Goal: Task Accomplishment & Management: Manage account settings

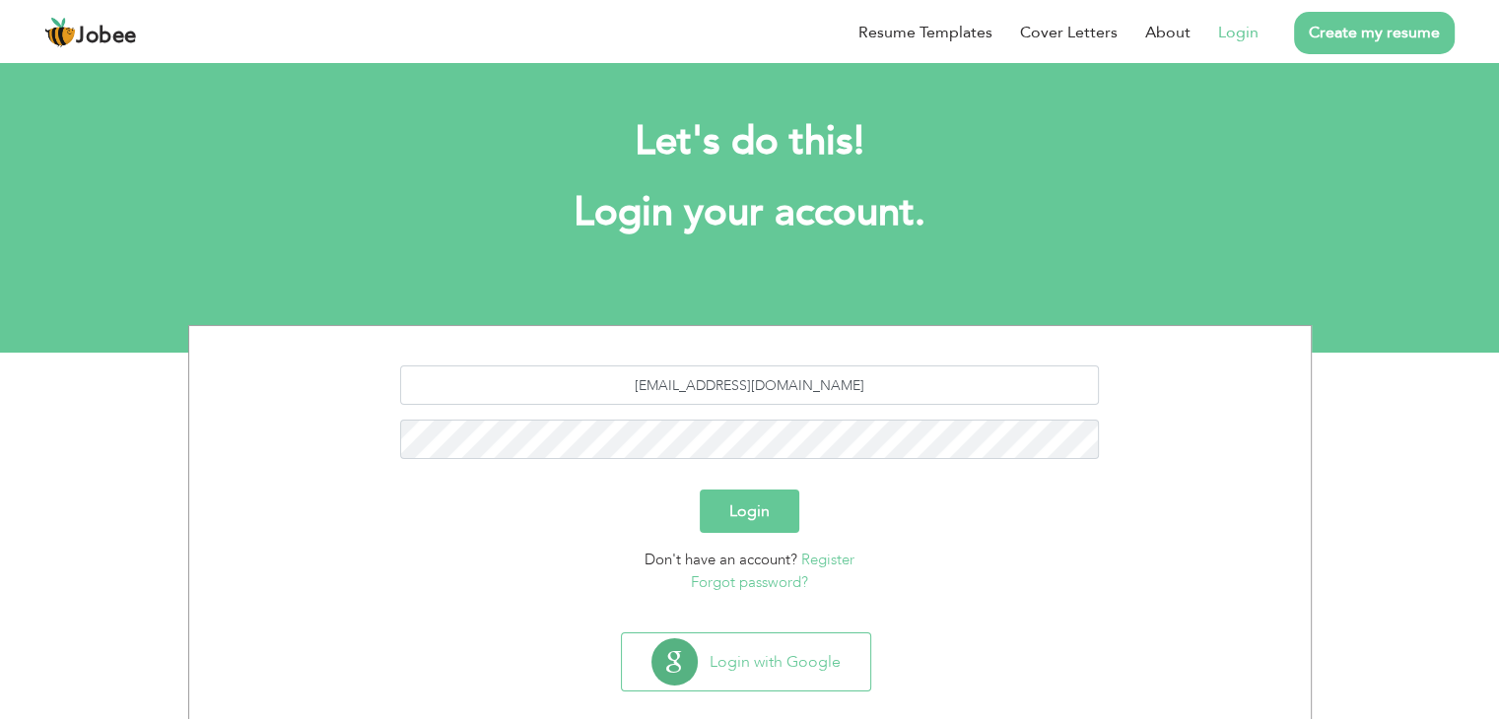
type input "[EMAIL_ADDRESS][DOMAIN_NAME]"
click at [756, 509] on button "Login" at bounding box center [750, 511] width 100 height 43
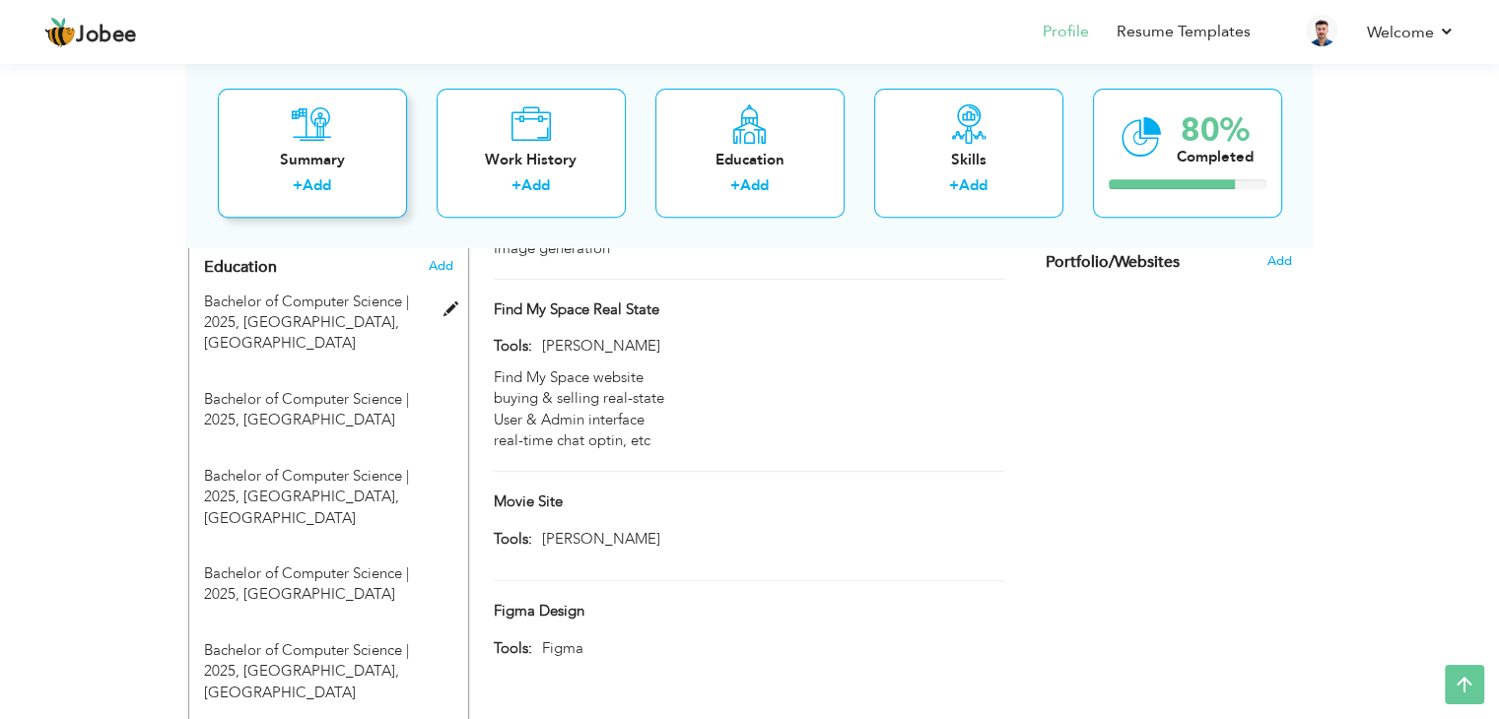
scroll to position [666, 0]
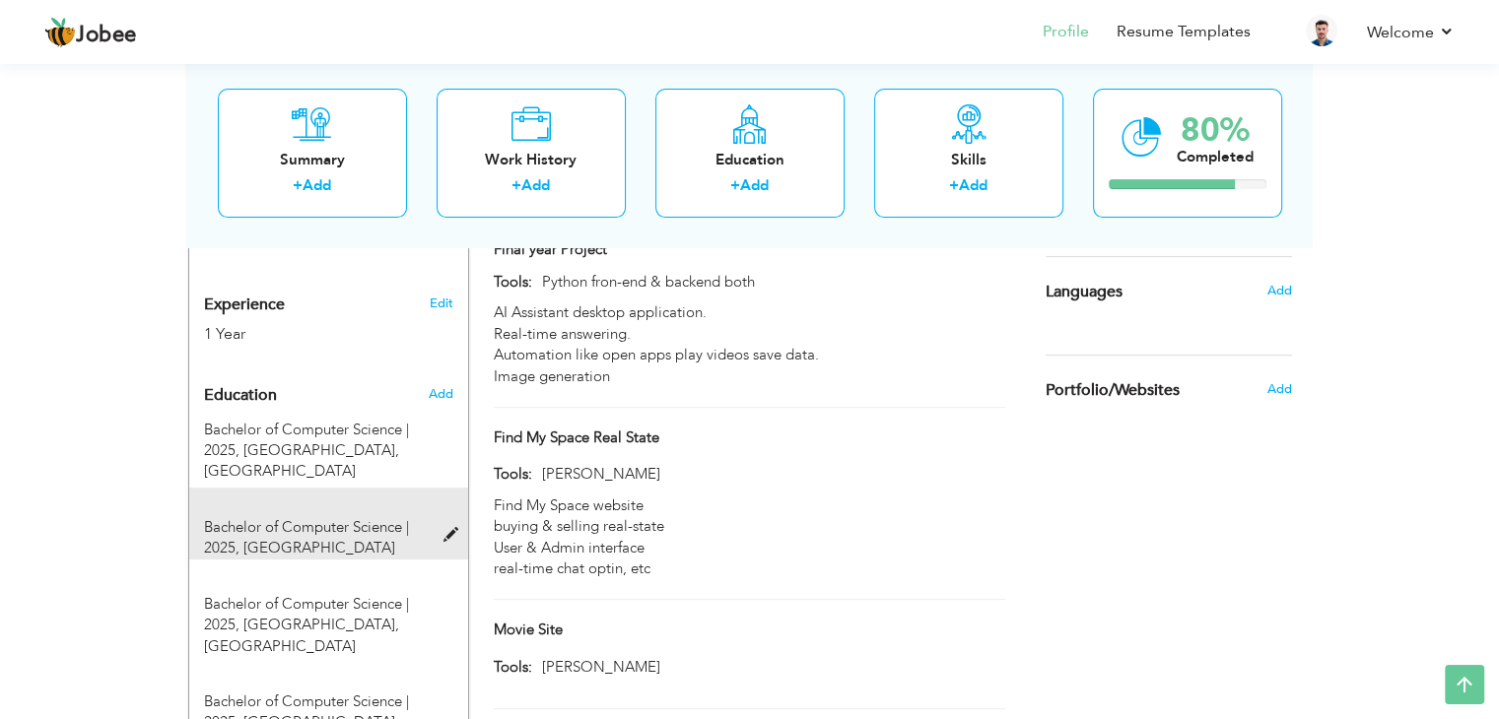
click at [446, 521] on div "Bachelor of Computer Science | 2025, Hazara University" at bounding box center [328, 524] width 279 height 72
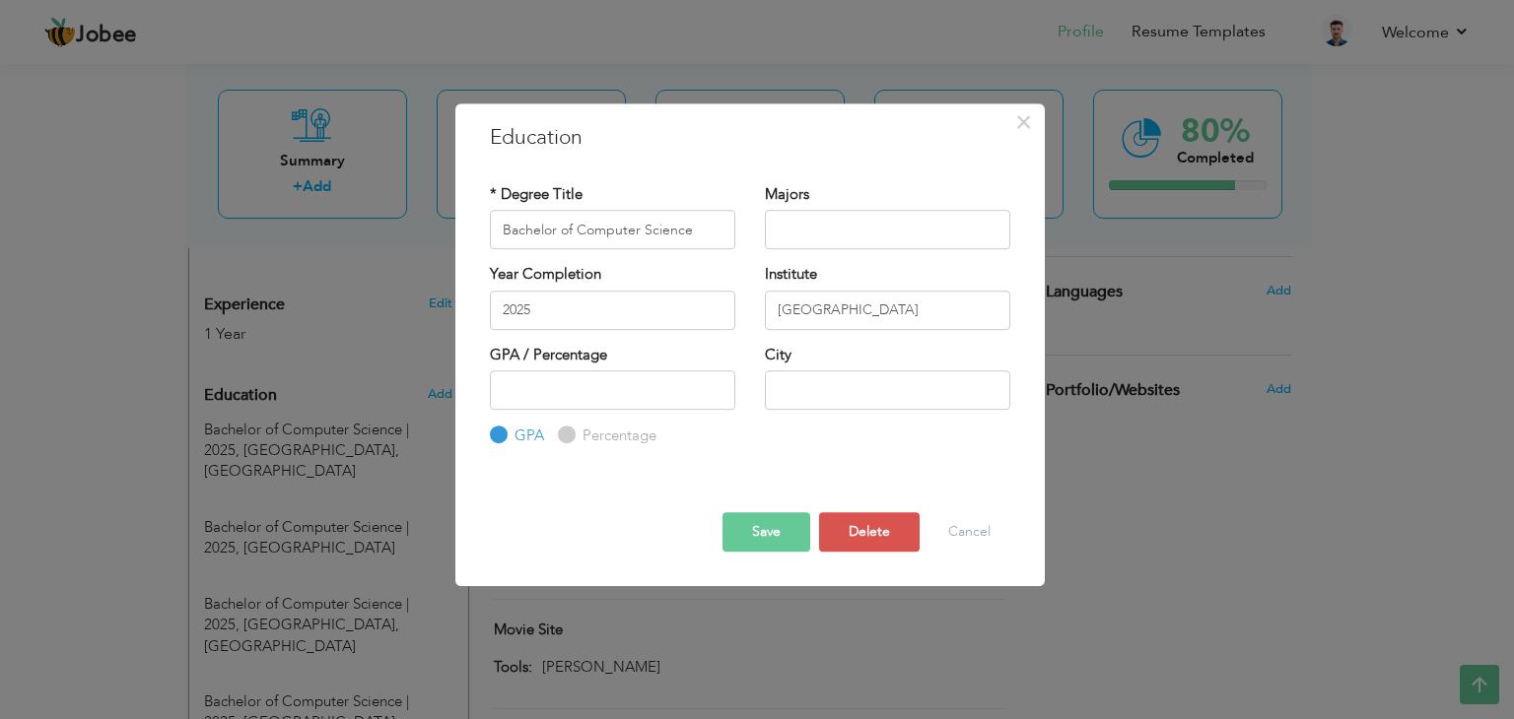
click at [867, 553] on div "Save Save and Continue Delete Cancel" at bounding box center [750, 514] width 550 height 103
click at [871, 547] on button "Delete" at bounding box center [869, 531] width 101 height 39
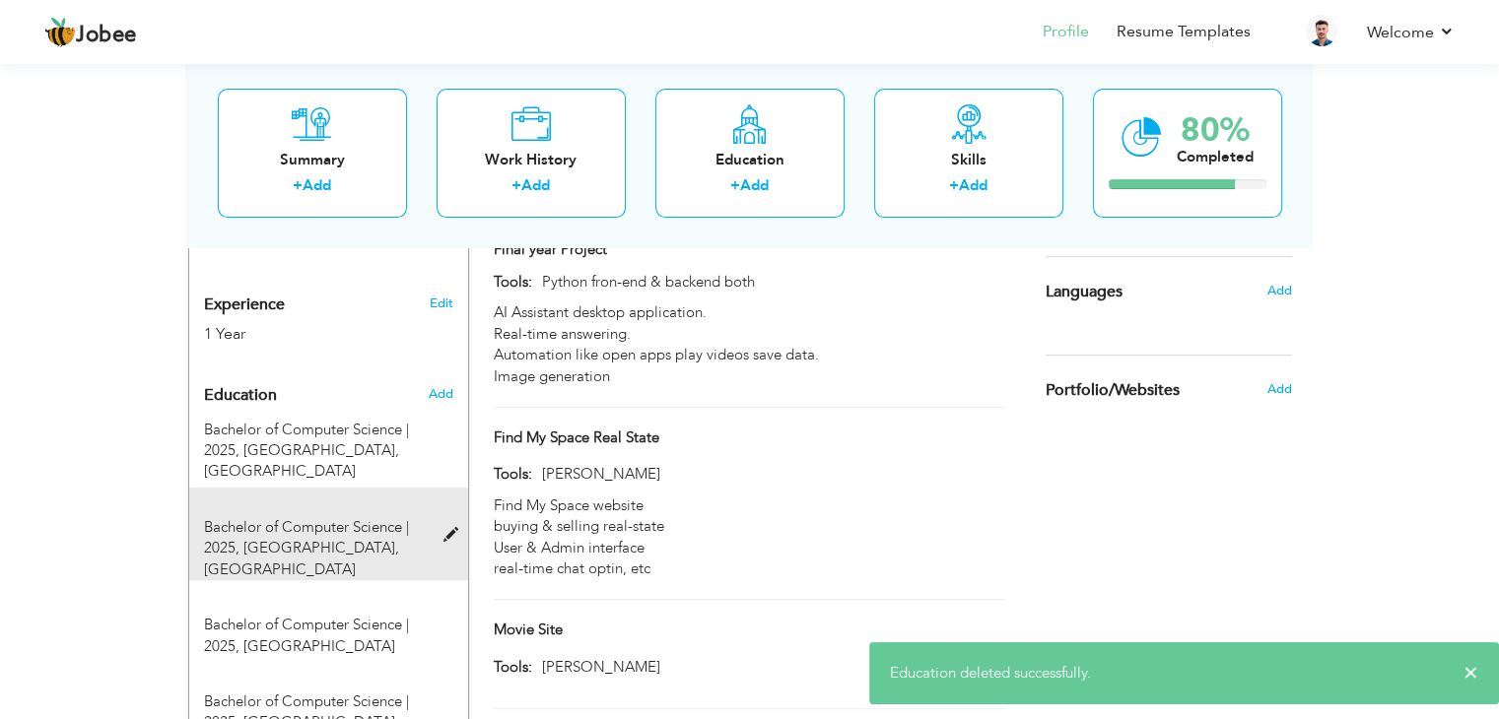
click at [446, 528] on span at bounding box center [454, 535] width 25 height 15
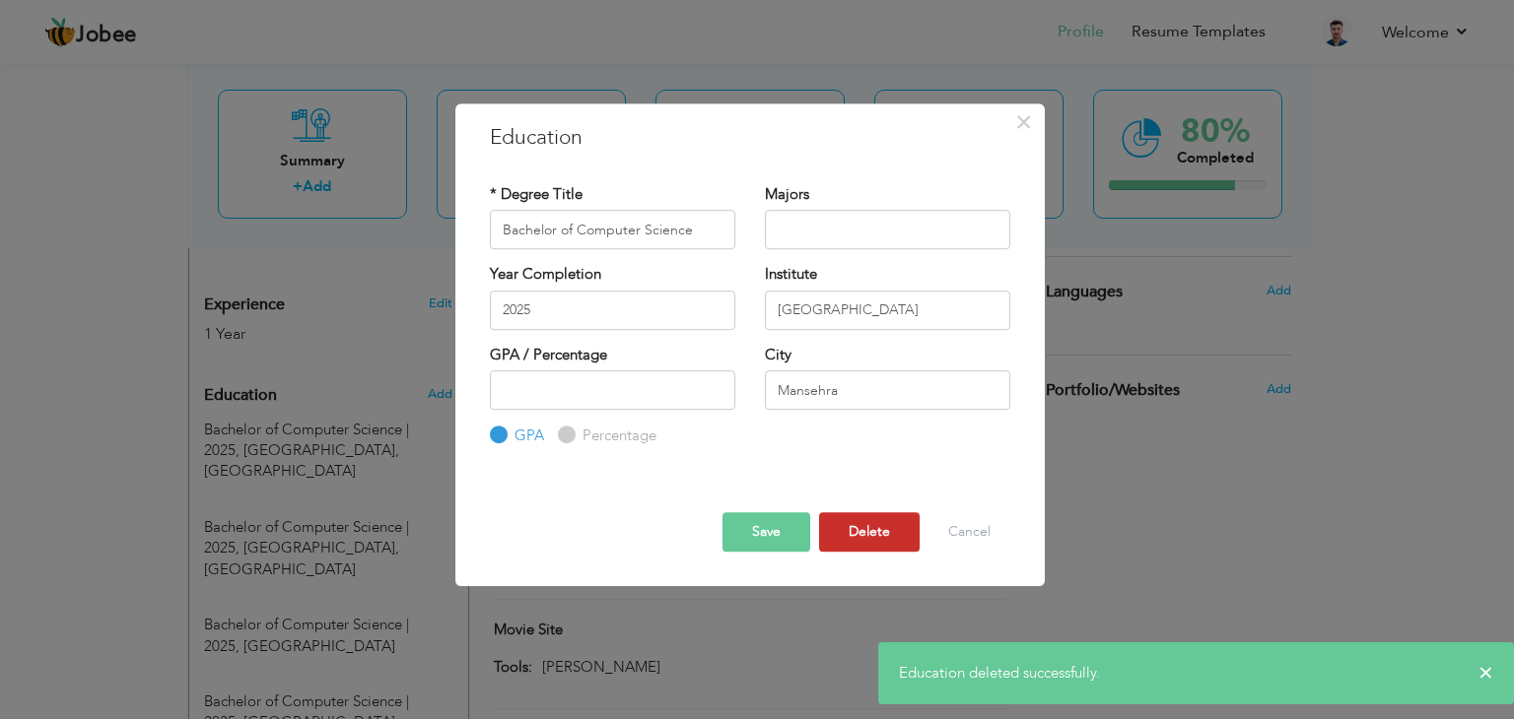
click at [838, 537] on button "Delete" at bounding box center [869, 531] width 101 height 39
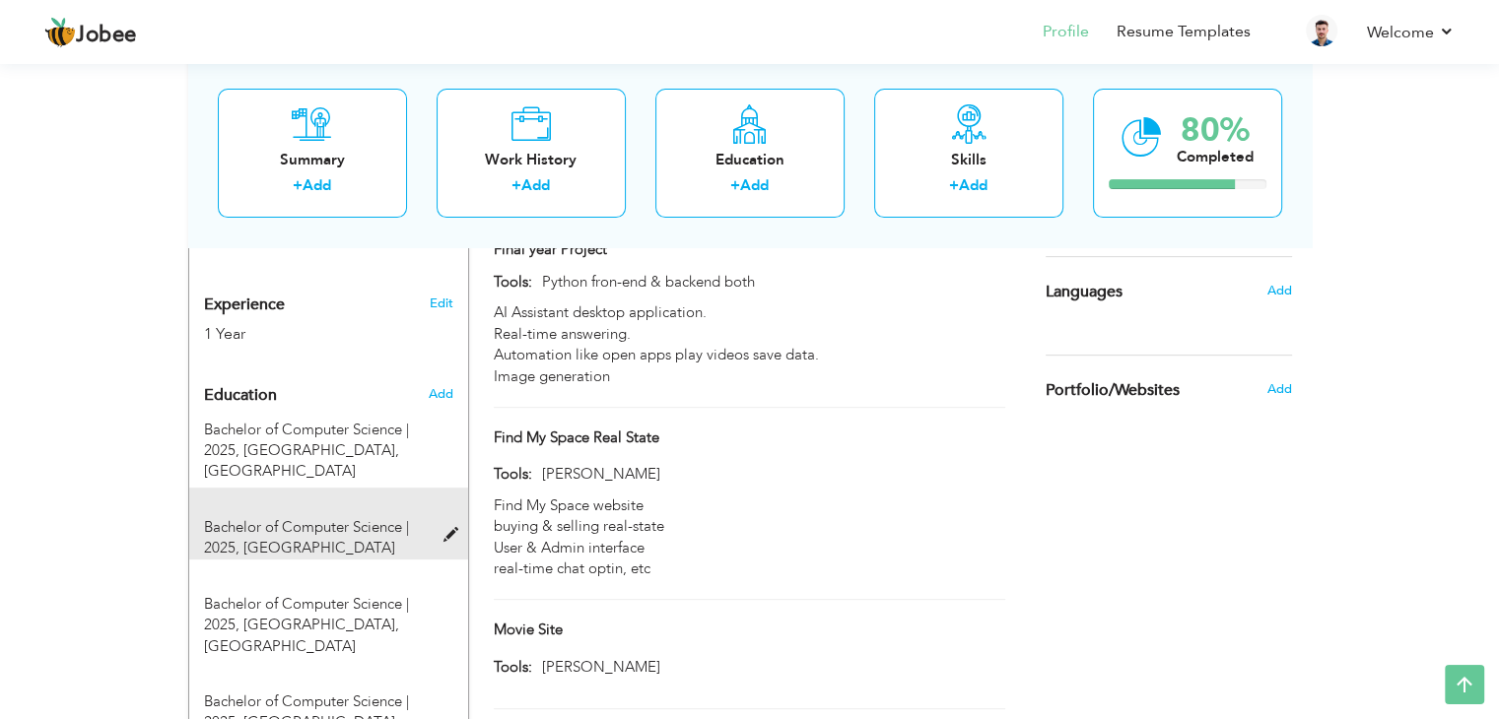
click at [448, 521] on div "Bachelor of Computer Science | 2025, Hazara University" at bounding box center [328, 524] width 279 height 72
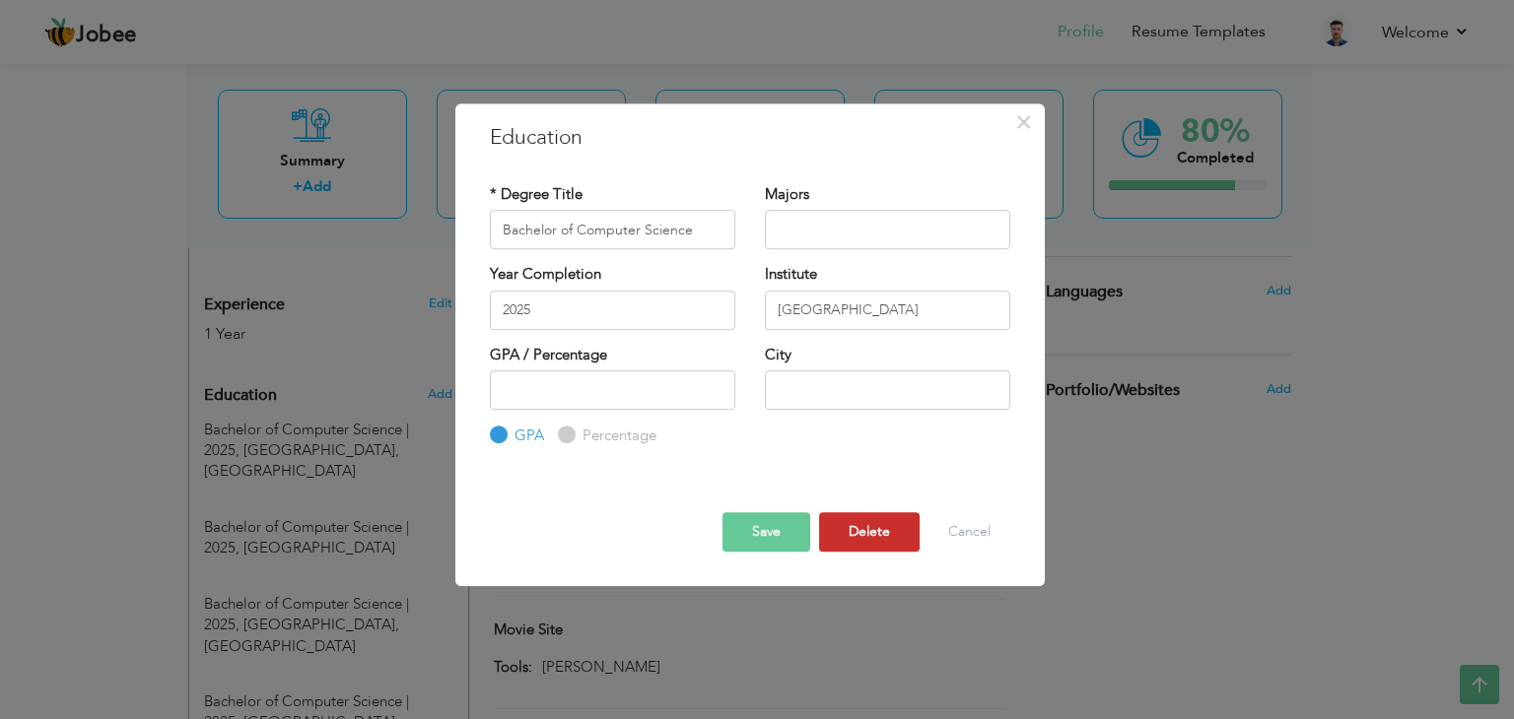
click at [849, 524] on button "Delete" at bounding box center [869, 531] width 101 height 39
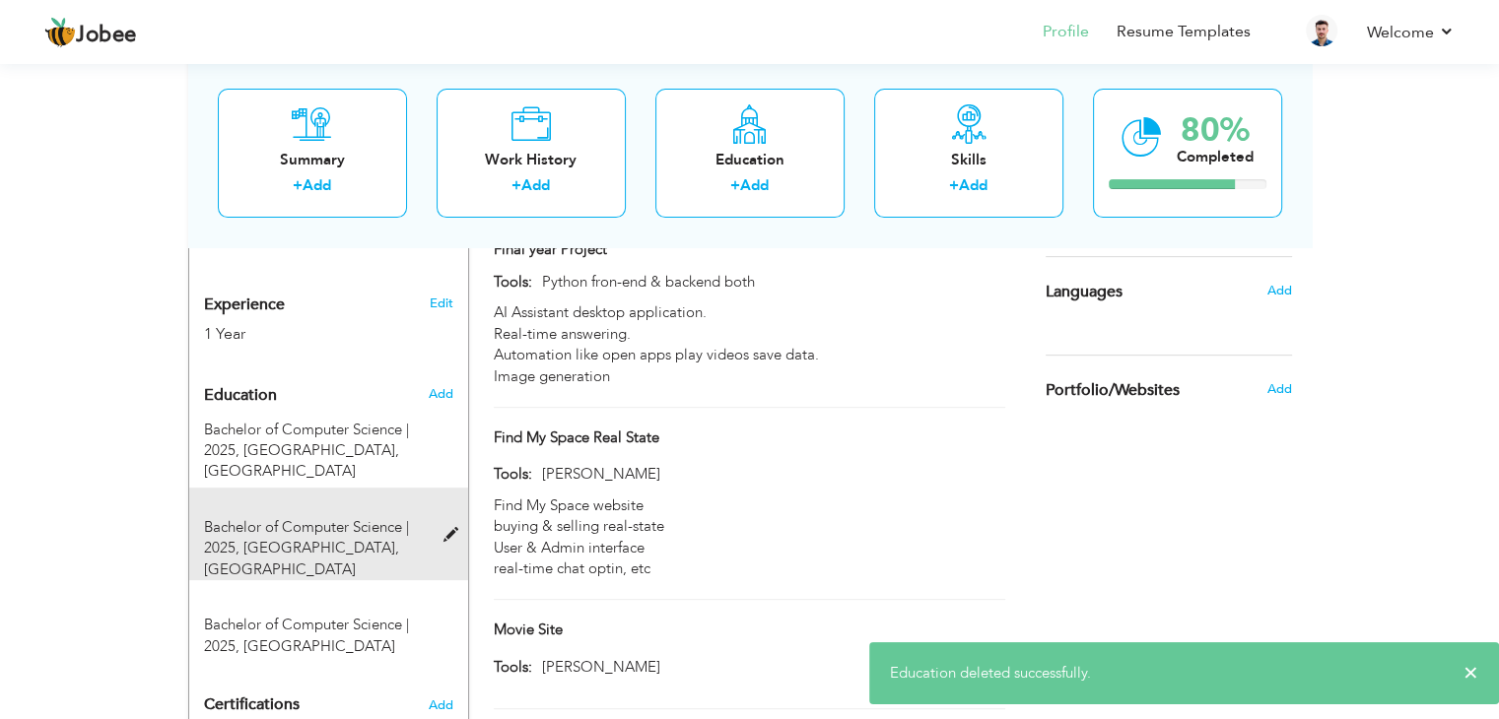
click at [441, 518] on div "Bachelor of Computer Science | 2025, Hazara University, Mansehra" at bounding box center [316, 548] width 255 height 63
type input "Mansehra"
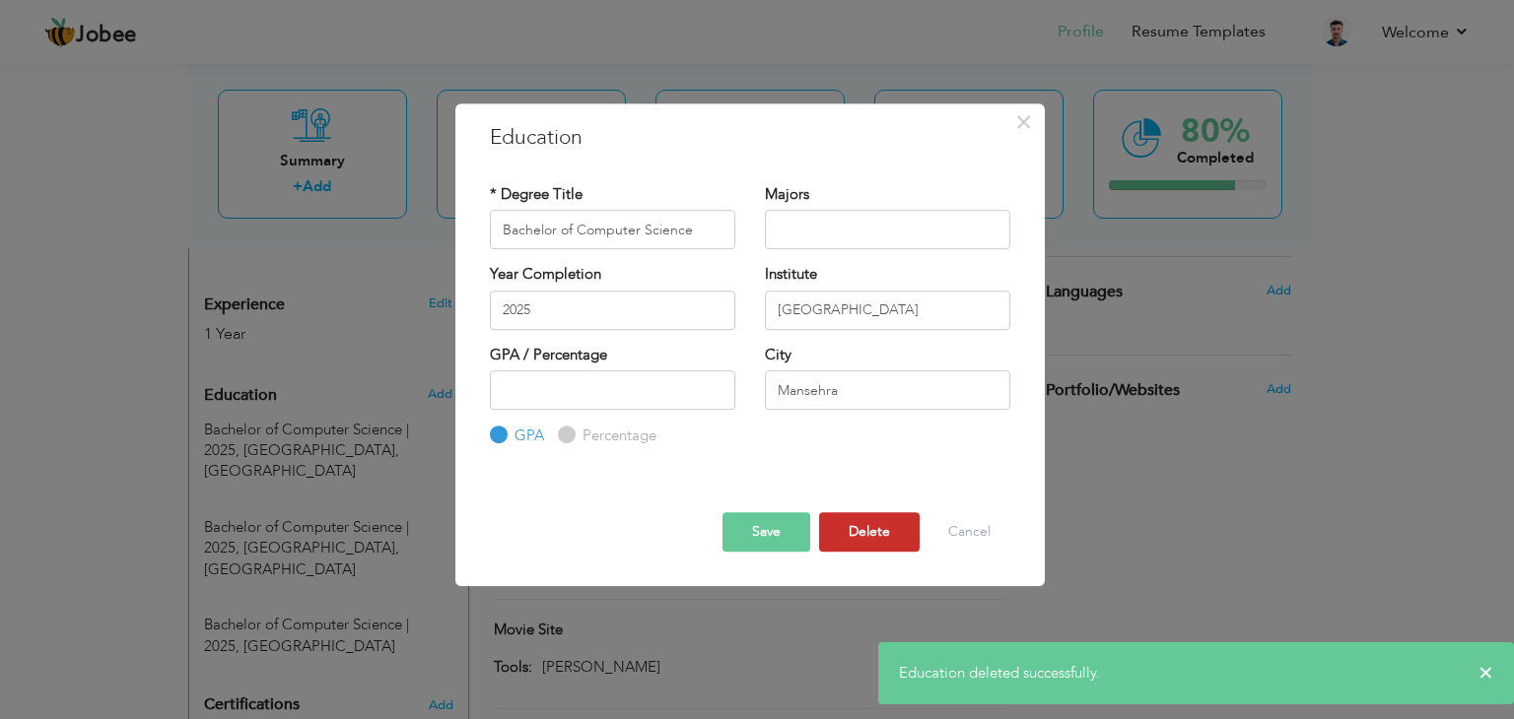
click at [877, 540] on button "Delete" at bounding box center [869, 531] width 101 height 39
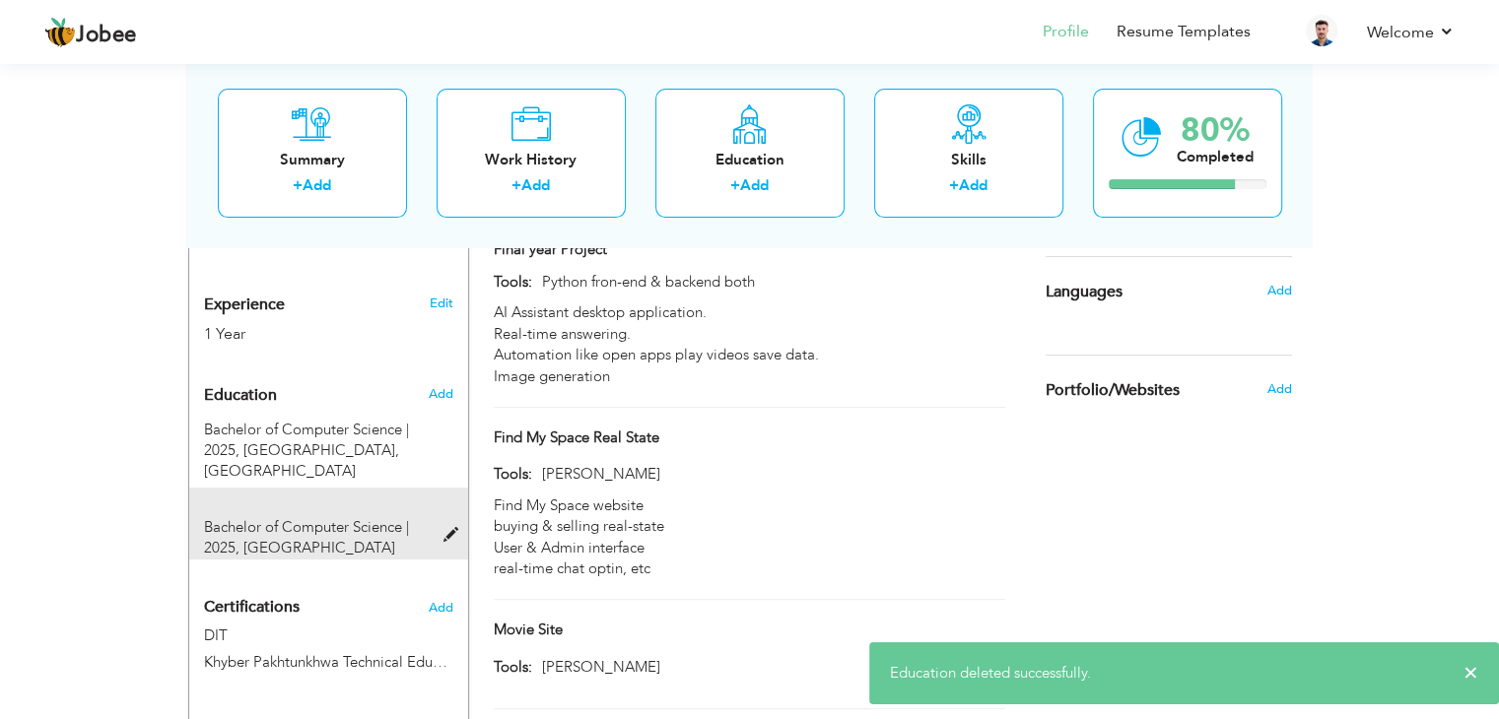
click at [447, 528] on span at bounding box center [454, 535] width 25 height 15
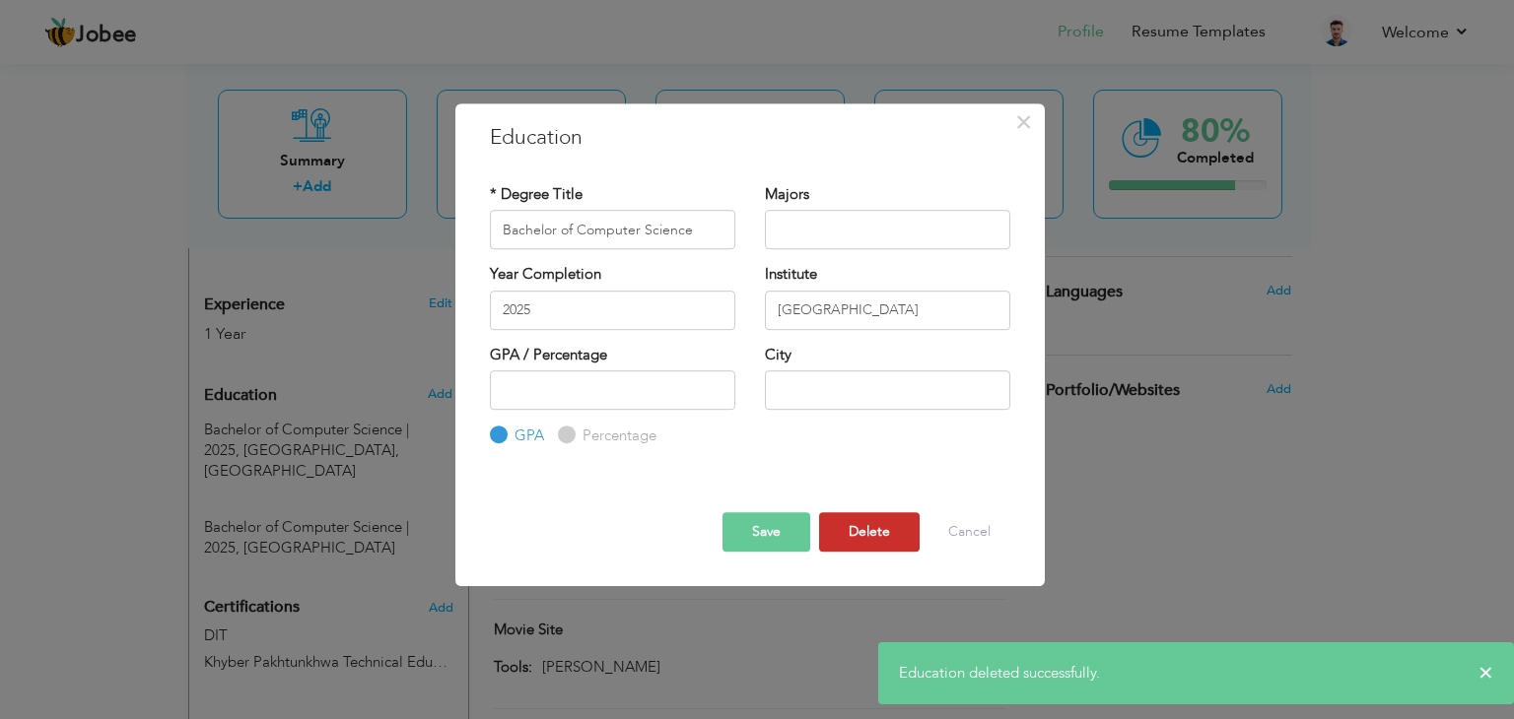
click at [837, 527] on button "Delete" at bounding box center [869, 531] width 101 height 39
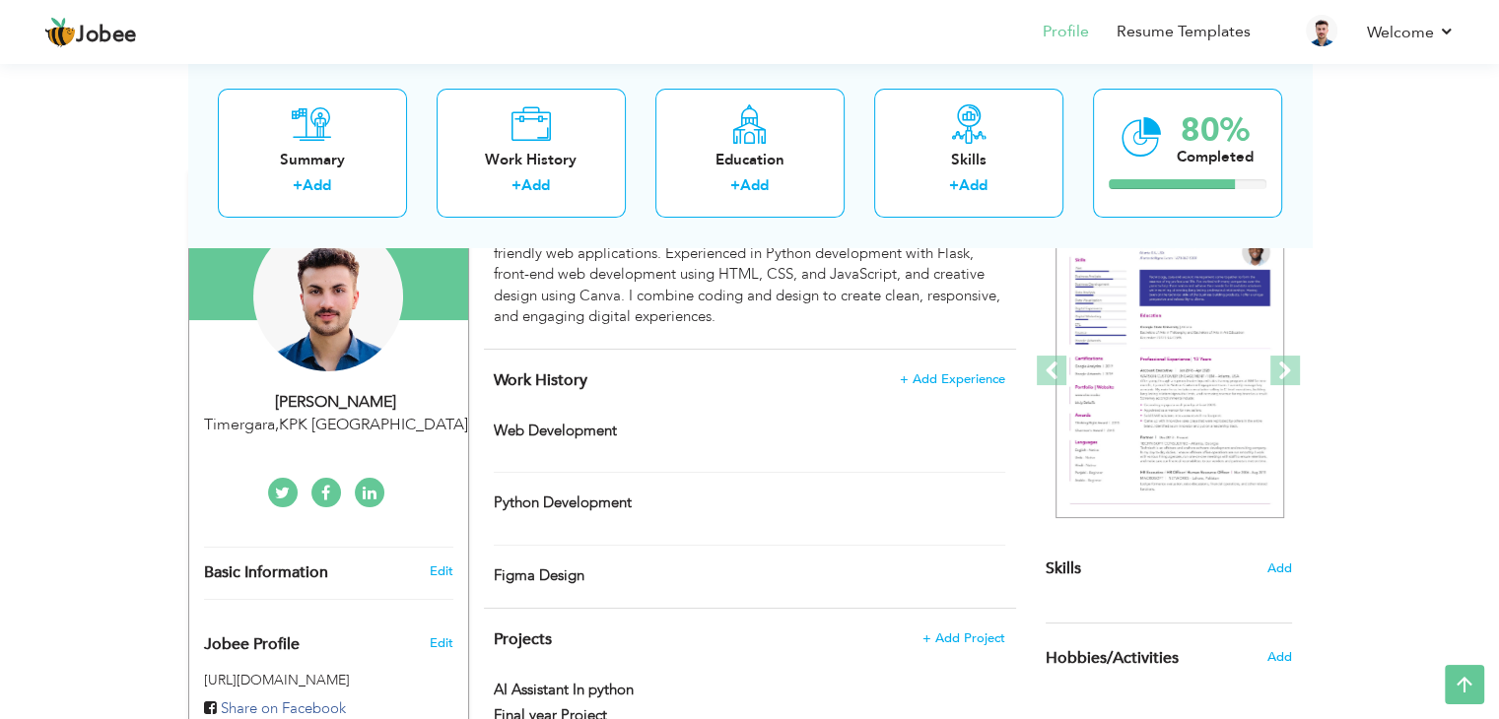
scroll to position [0, 0]
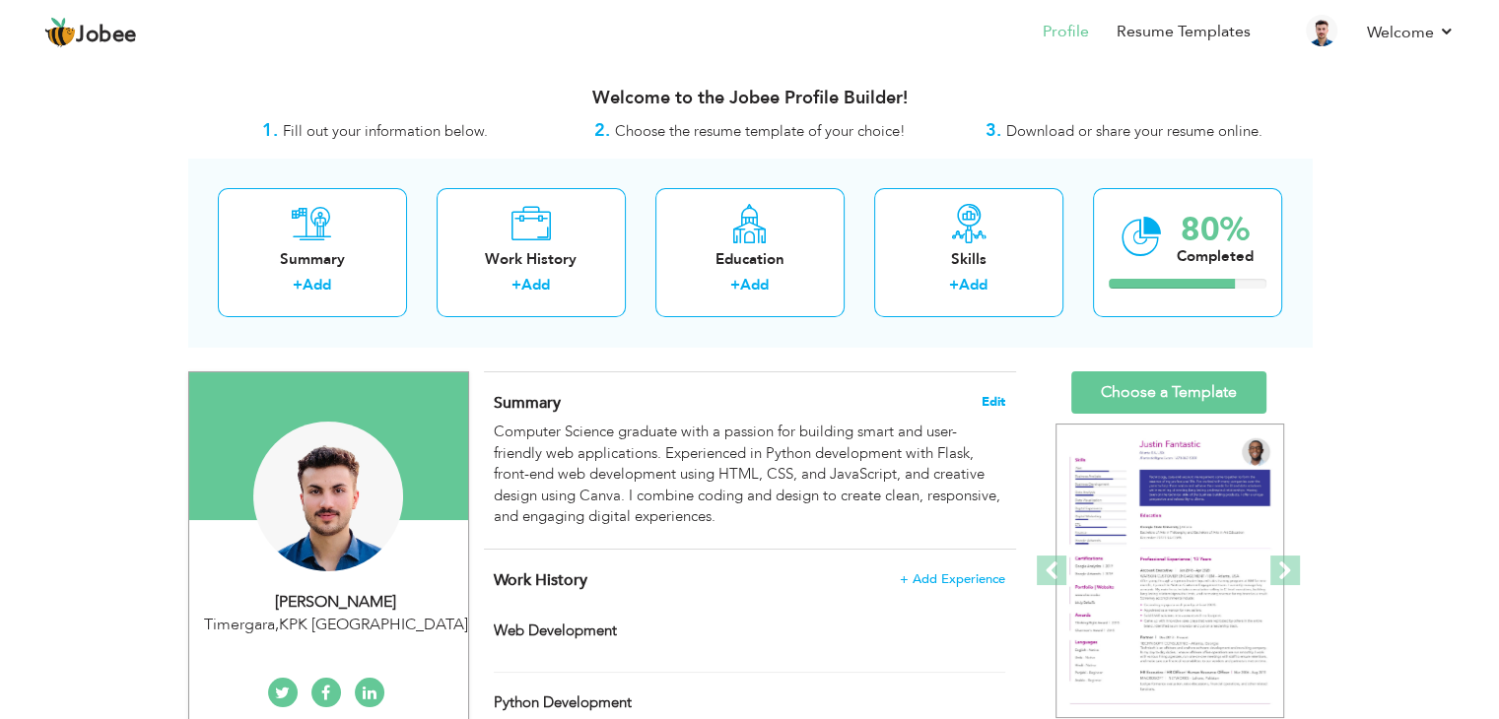
click at [989, 399] on span "Edit" at bounding box center [993, 402] width 24 height 14
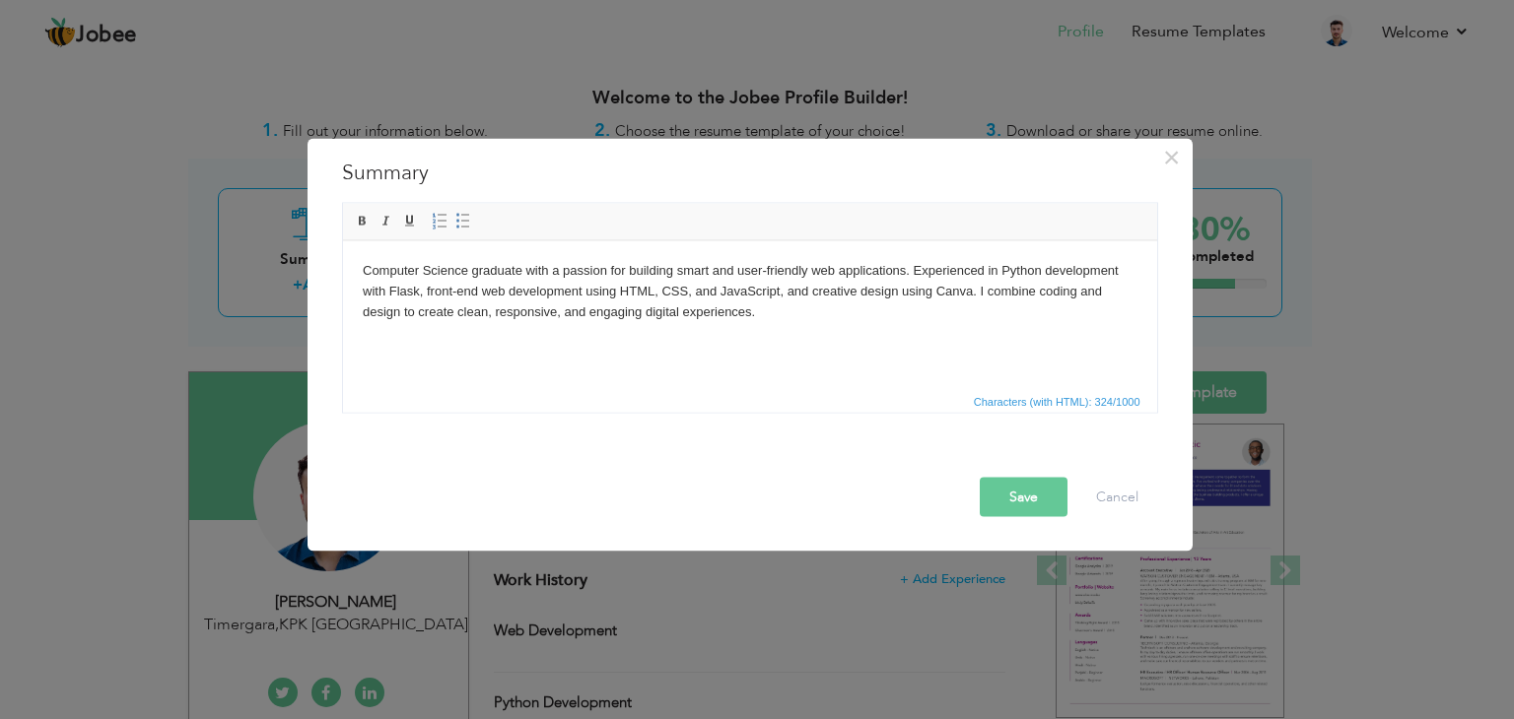
click at [814, 332] on html "Computer Science graduate with a passion for building smart and user-friendly w…" at bounding box center [749, 290] width 814 height 101
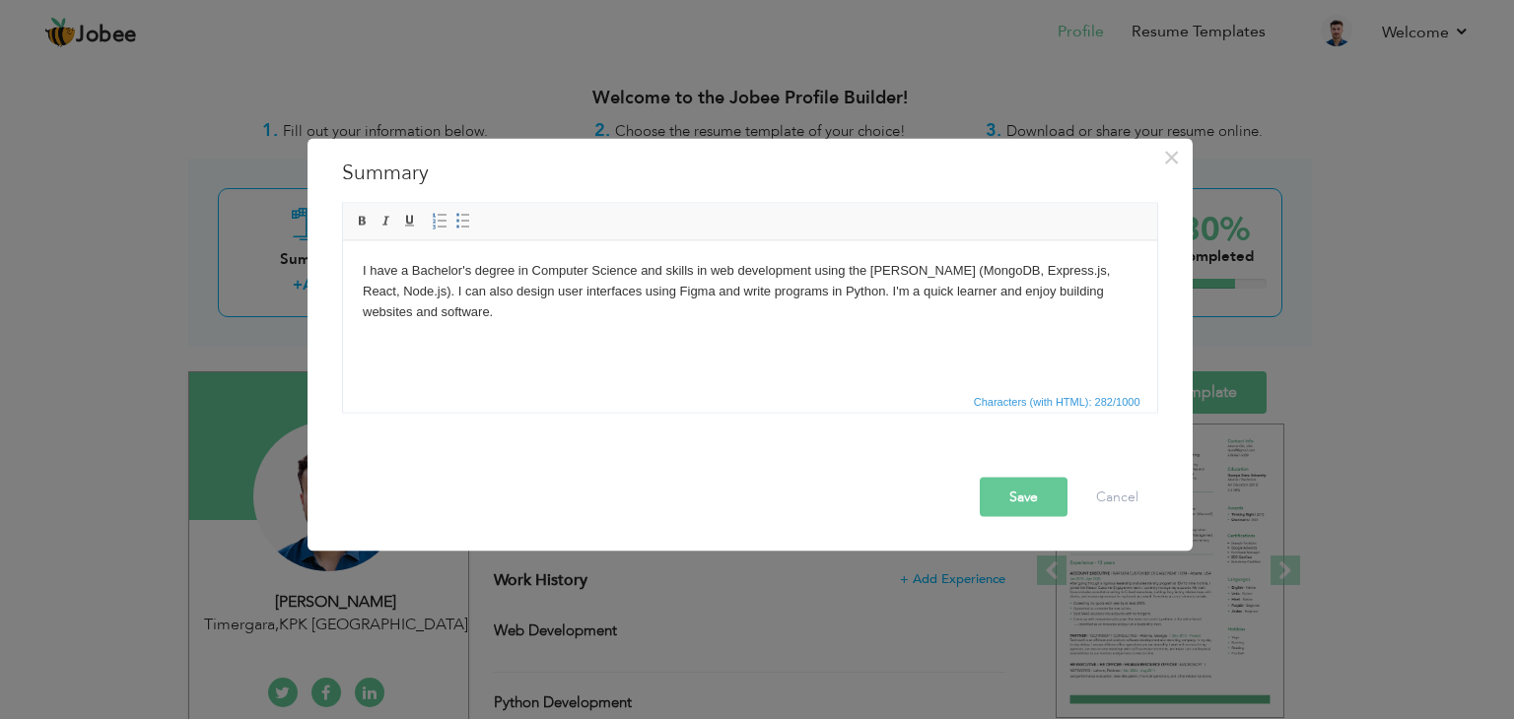
click at [1026, 498] on button "Save" at bounding box center [1023, 497] width 88 height 39
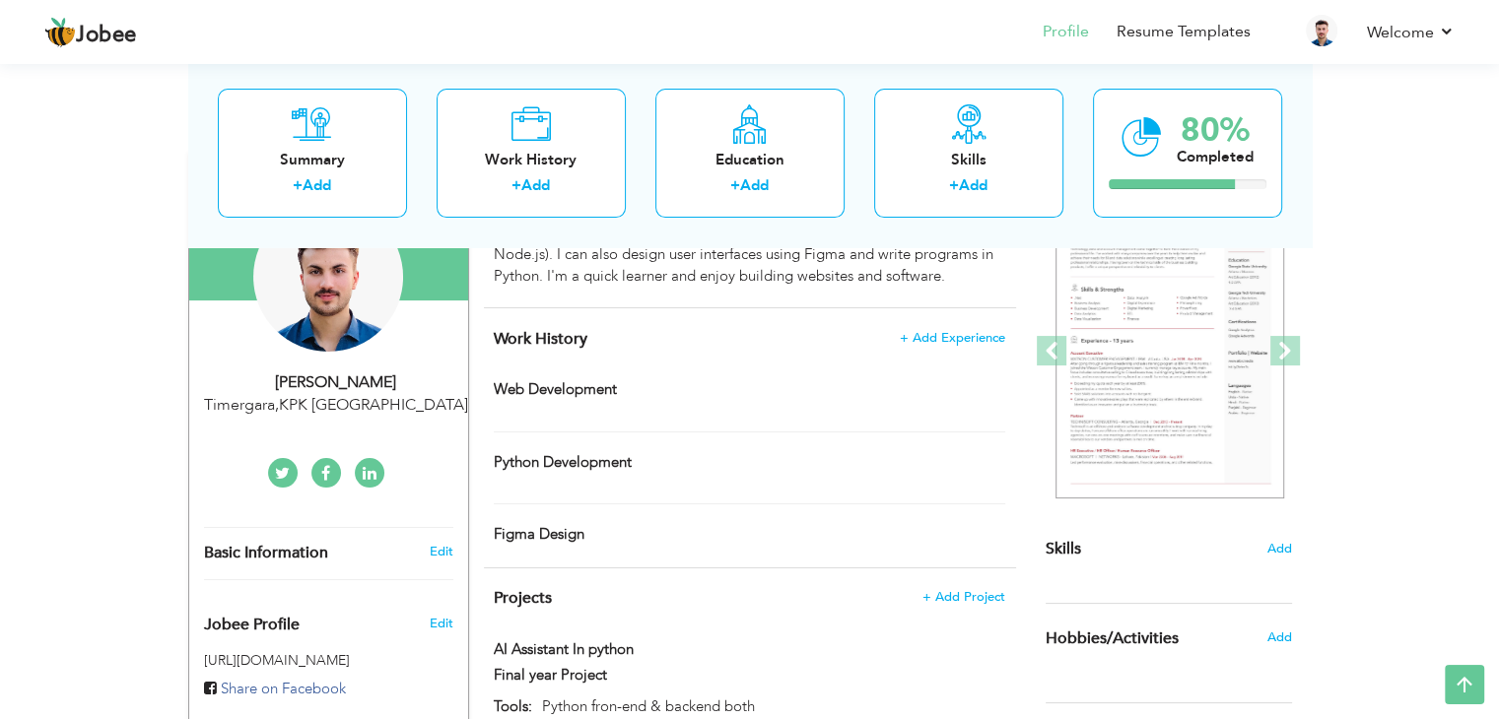
scroll to position [219, 0]
click at [982, 343] on span "+ Add Experience" at bounding box center [952, 339] width 106 height 14
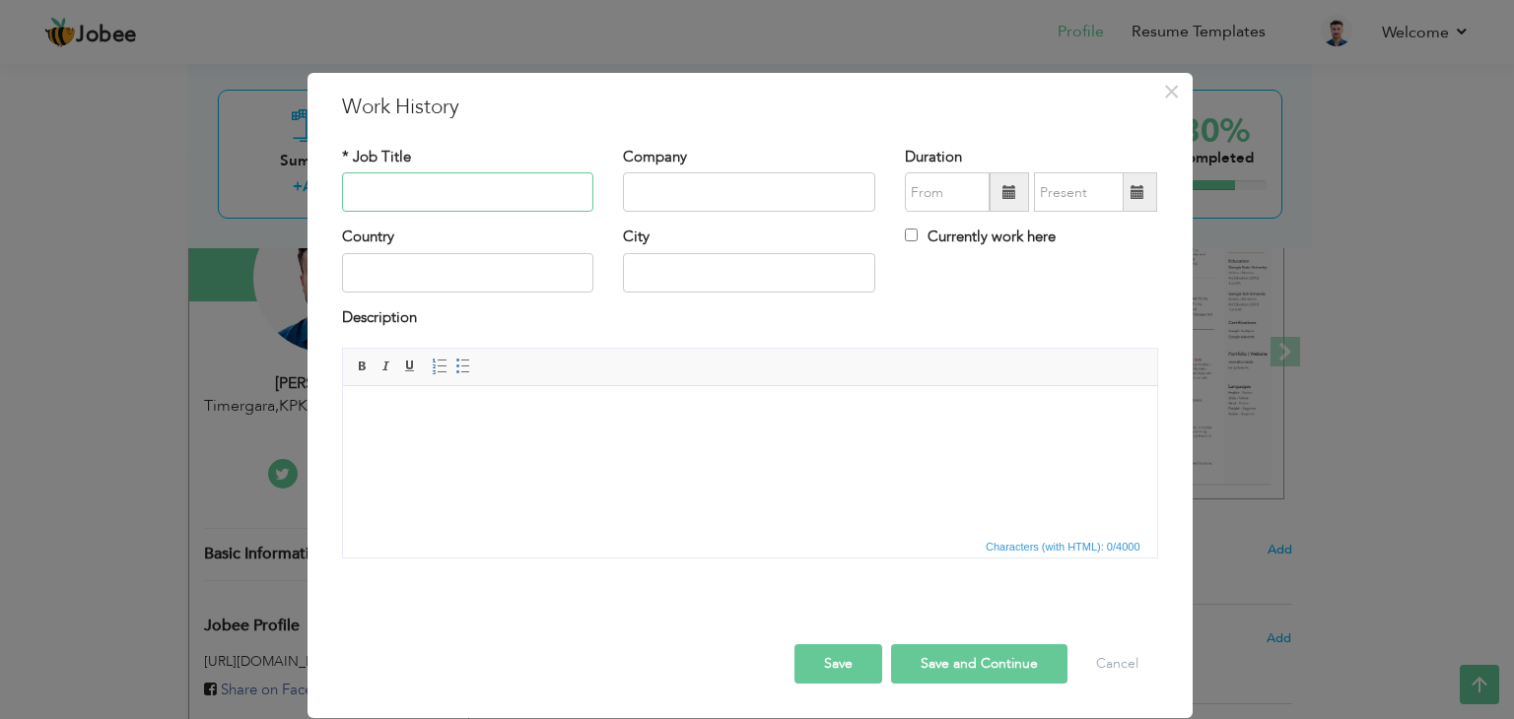
click at [548, 187] on input "text" at bounding box center [468, 191] width 252 height 39
type input "MS Office"
click at [851, 662] on button "Save" at bounding box center [838, 663] width 88 height 39
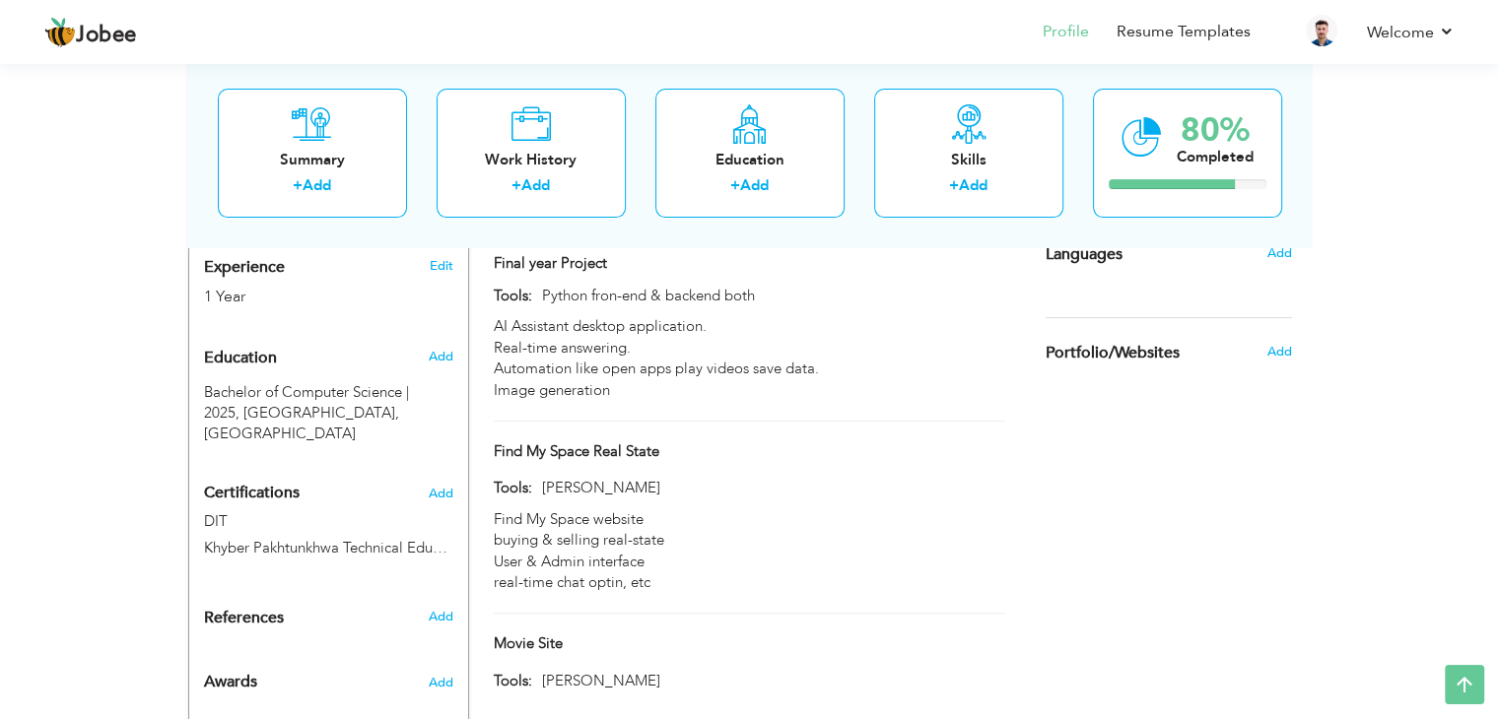
scroll to position [702, 0]
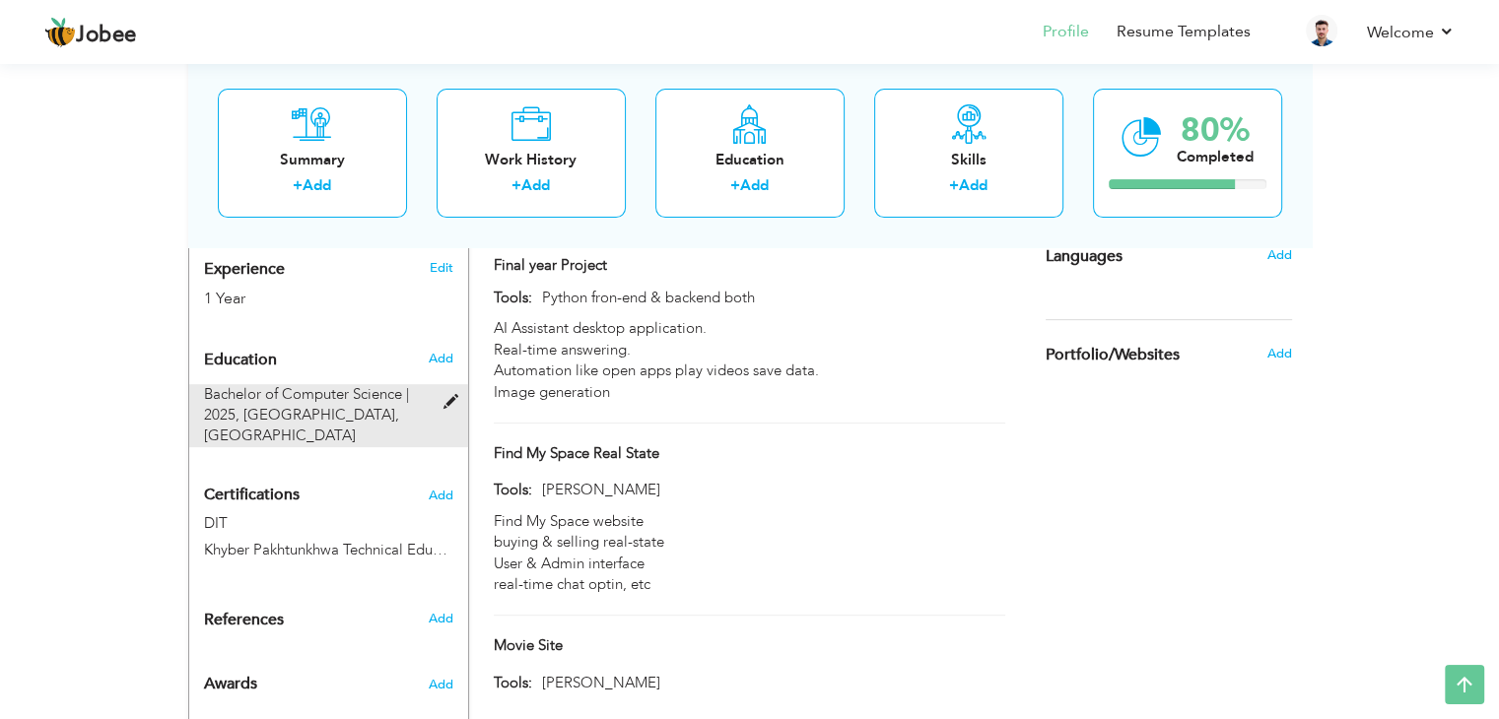
click at [450, 395] on span at bounding box center [454, 402] width 25 height 15
type input "Mansehra"
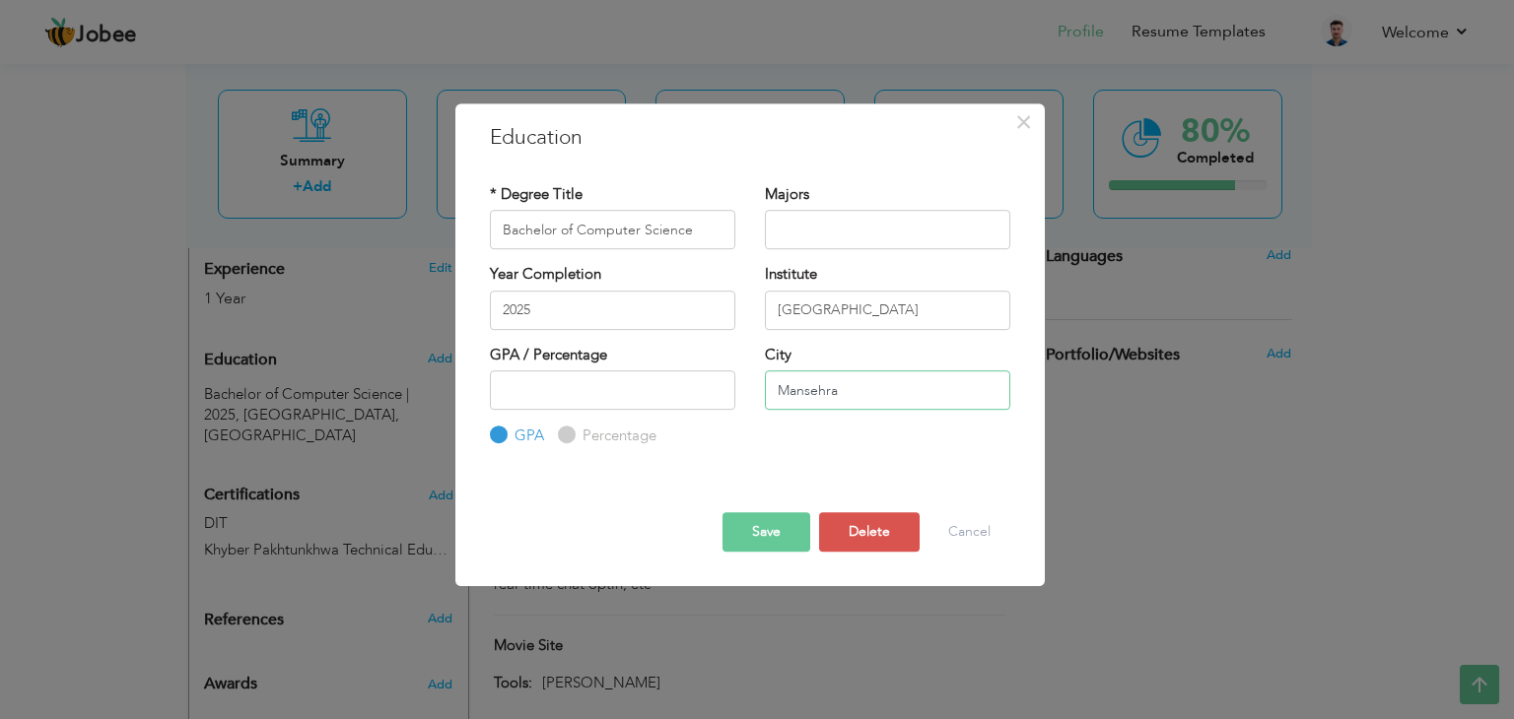
click at [852, 395] on input "Mansehra" at bounding box center [887, 390] width 245 height 39
click at [765, 537] on button "Save" at bounding box center [766, 531] width 88 height 39
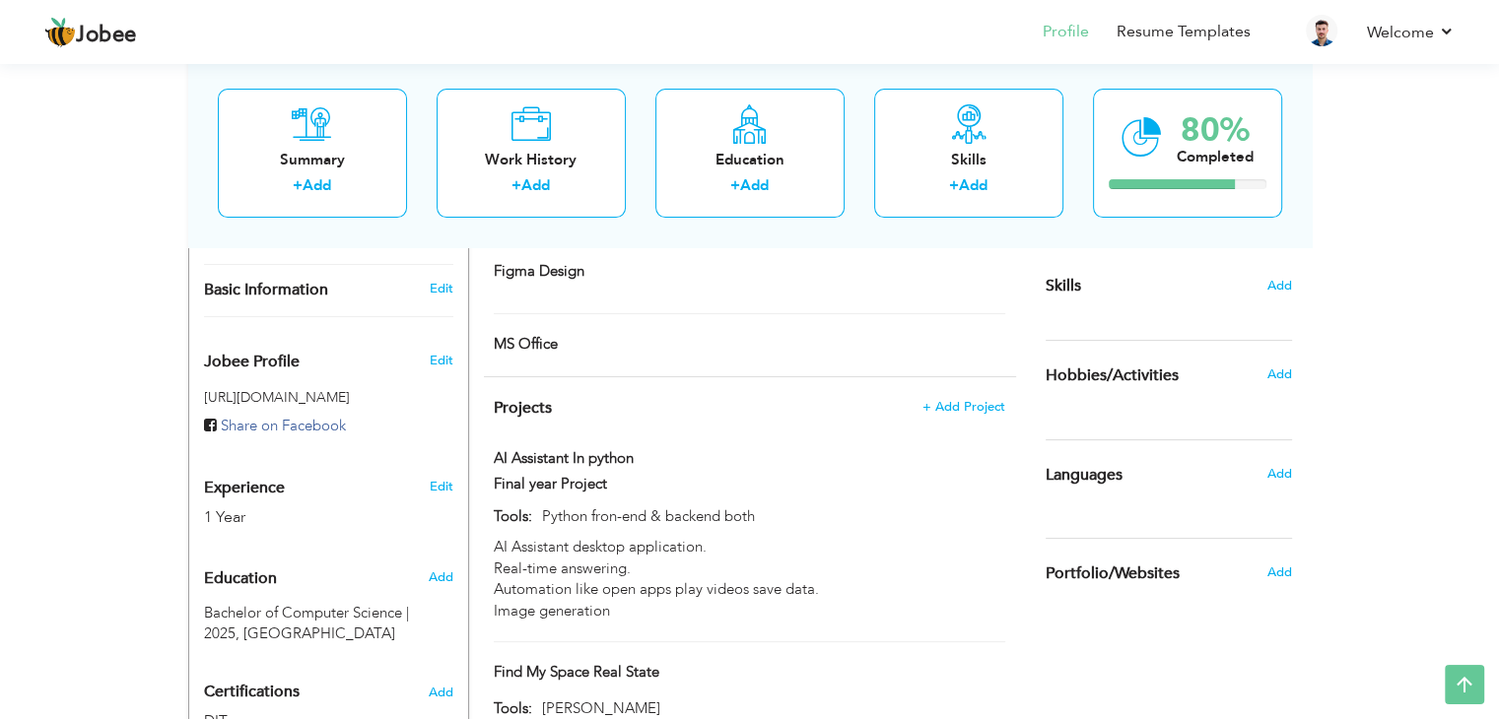
scroll to position [484, 0]
click at [1279, 273] on div "Skills Add" at bounding box center [1168, 92] width 246 height 409
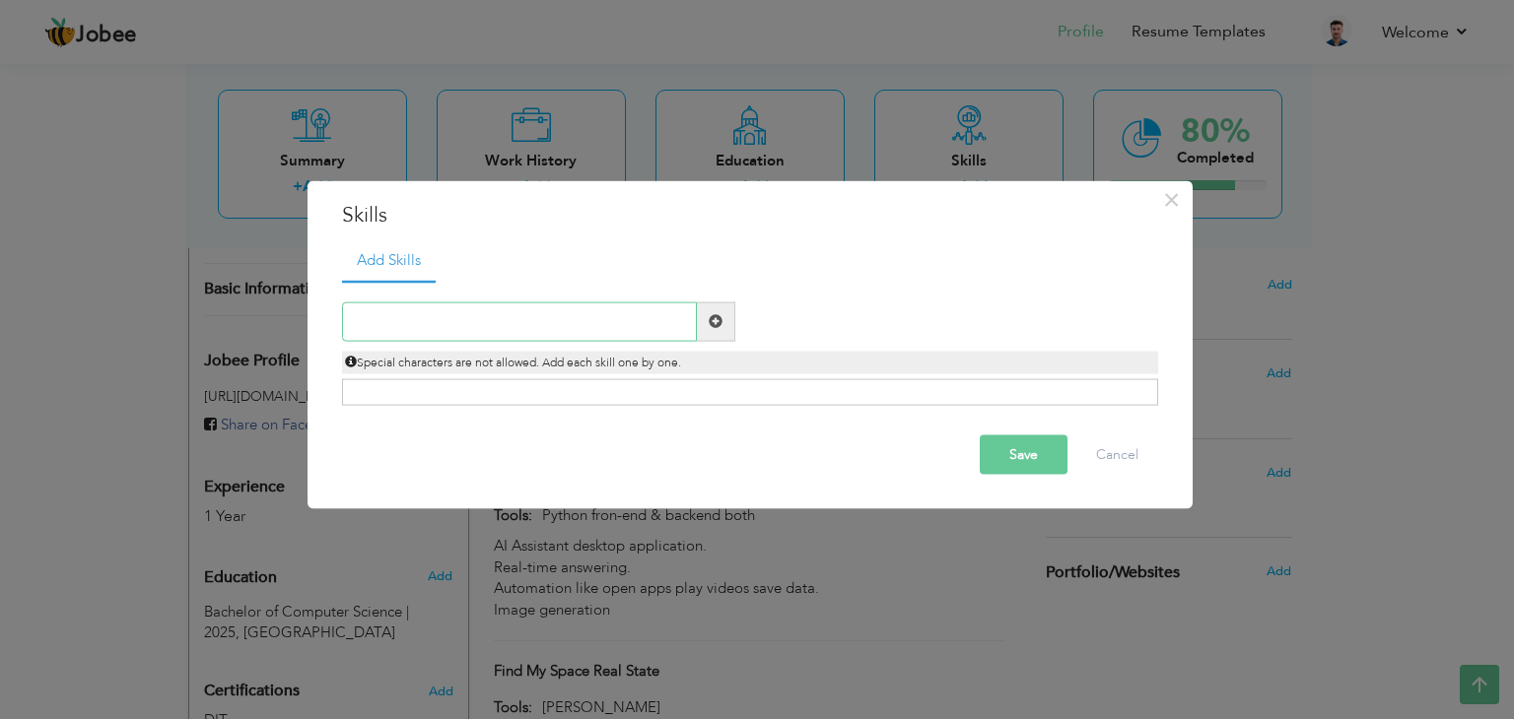
click at [560, 324] on input "text" at bounding box center [519, 321] width 355 height 39
click at [569, 324] on input "MS Office" at bounding box center [519, 321] width 355 height 39
type input "MS Office"
click at [1009, 454] on button "Save" at bounding box center [1023, 454] width 88 height 39
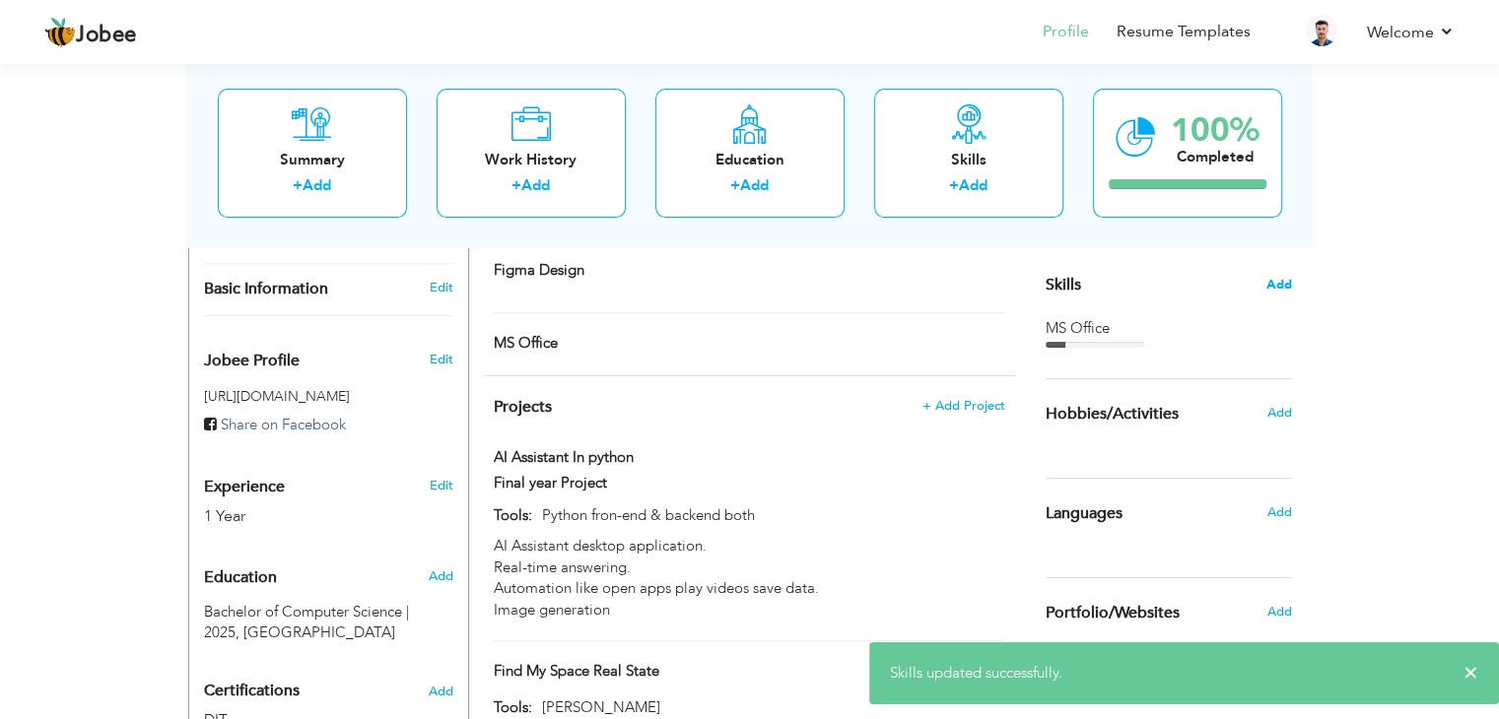
click at [1277, 285] on span "Add" at bounding box center [1279, 285] width 26 height 19
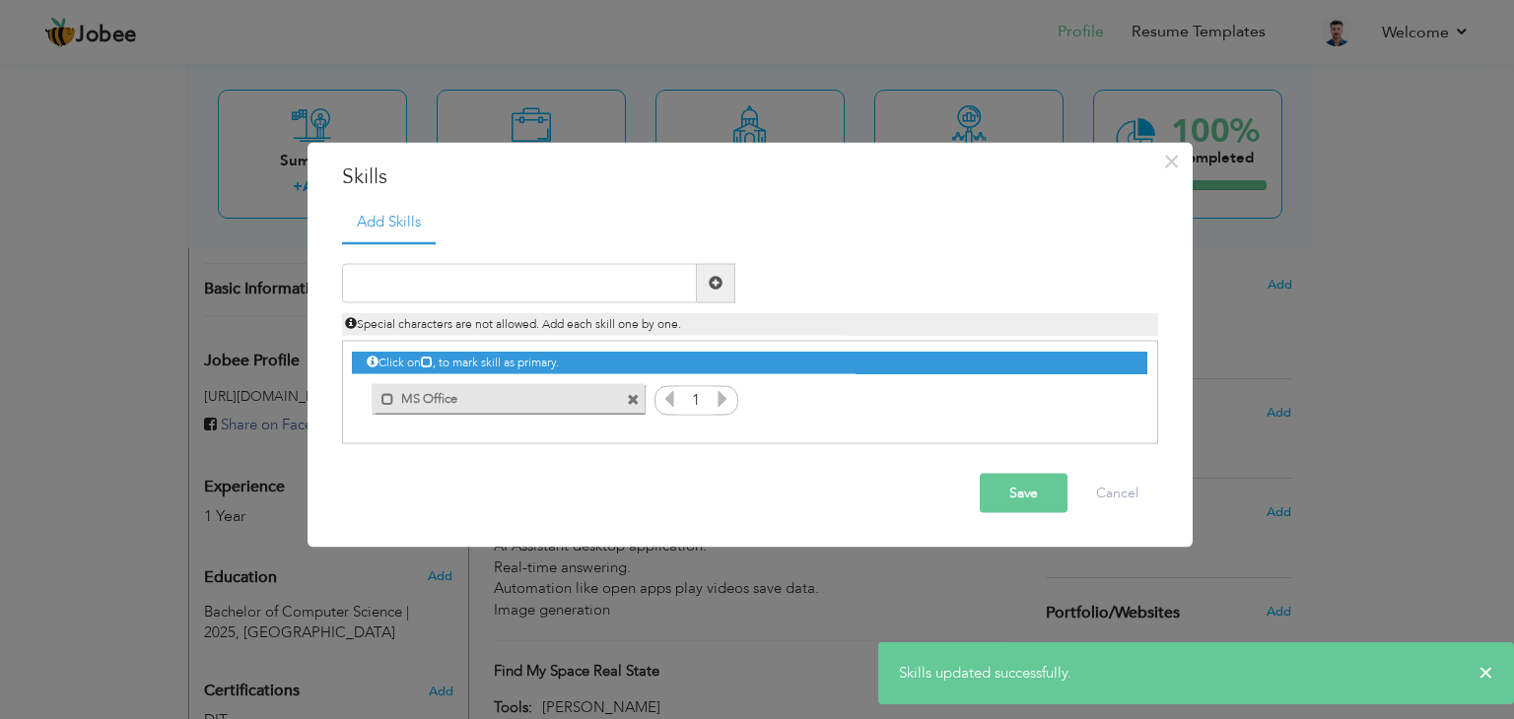
click at [723, 396] on div "1" at bounding box center [696, 401] width 84 height 30
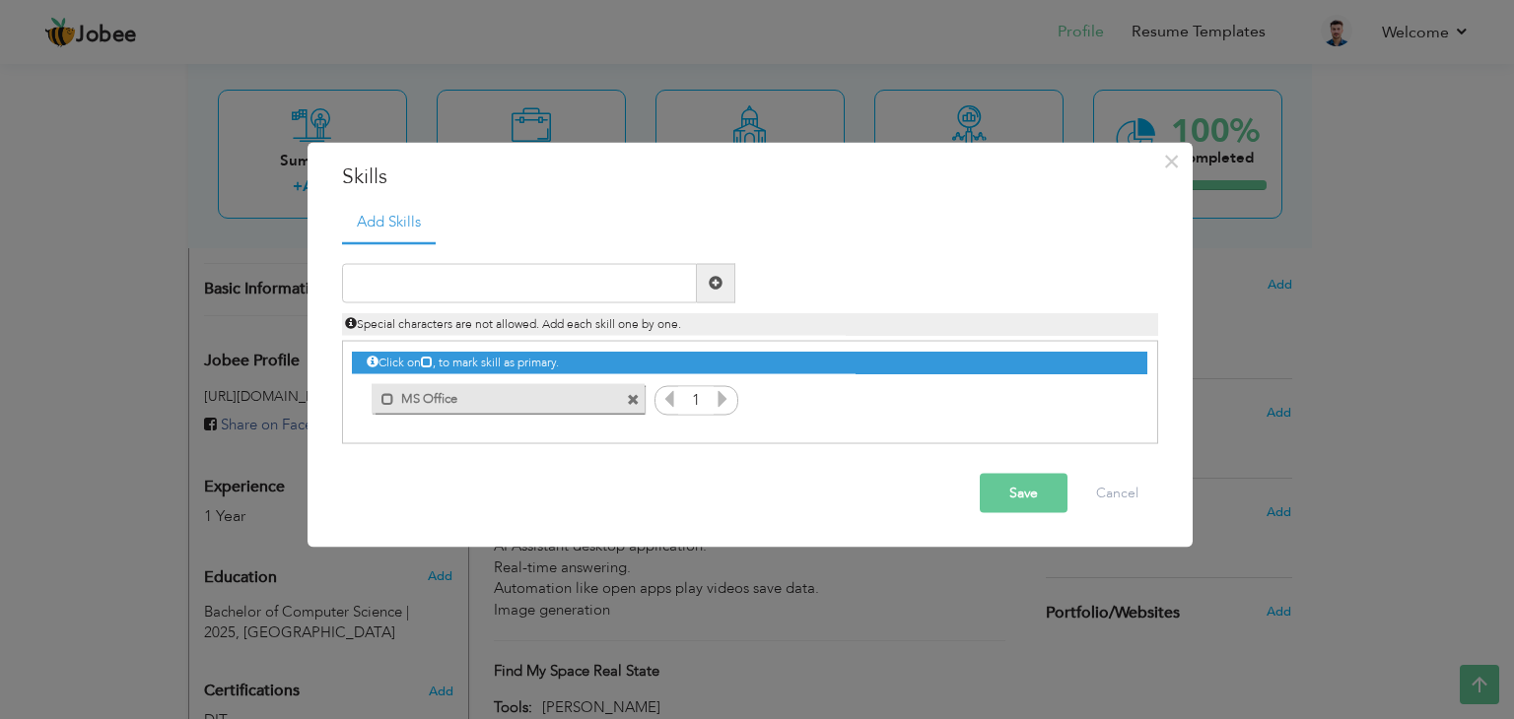
click at [723, 396] on icon at bounding box center [722, 398] width 18 height 18
click at [1006, 493] on button "Save" at bounding box center [1023, 492] width 88 height 39
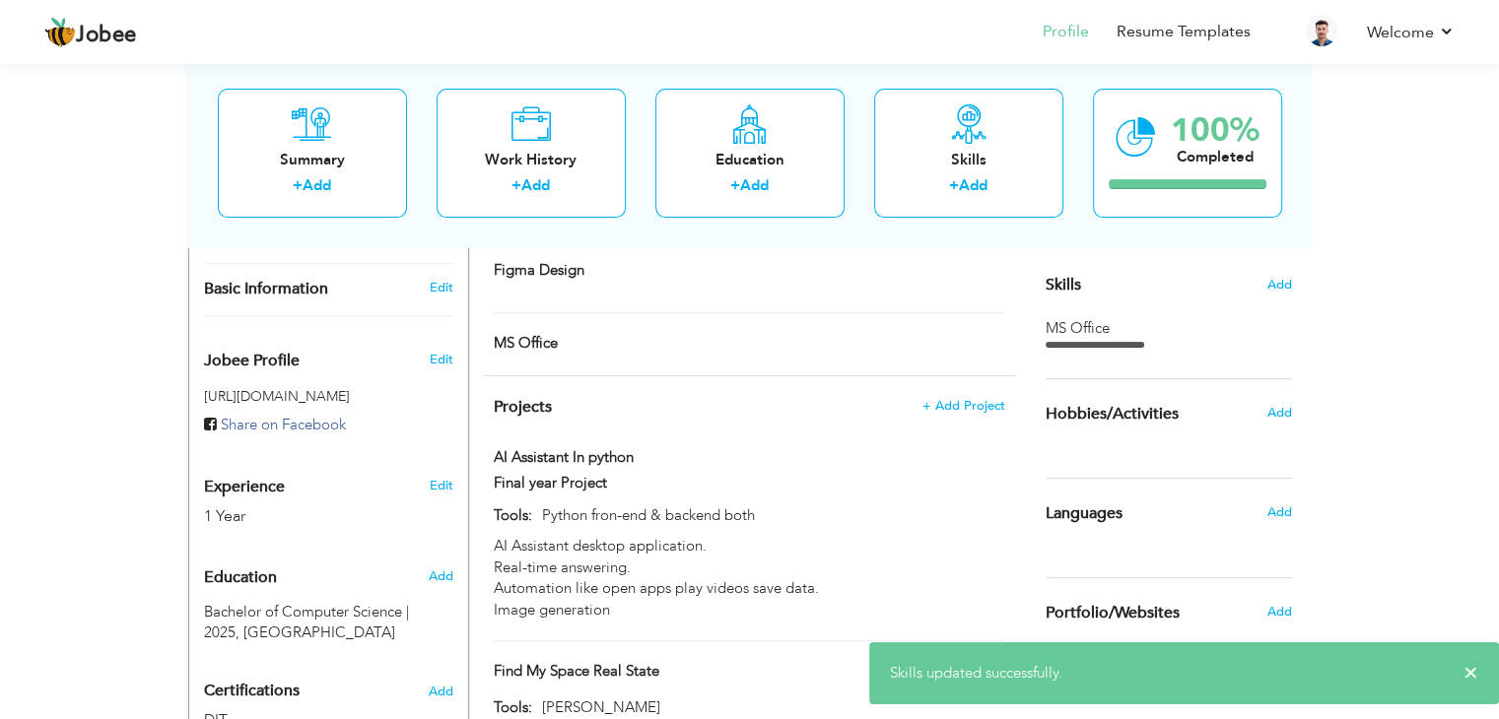
click at [1262, 286] on div "Skills Add" at bounding box center [1168, 92] width 246 height 409
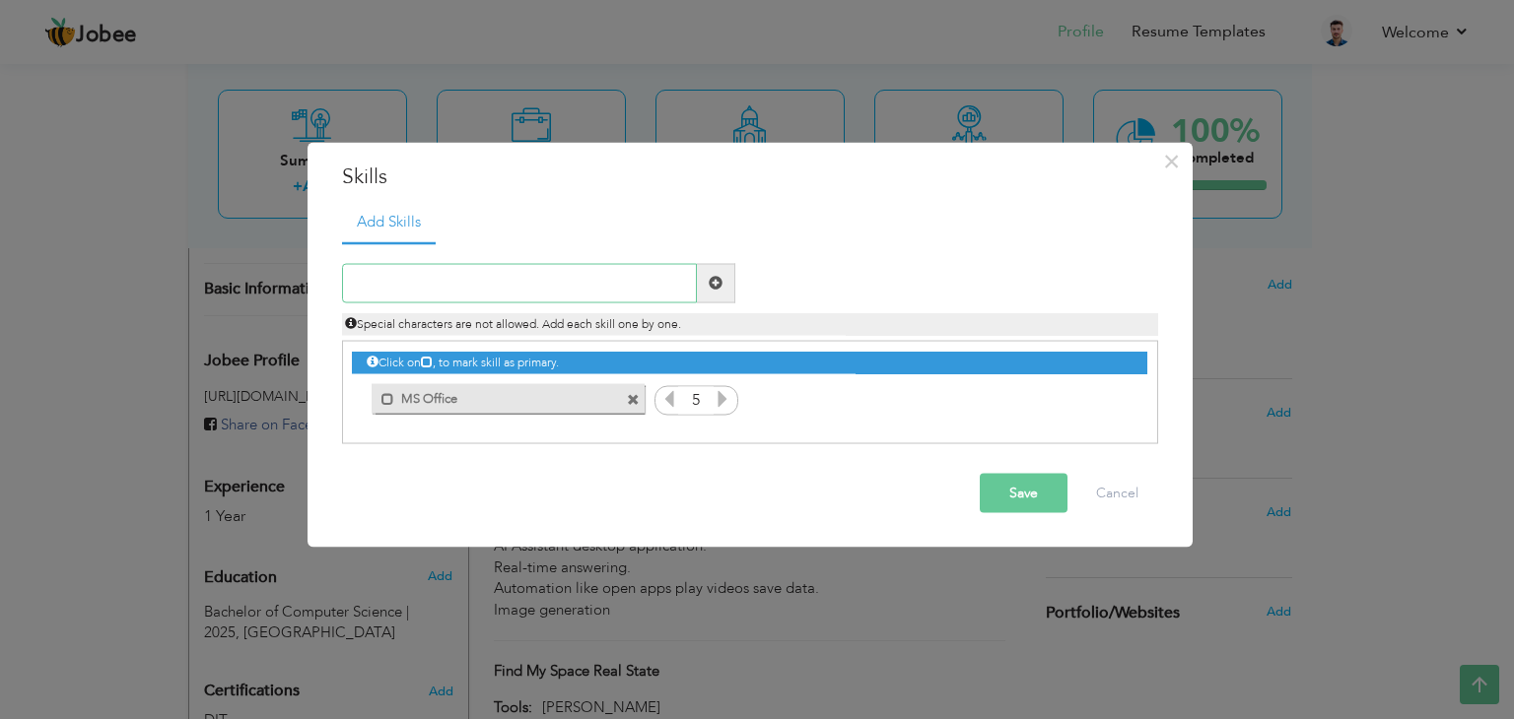
click at [572, 293] on input "text" at bounding box center [519, 282] width 355 height 39
type input "Web Development"
click at [715, 283] on span at bounding box center [715, 283] width 14 height 14
click at [1112, 407] on icon at bounding box center [1109, 398] width 18 height 18
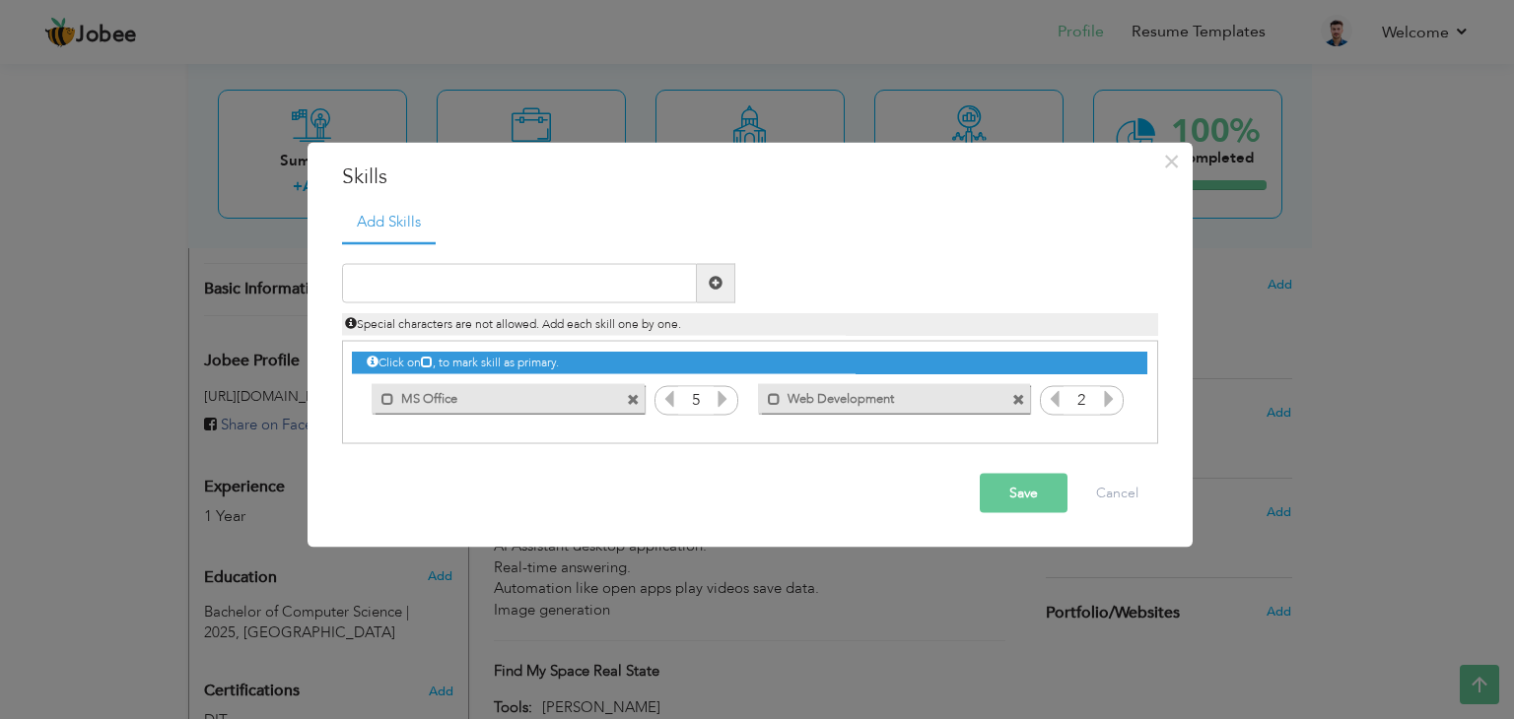
click at [1112, 407] on icon at bounding box center [1109, 398] width 18 height 18
click at [1058, 403] on icon at bounding box center [1054, 398] width 18 height 18
click at [1030, 501] on button "Save" at bounding box center [1023, 492] width 88 height 39
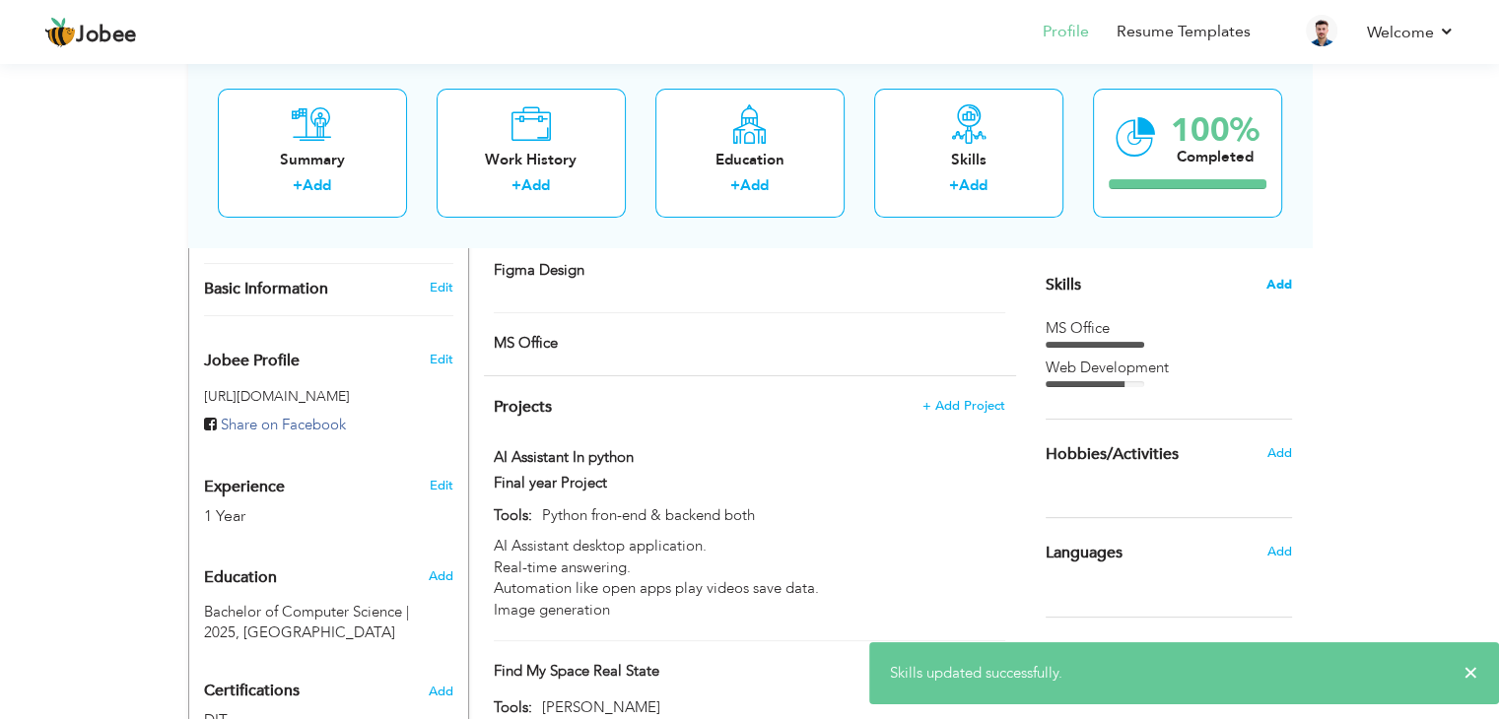
click at [1276, 285] on span "Add" at bounding box center [1279, 285] width 26 height 19
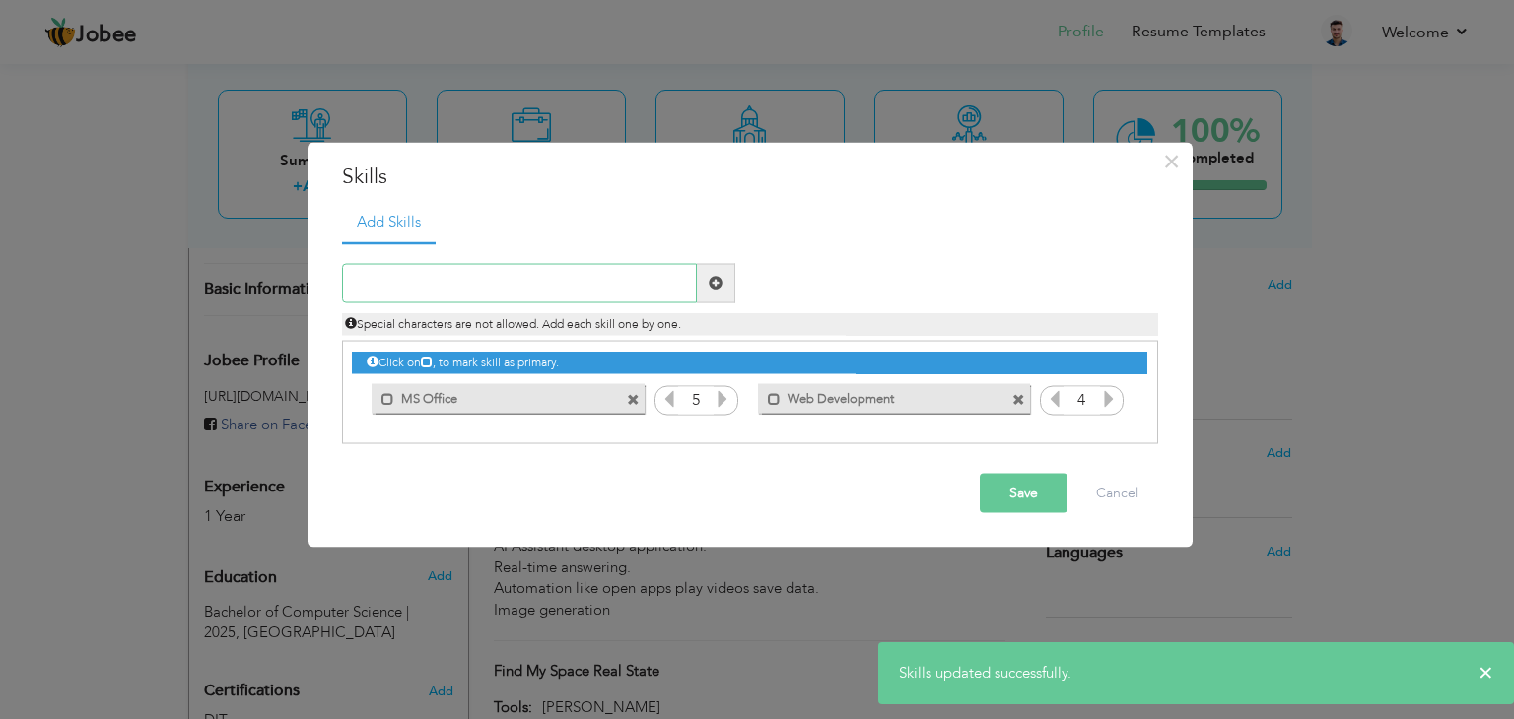
click at [659, 290] on input "text" at bounding box center [519, 282] width 355 height 39
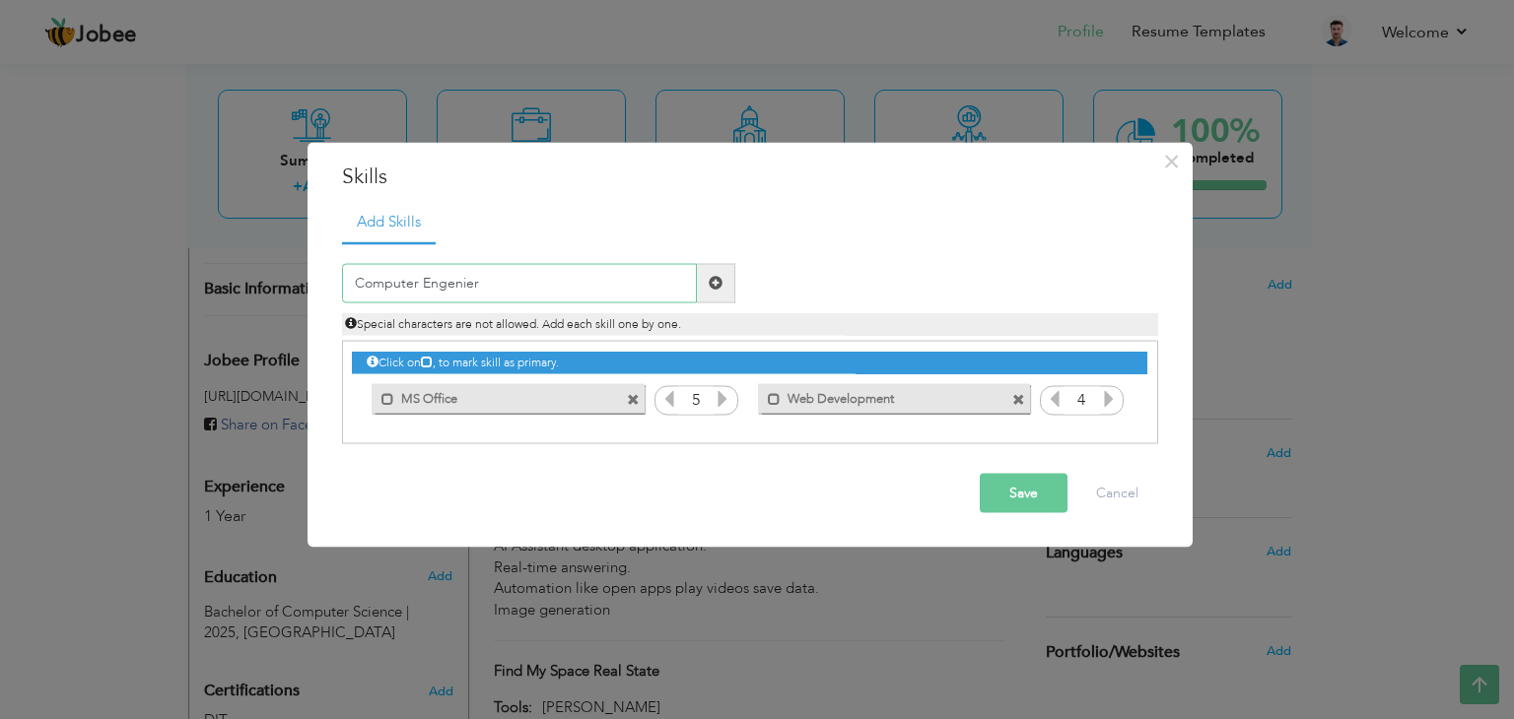
click at [433, 287] on input "Computer Engenier" at bounding box center [519, 282] width 355 height 39
click at [477, 287] on input "Computer Engenier" at bounding box center [519, 282] width 355 height 39
type input "Computer Engineer"
click at [712, 283] on span at bounding box center [715, 283] width 14 height 14
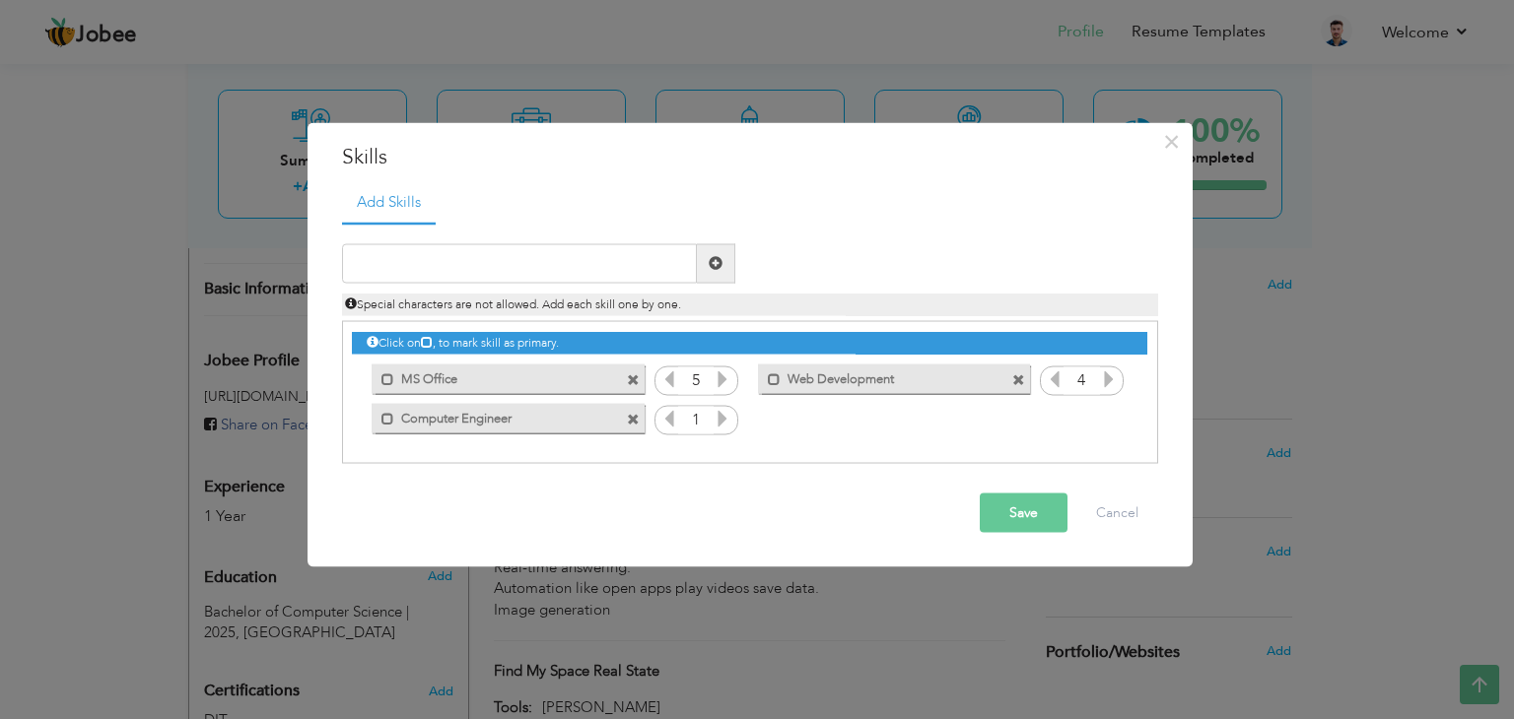
click at [717, 413] on icon at bounding box center [722, 418] width 18 height 18
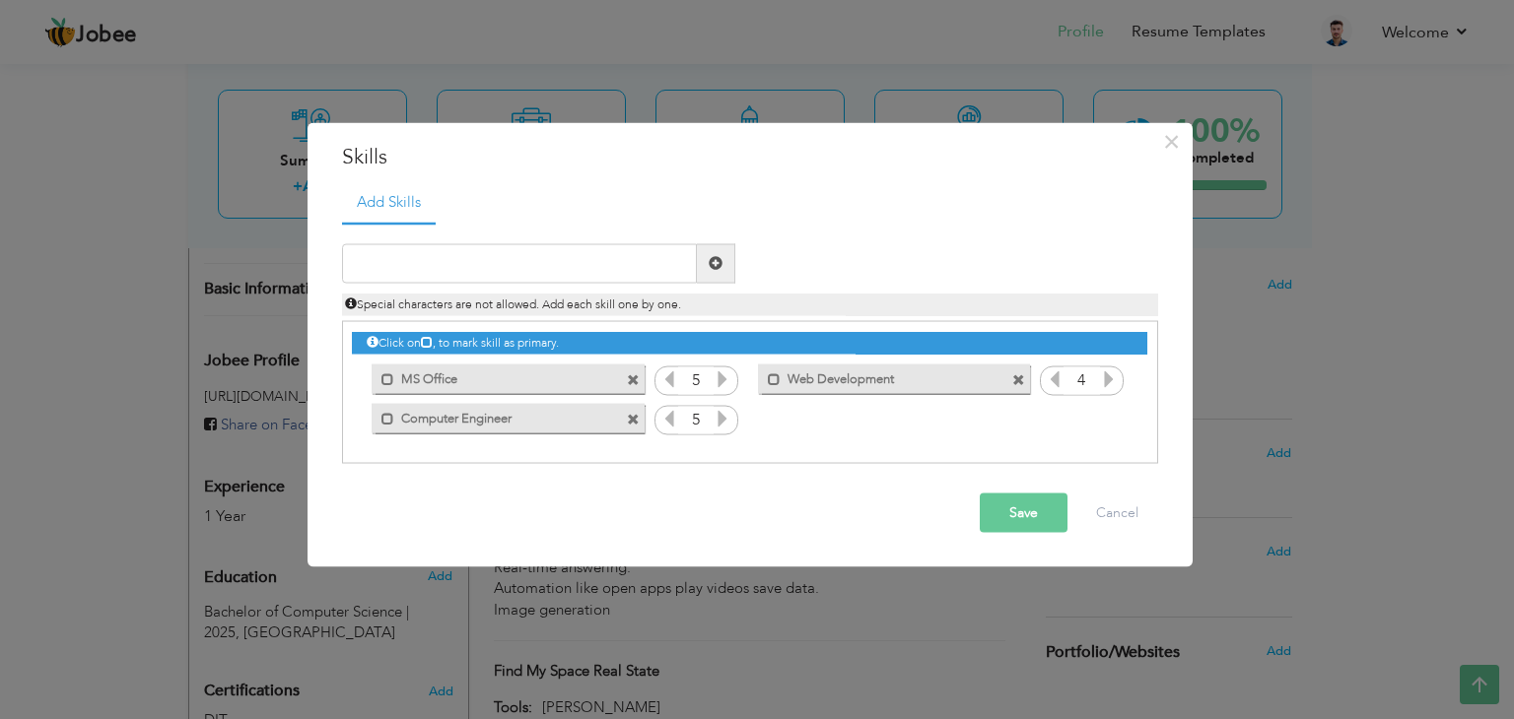
click at [717, 413] on icon at bounding box center [722, 418] width 18 height 18
click at [999, 509] on button "Save" at bounding box center [1023, 512] width 88 height 39
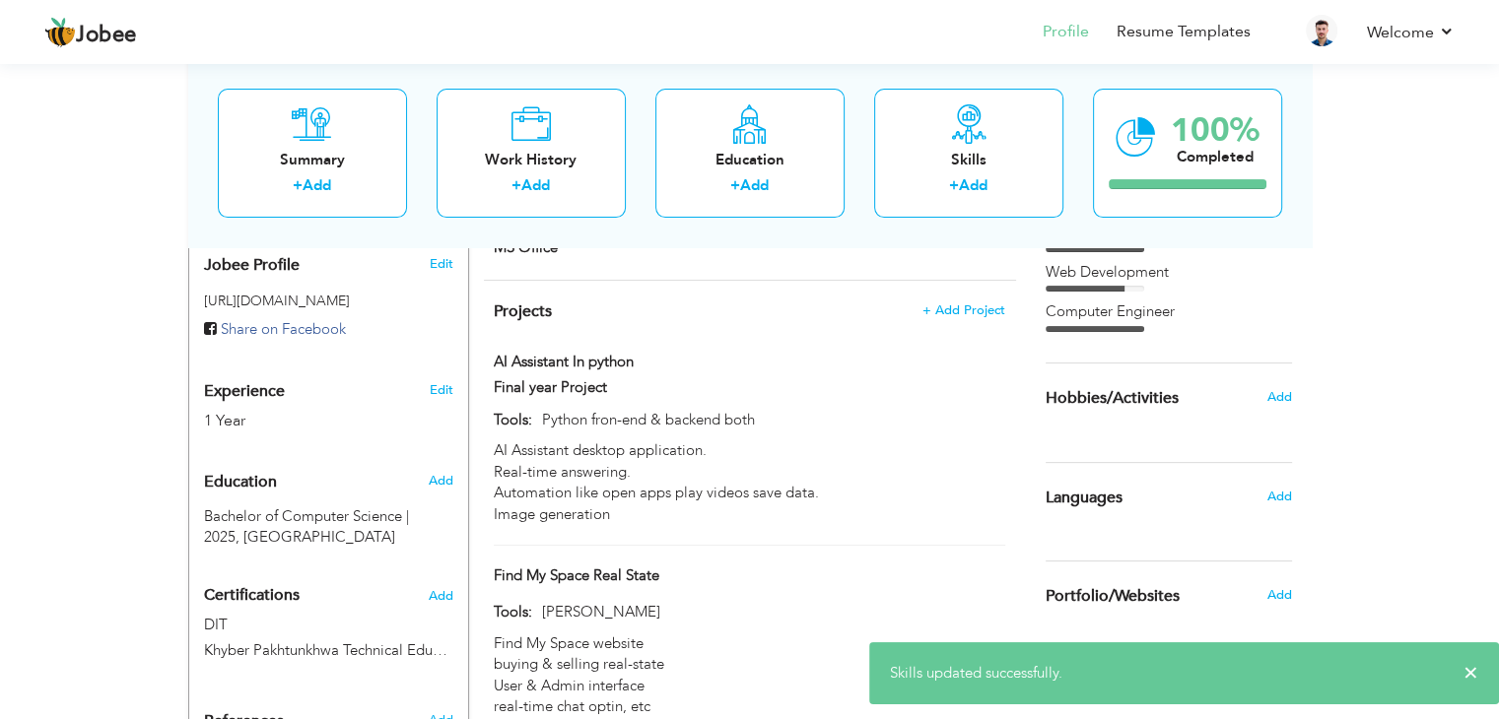
scroll to position [578, 0]
click at [1283, 403] on span "Add" at bounding box center [1278, 398] width 26 height 18
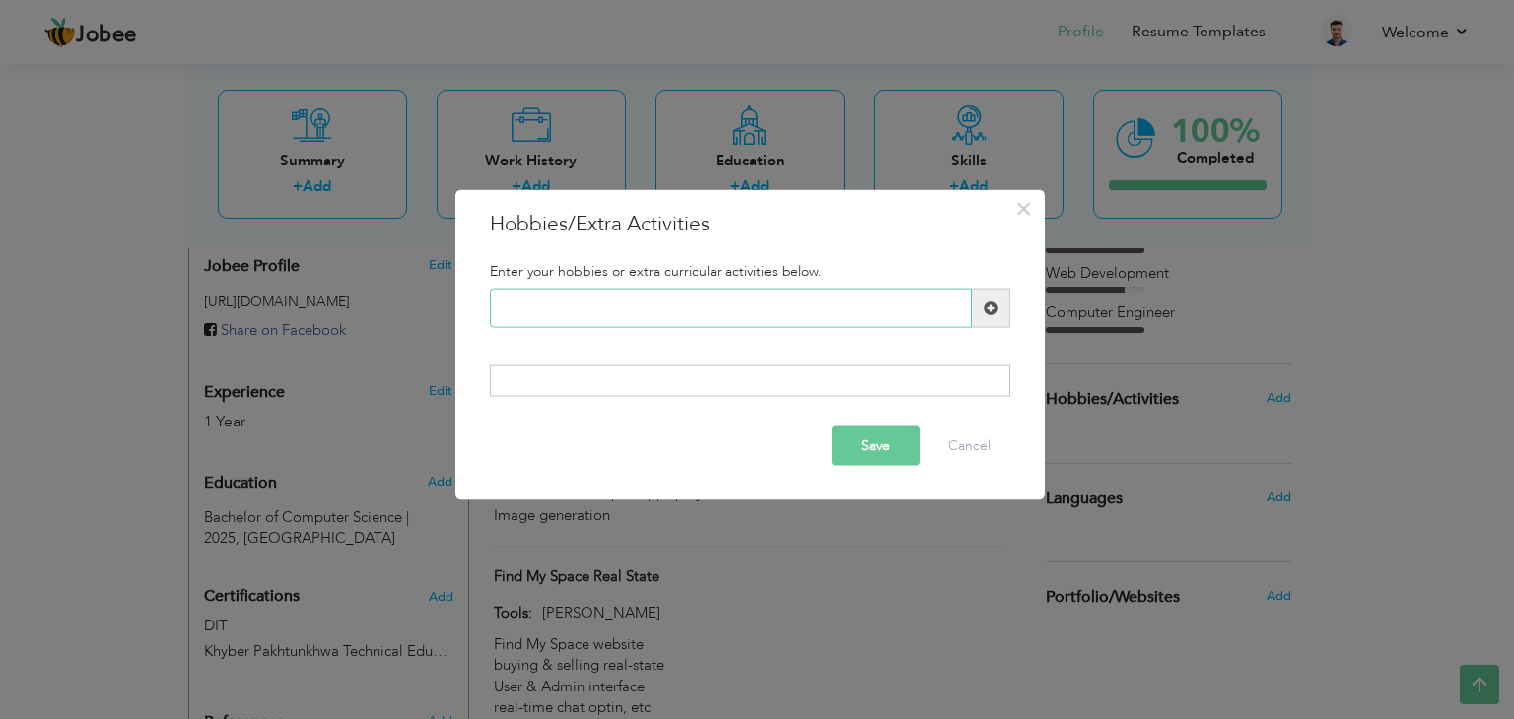
click at [761, 318] on input "text" at bounding box center [731, 308] width 482 height 39
type input "g"
click at [761, 318] on input "Developm" at bounding box center [731, 308] width 482 height 39
type input "Development"
click at [985, 307] on span at bounding box center [990, 308] width 14 height 14
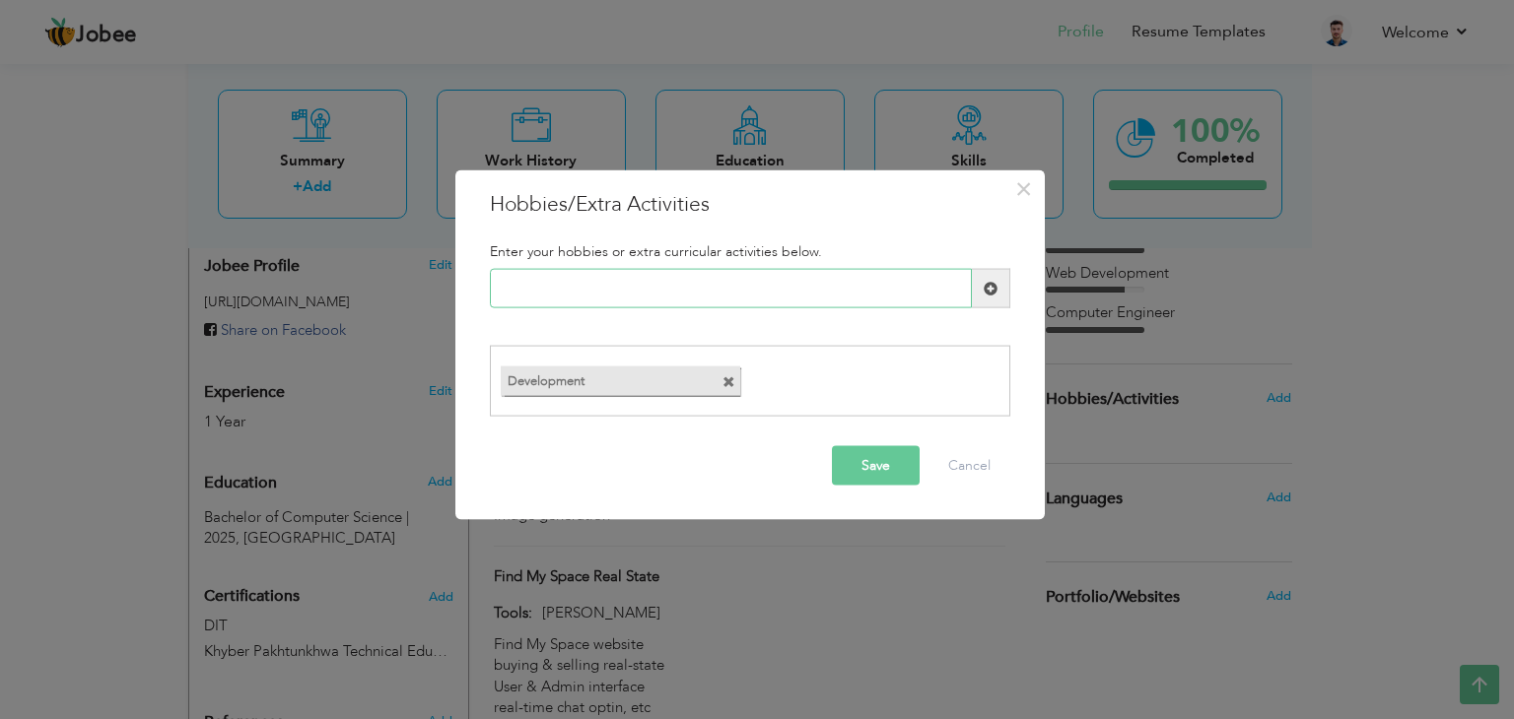
click at [765, 297] on input "text" at bounding box center [731, 288] width 482 height 39
type input "Gaming"
click at [988, 291] on span at bounding box center [990, 288] width 14 height 14
click at [766, 279] on input "text" at bounding box center [731, 288] width 482 height 39
type input "s"
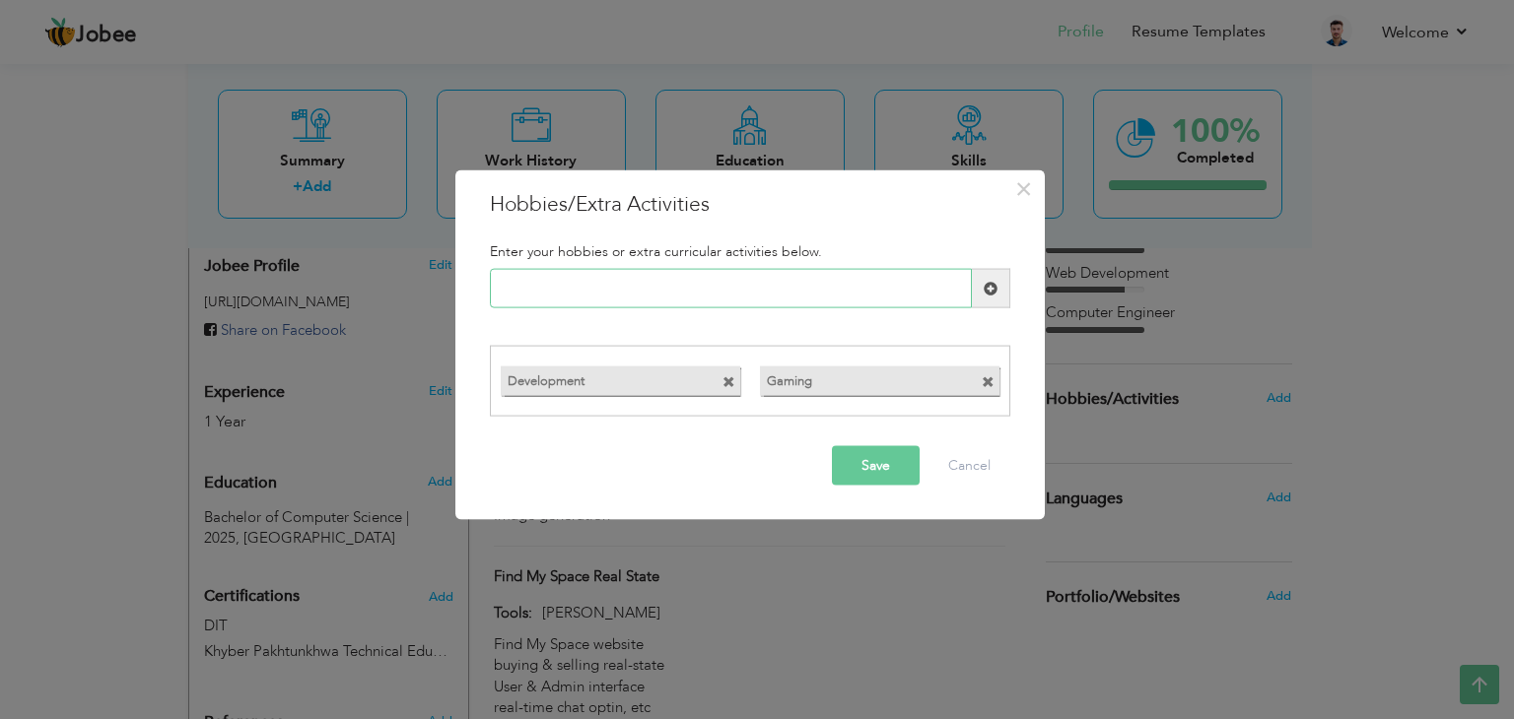
type input "s"
click at [582, 289] on input "Study about tech" at bounding box center [731, 288] width 482 height 39
click at [579, 291] on input "Study about tech" at bounding box center [731, 288] width 482 height 39
click at [586, 291] on input "Study about tech" at bounding box center [731, 288] width 482 height 39
click at [635, 281] on input "Study about Tech" at bounding box center [731, 288] width 482 height 39
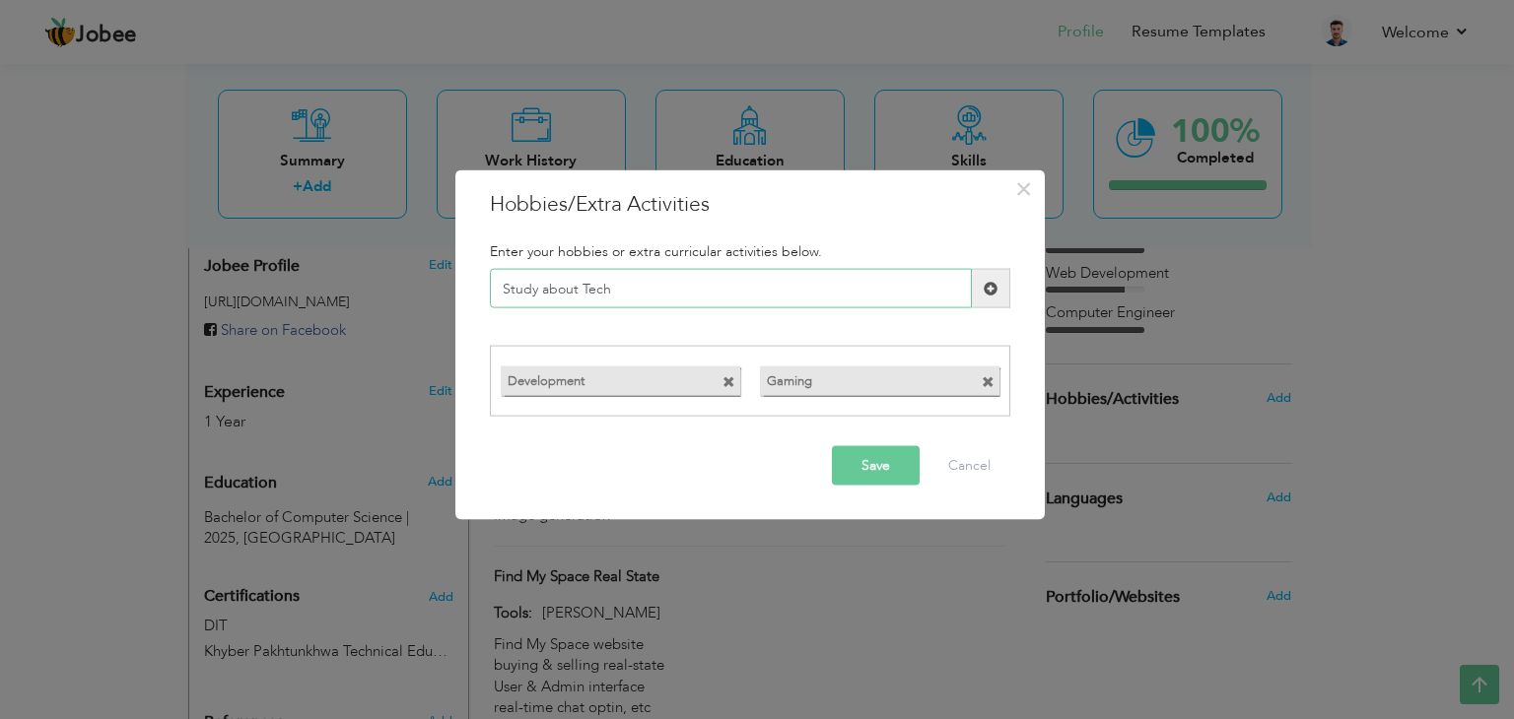
type input "Study about Tech"
click at [994, 291] on span at bounding box center [990, 288] width 14 height 14
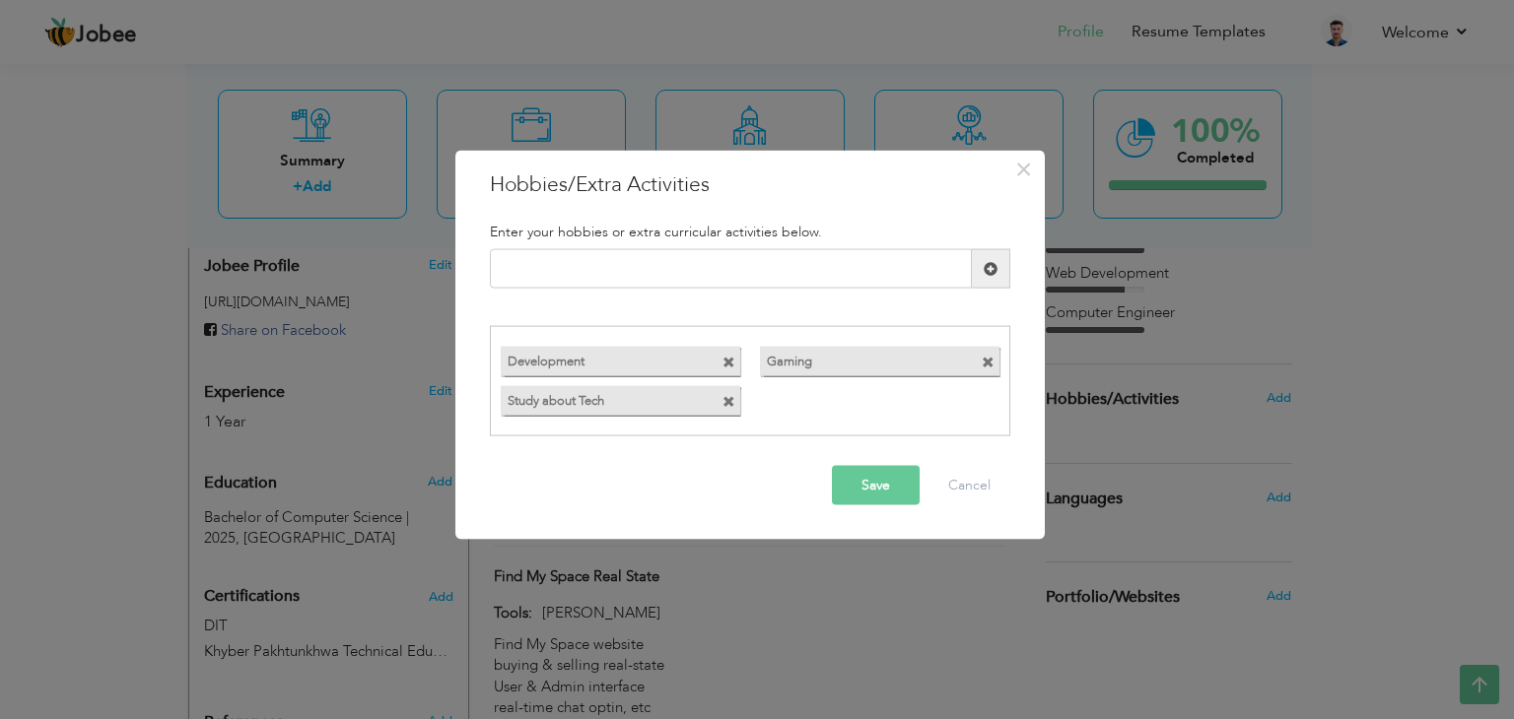
click at [861, 481] on button "Save" at bounding box center [876, 484] width 88 height 39
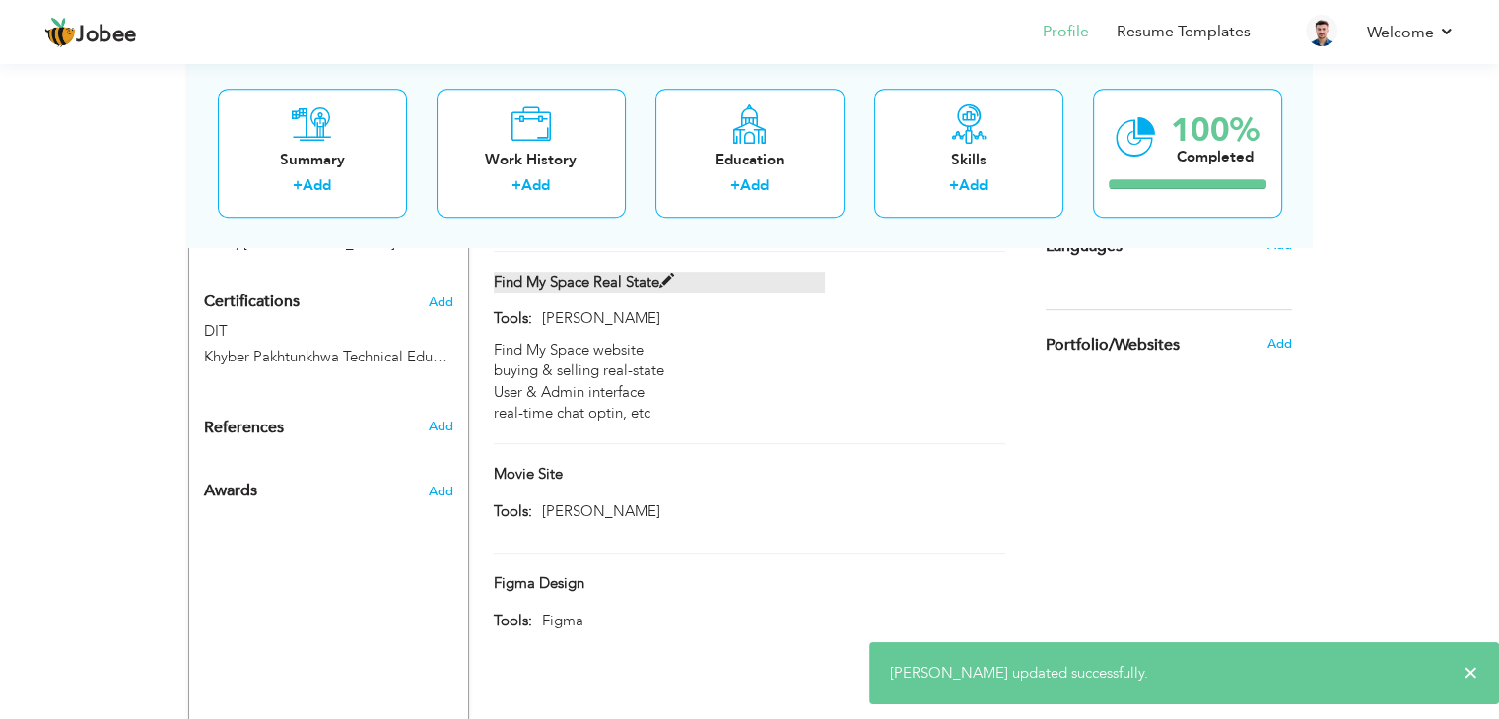
scroll to position [736, 0]
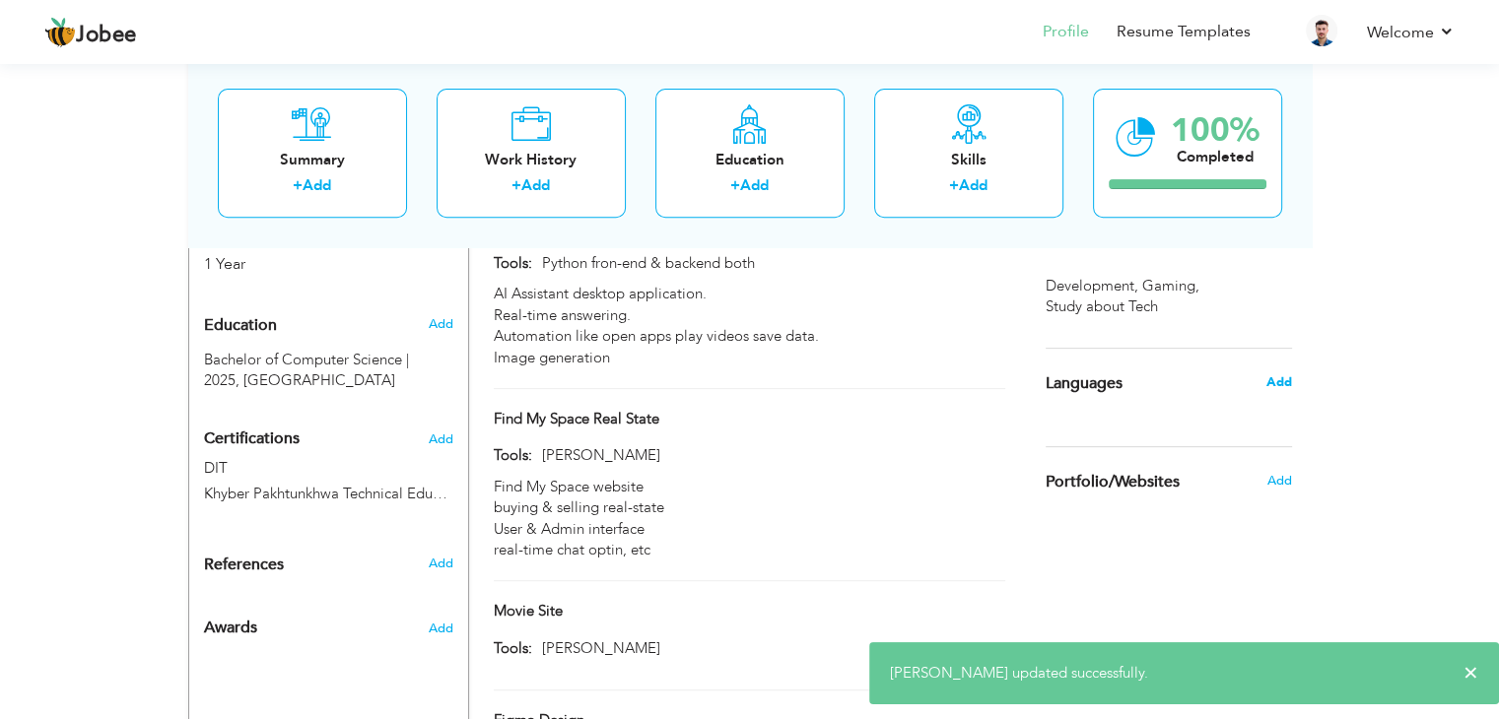
click at [1278, 378] on span "Add" at bounding box center [1278, 382] width 26 height 18
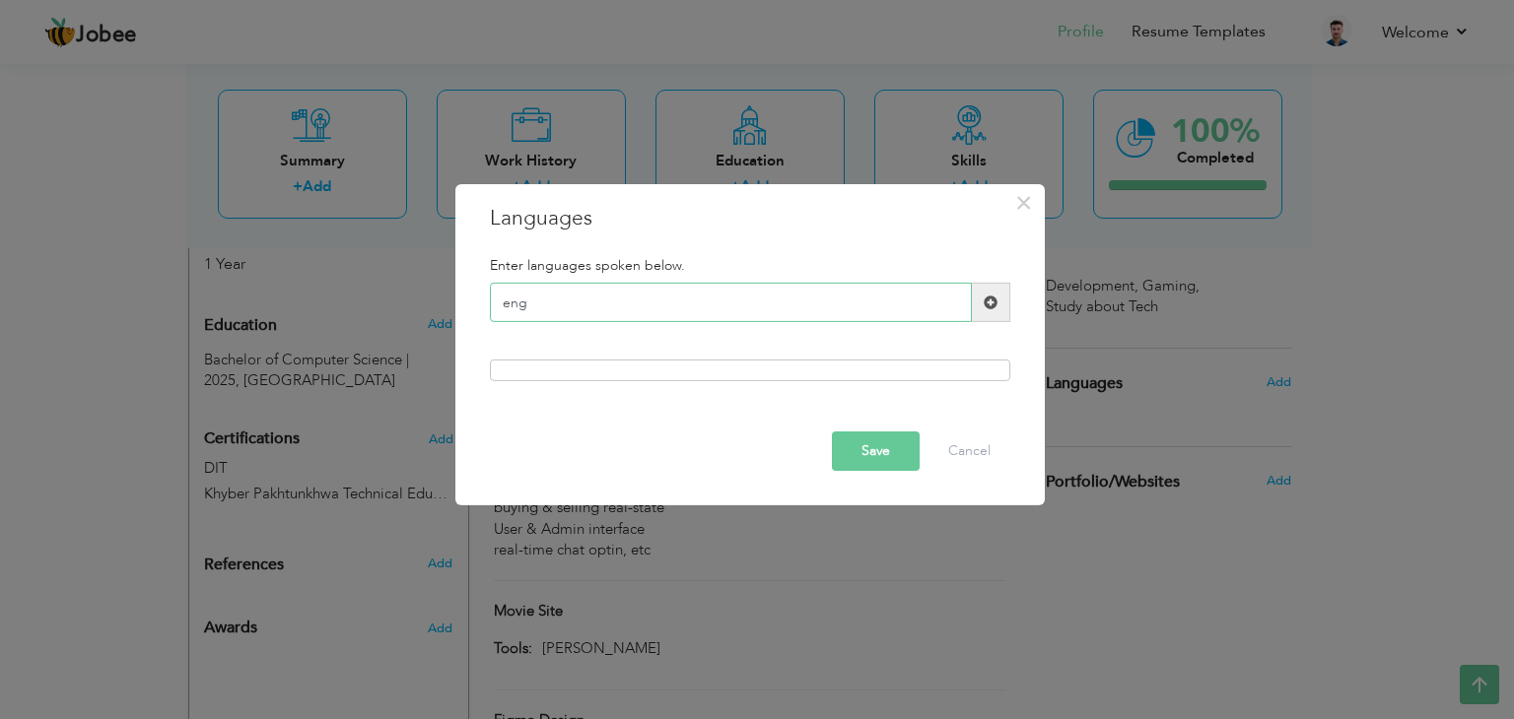
click at [783, 308] on input "eng" at bounding box center [731, 302] width 482 height 39
type input "e"
type input "English"
click at [981, 303] on span at bounding box center [991, 302] width 38 height 39
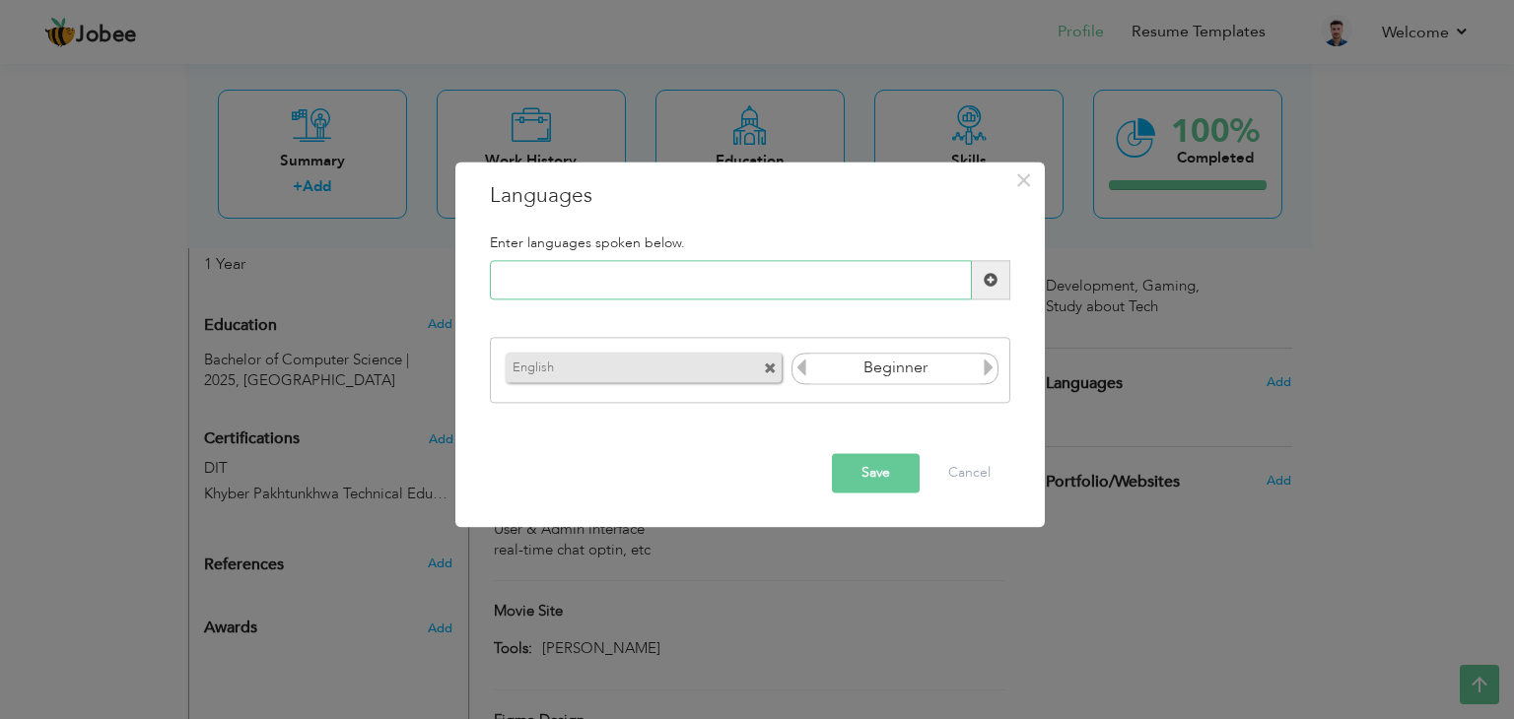
click at [674, 285] on input "text" at bounding box center [731, 280] width 482 height 39
type input "U"
type input "urdu"
click at [985, 289] on span at bounding box center [991, 280] width 38 height 39
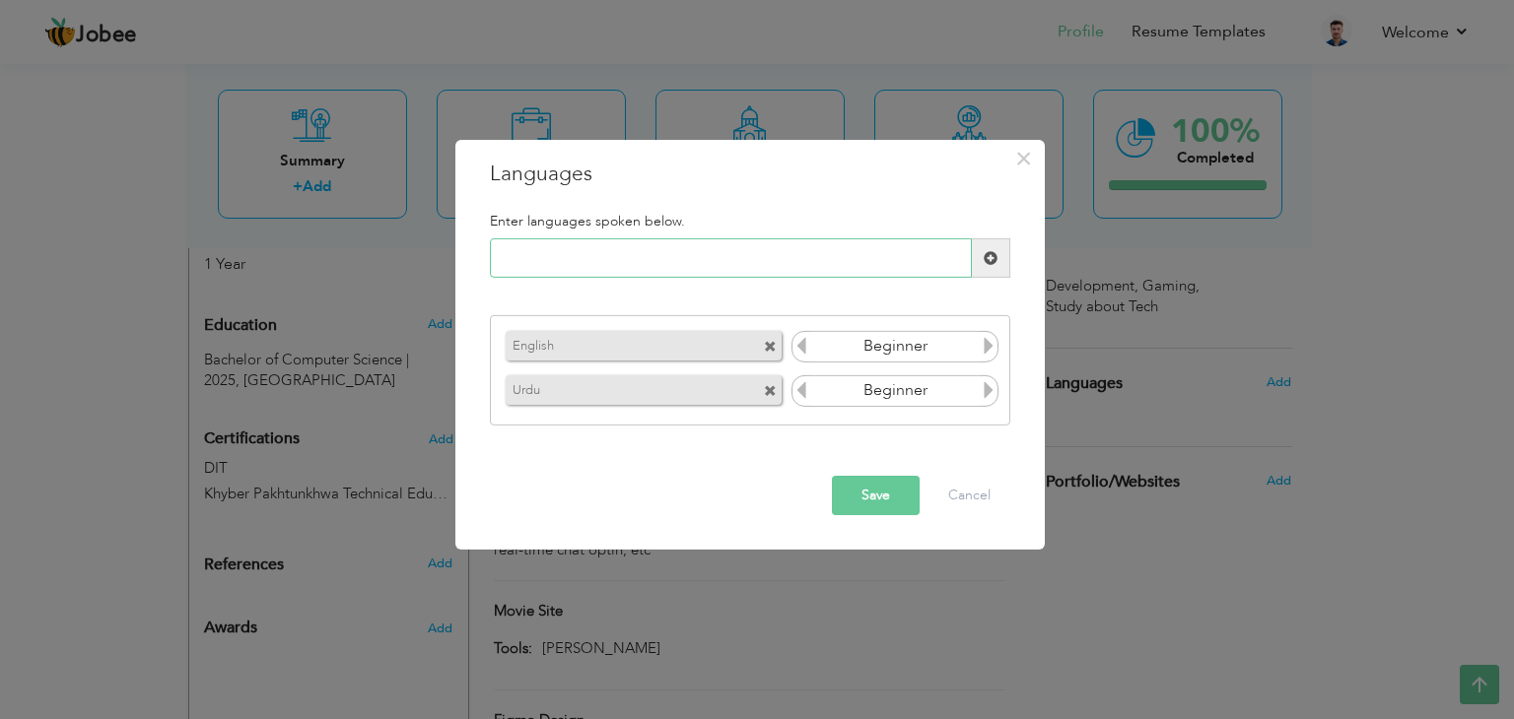
click at [753, 257] on input "text" at bounding box center [731, 257] width 482 height 39
type input "Posht"
click at [753, 257] on input "Posht" at bounding box center [731, 257] width 482 height 39
type input "Pashto"
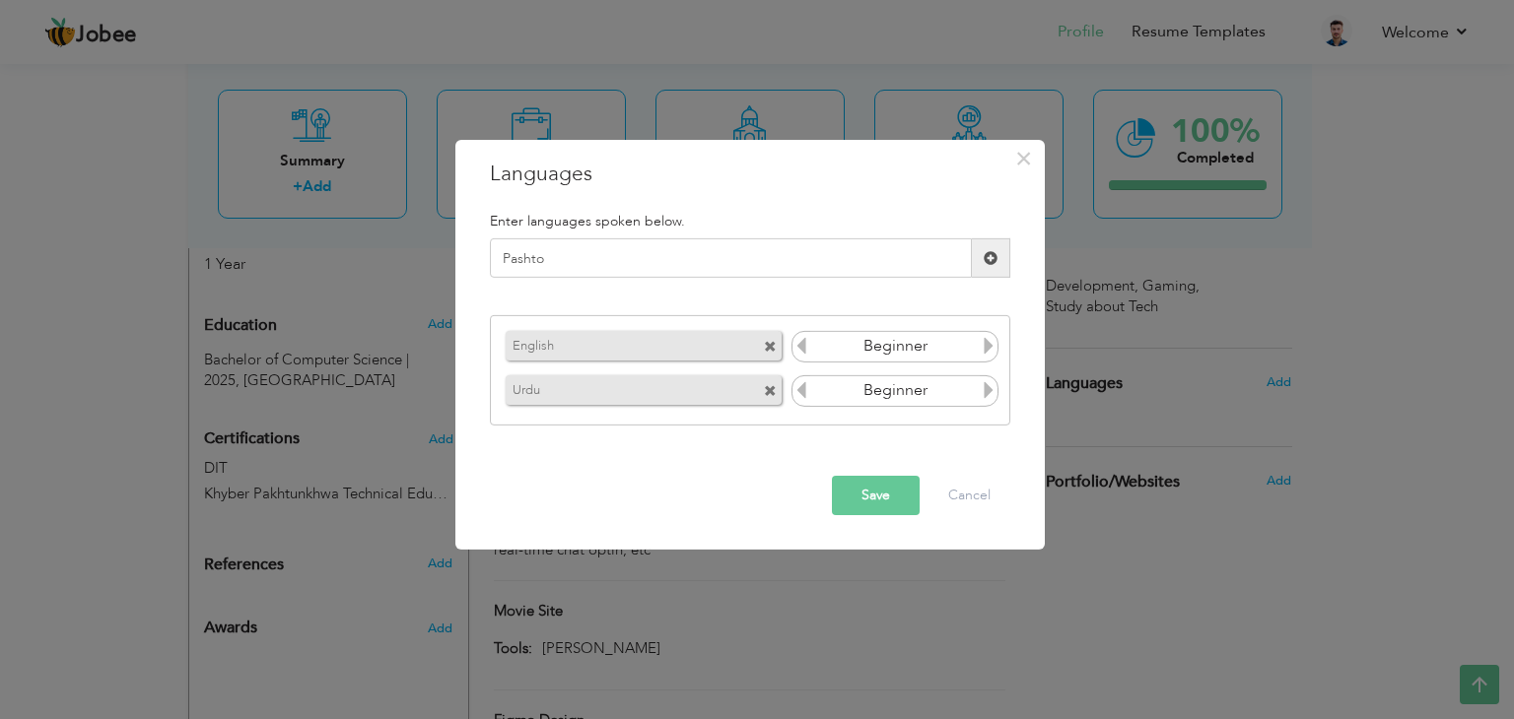
click at [979, 255] on span at bounding box center [991, 257] width 38 height 39
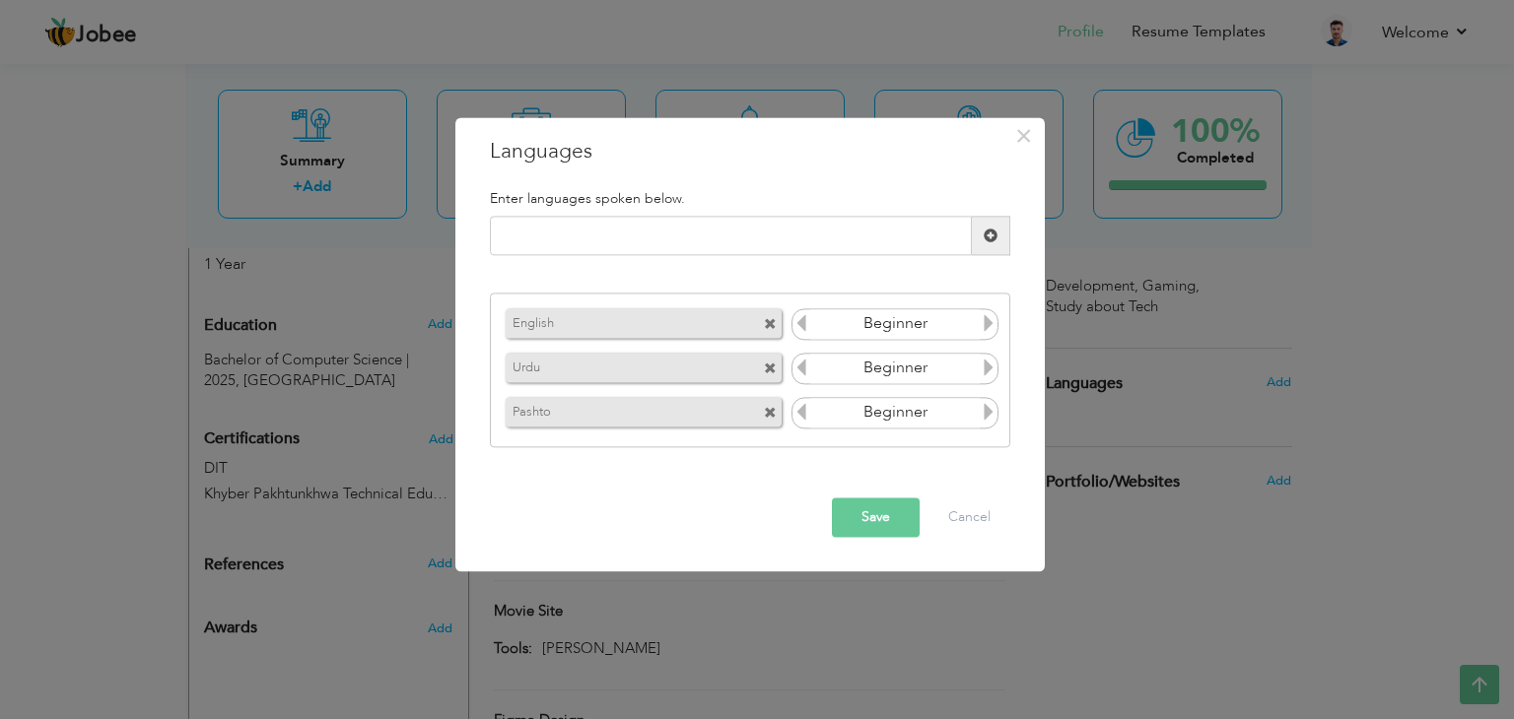
click at [989, 323] on icon at bounding box center [988, 323] width 18 height 18
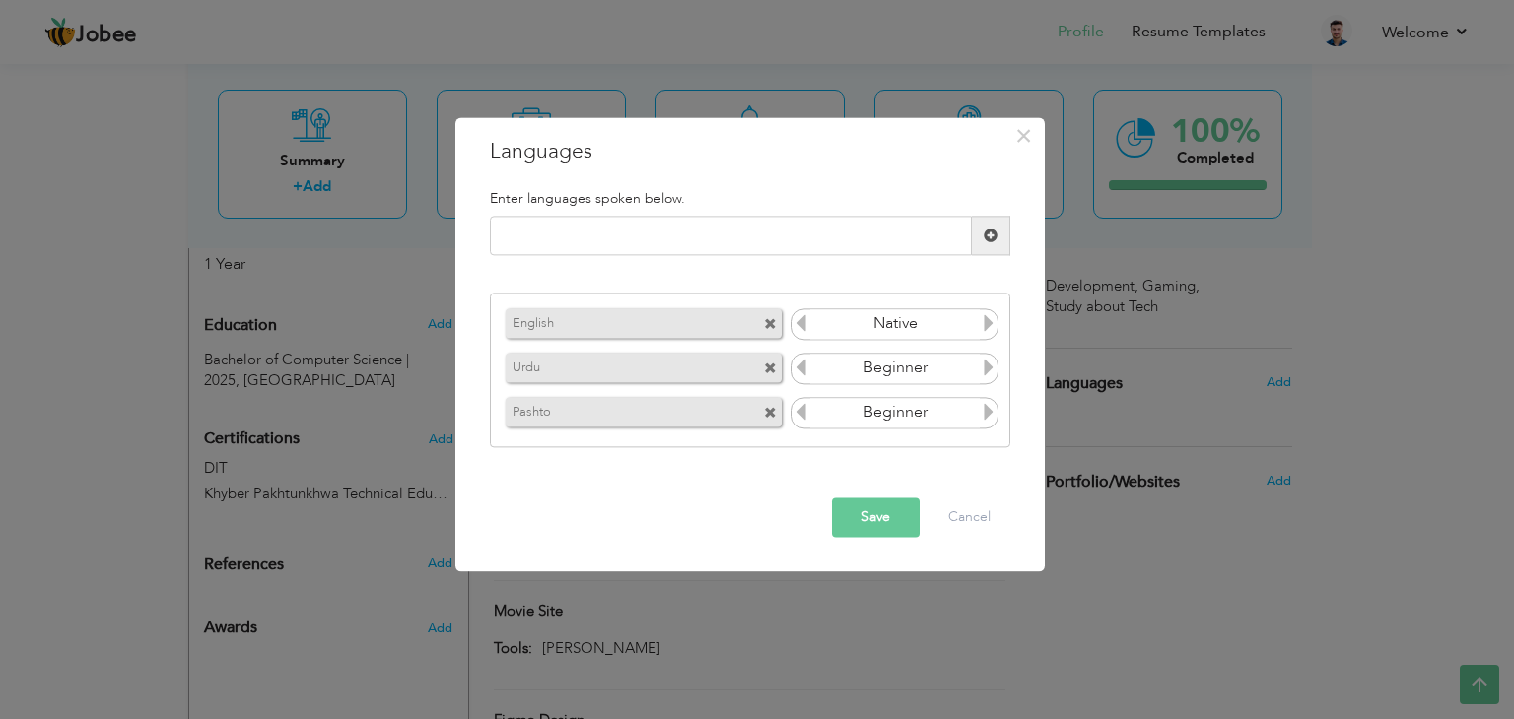
click at [989, 373] on icon at bounding box center [988, 368] width 18 height 18
click at [993, 425] on span at bounding box center [988, 415] width 18 height 26
drag, startPoint x: 993, startPoint y: 425, endPoint x: 985, endPoint y: 409, distance: 17.6
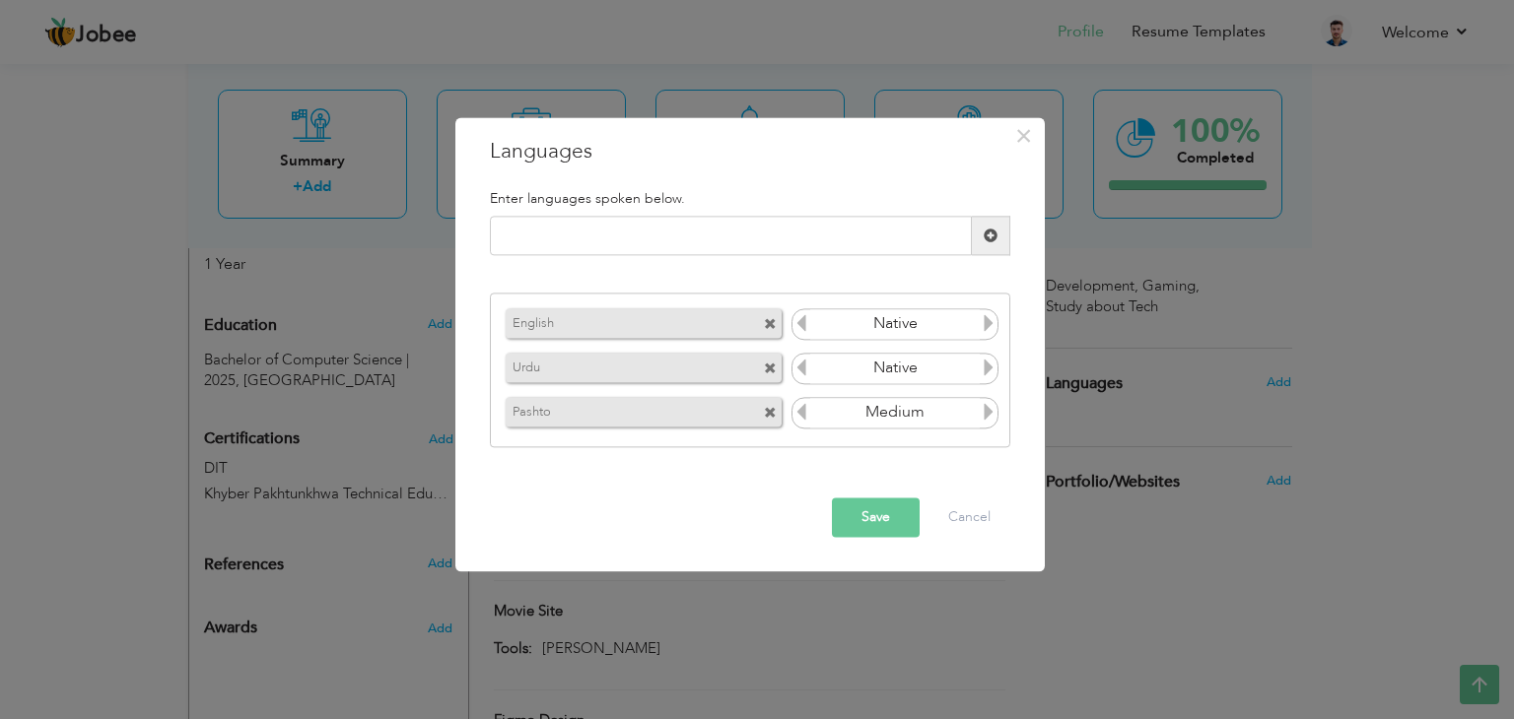
click at [985, 409] on span at bounding box center [988, 415] width 18 height 26
click at [985, 409] on icon at bounding box center [988, 412] width 18 height 18
click at [876, 513] on button "Save" at bounding box center [876, 518] width 88 height 39
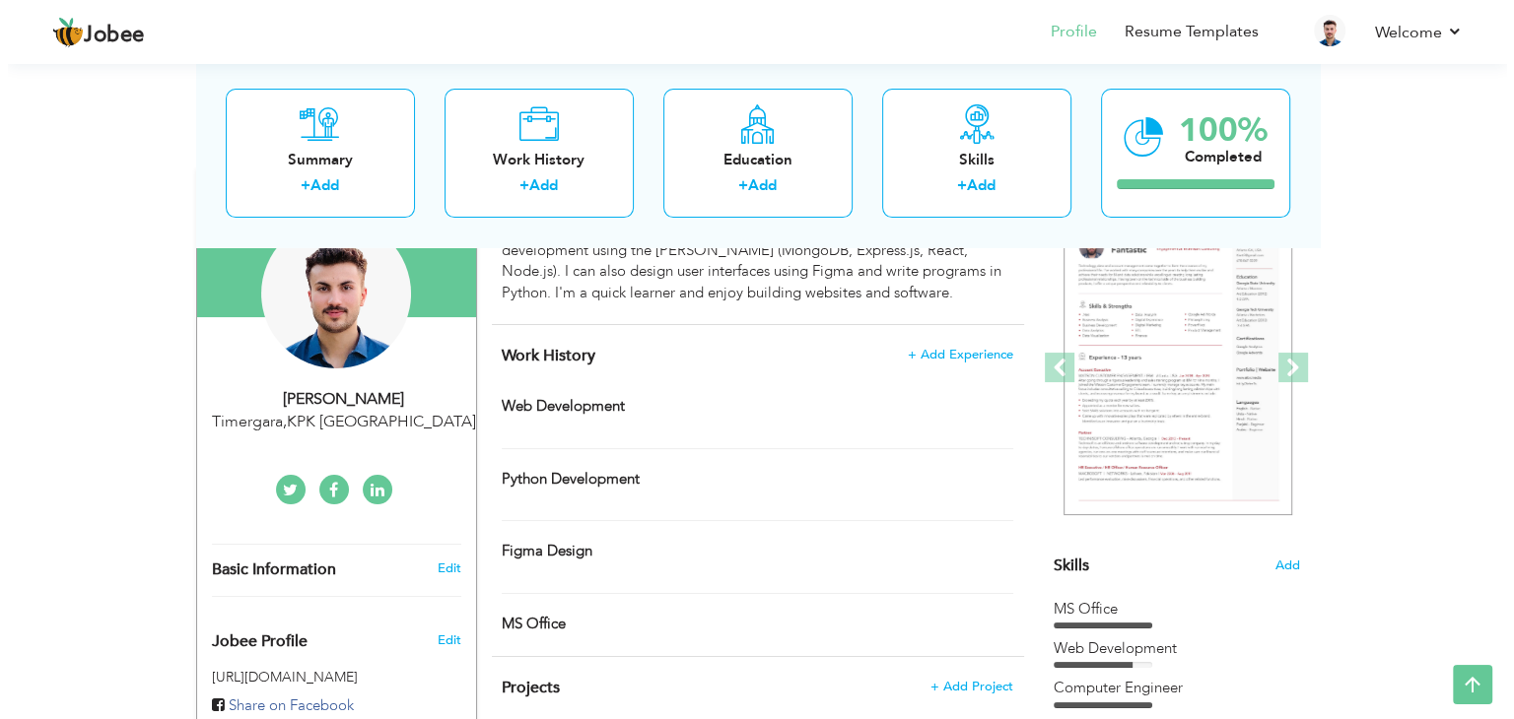
scroll to position [177, 0]
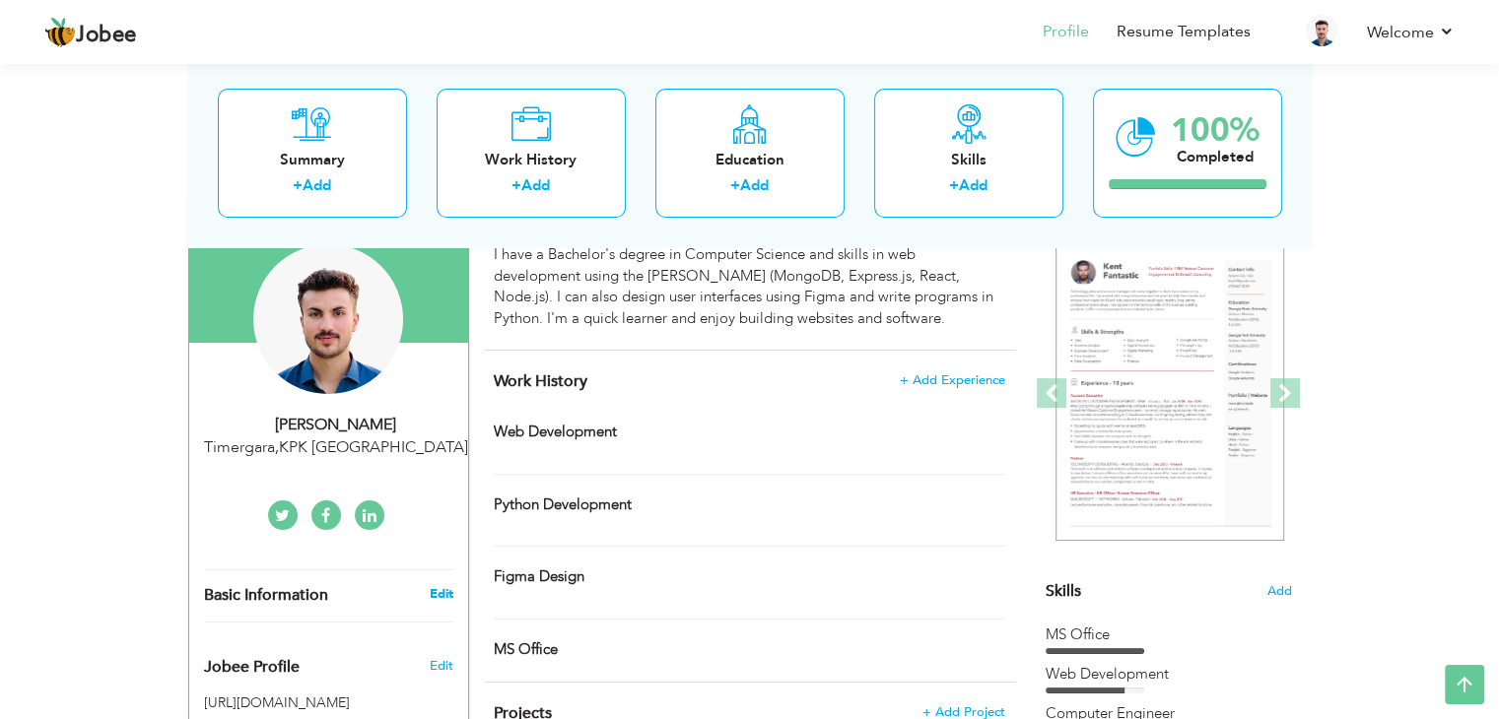
click at [435, 593] on link "Edit" at bounding box center [441, 594] width 24 height 18
type input "Muhammad"
type input "Awais"
type input "+923139427609"
select select "number:166"
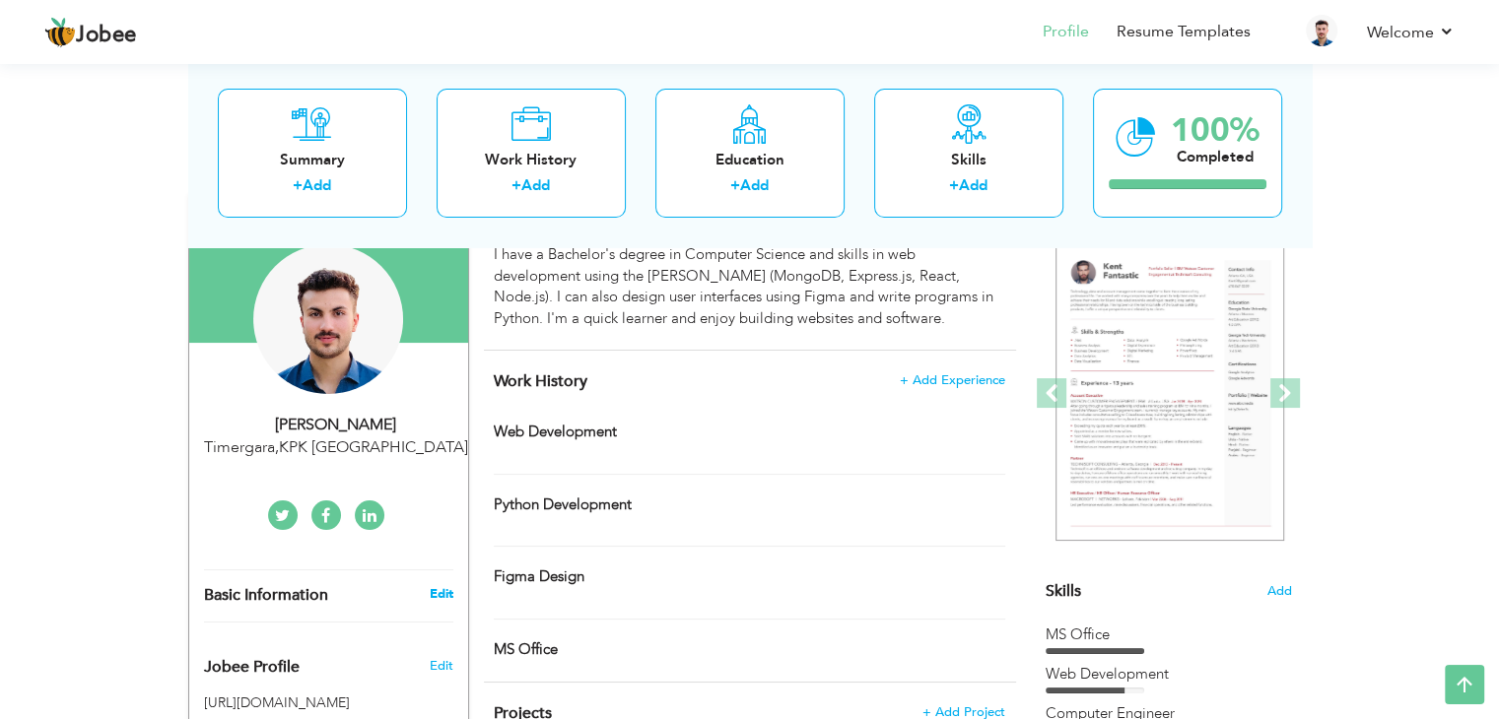
type input "KPK"
type input "Timergara"
select select "number:3"
type input "https://www.linkedin.com/in/muhammad-awais-042b60375?utm_source=share&utm_campa…"
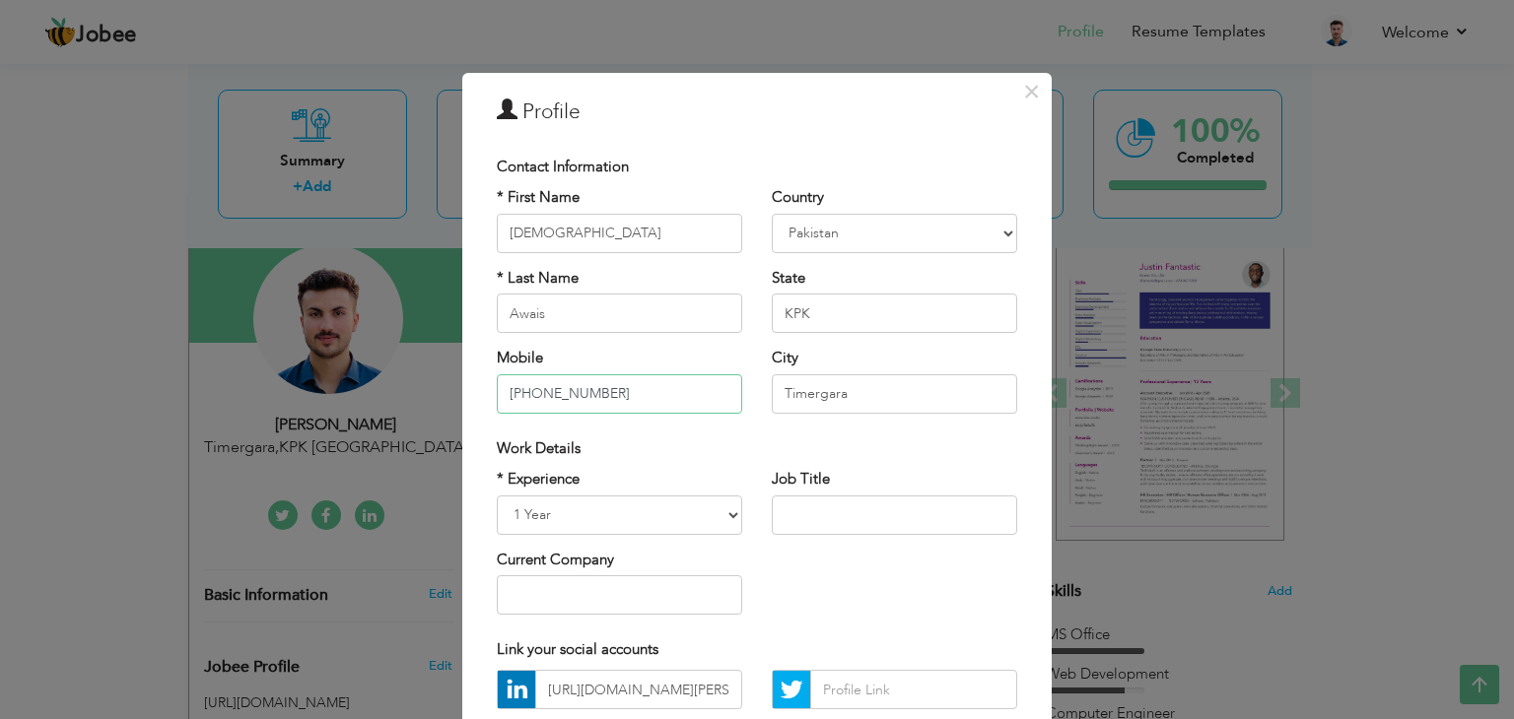
click at [608, 390] on input "+923139427609" at bounding box center [619, 393] width 245 height 39
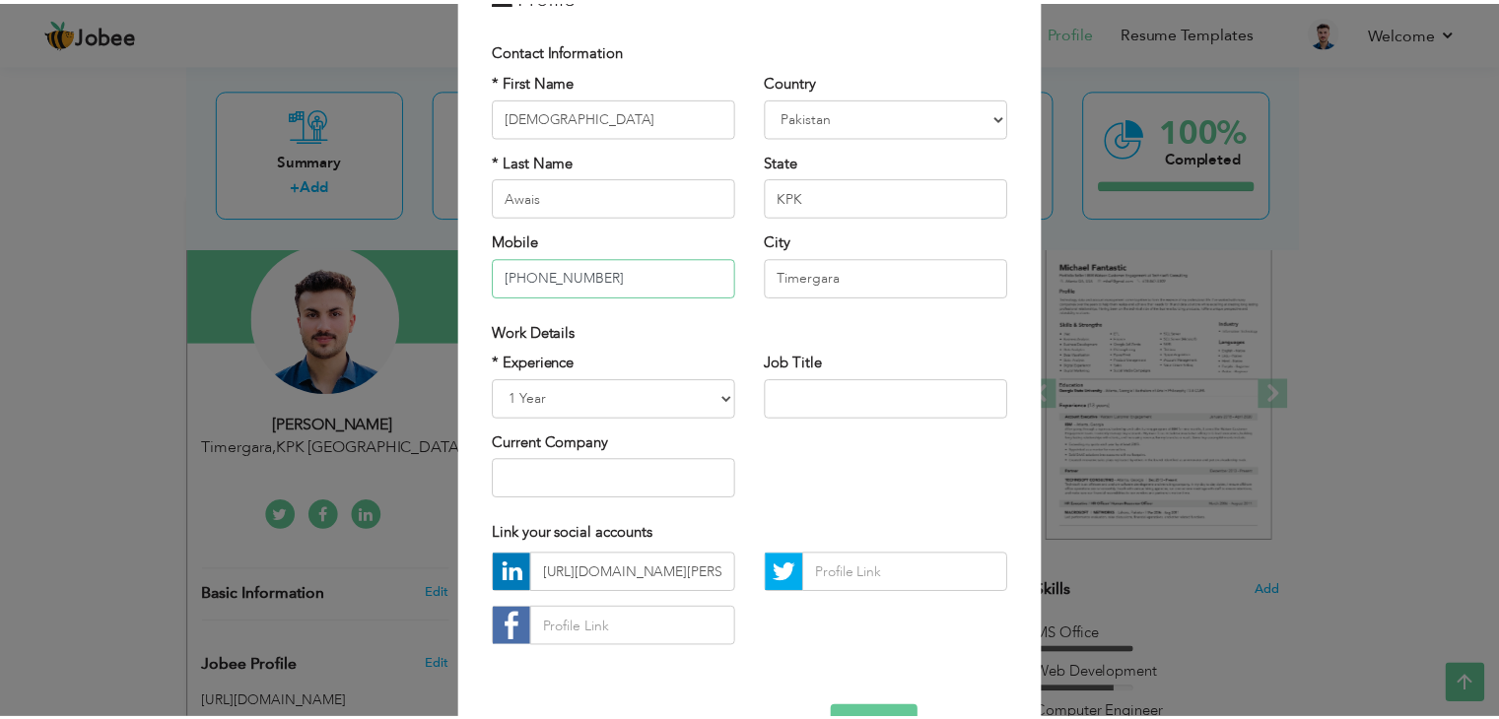
scroll to position [178, 0]
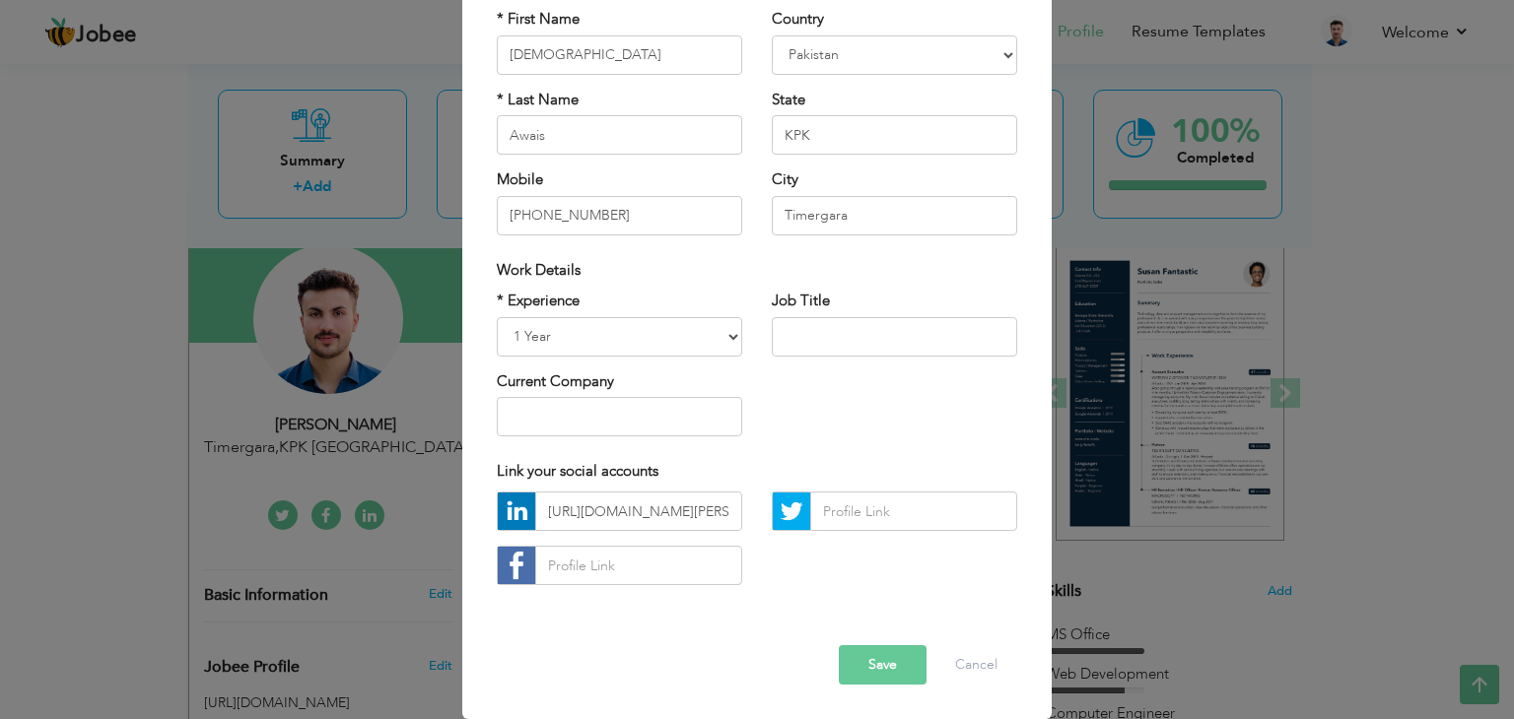
click at [859, 670] on button "Save" at bounding box center [883, 664] width 88 height 39
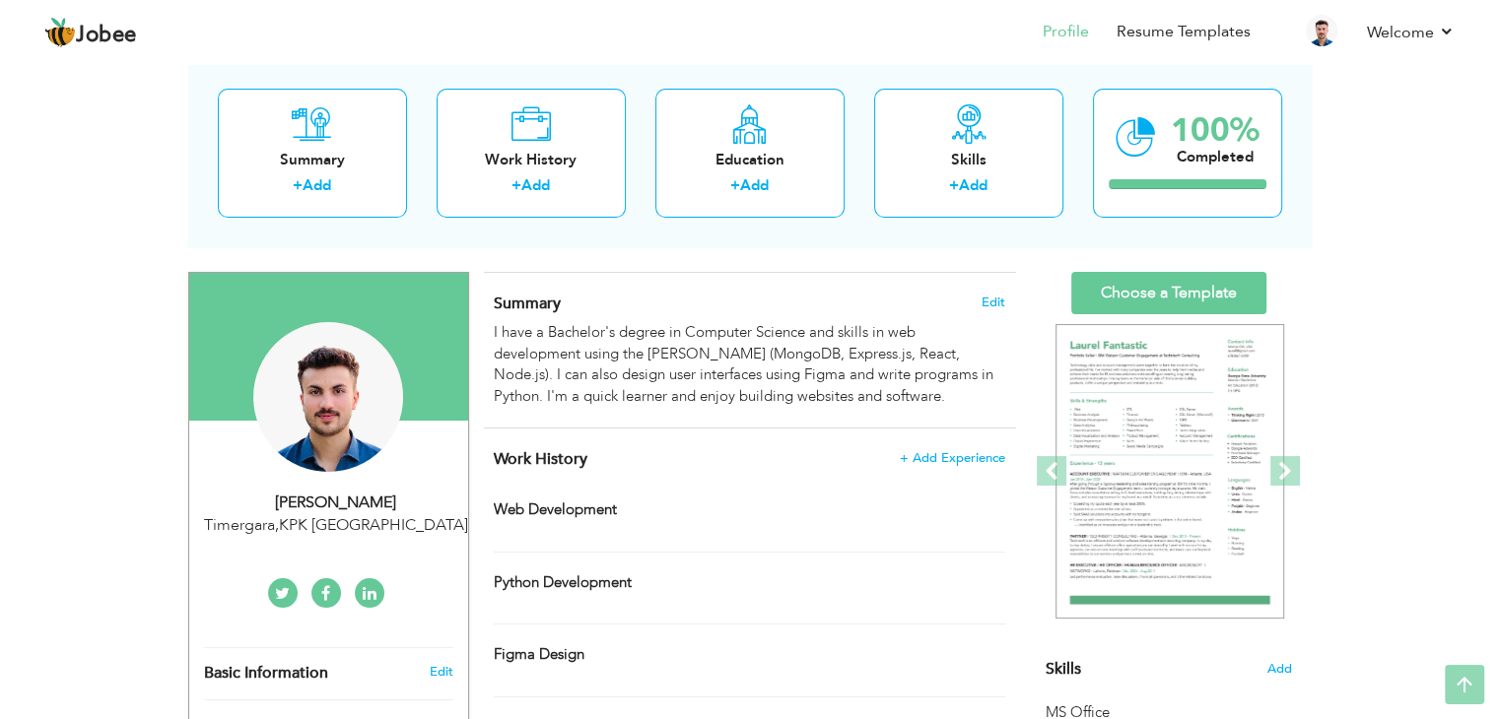
scroll to position [0, 0]
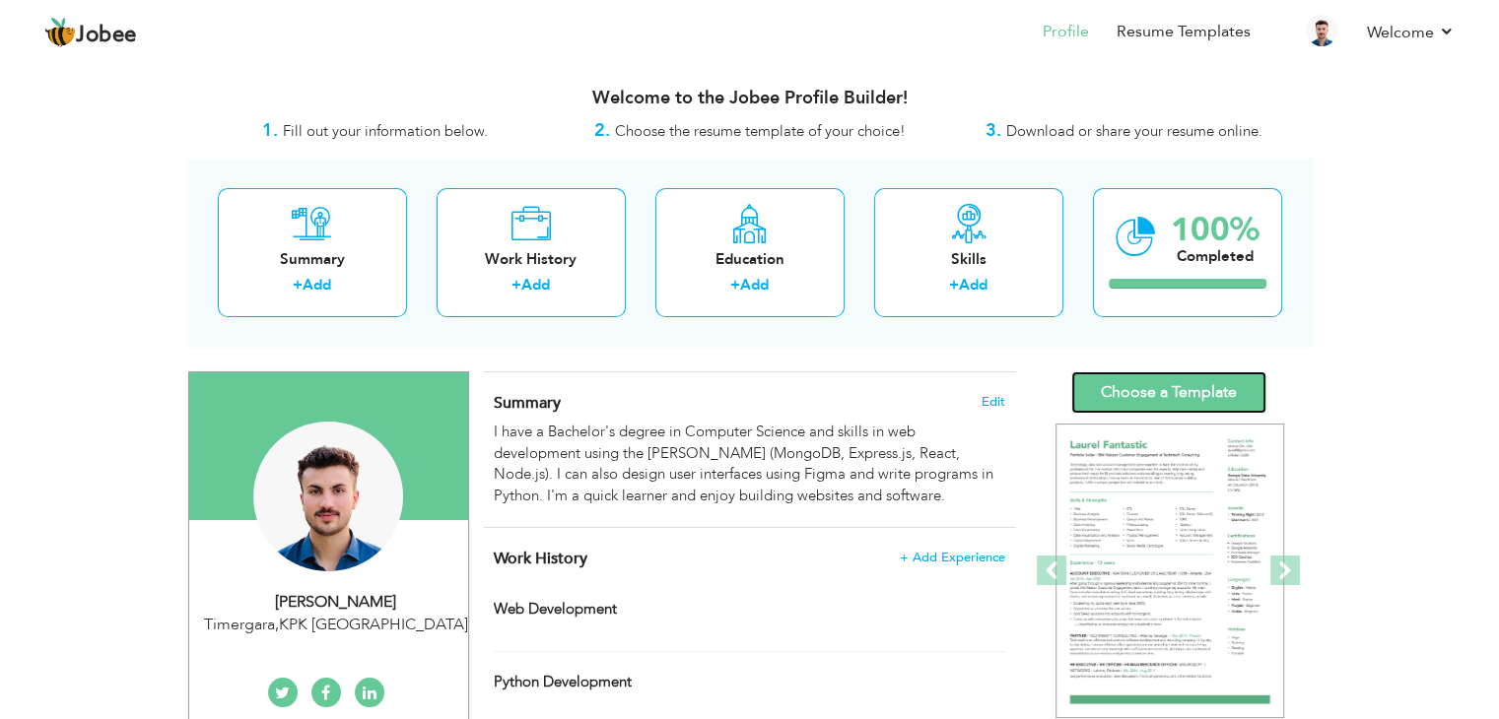
click at [1168, 393] on link "Choose a Template" at bounding box center [1168, 392] width 195 height 42
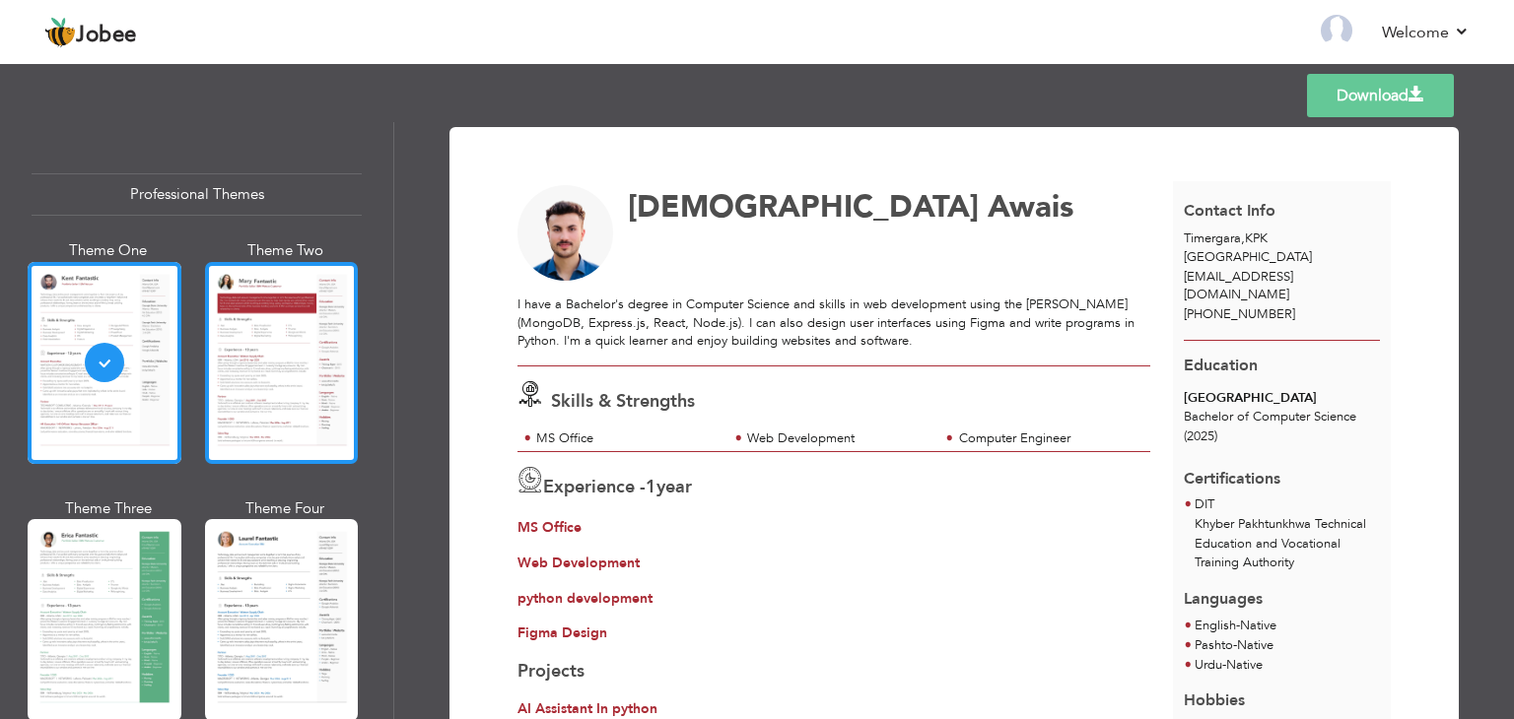
click at [265, 418] on div at bounding box center [282, 363] width 154 height 202
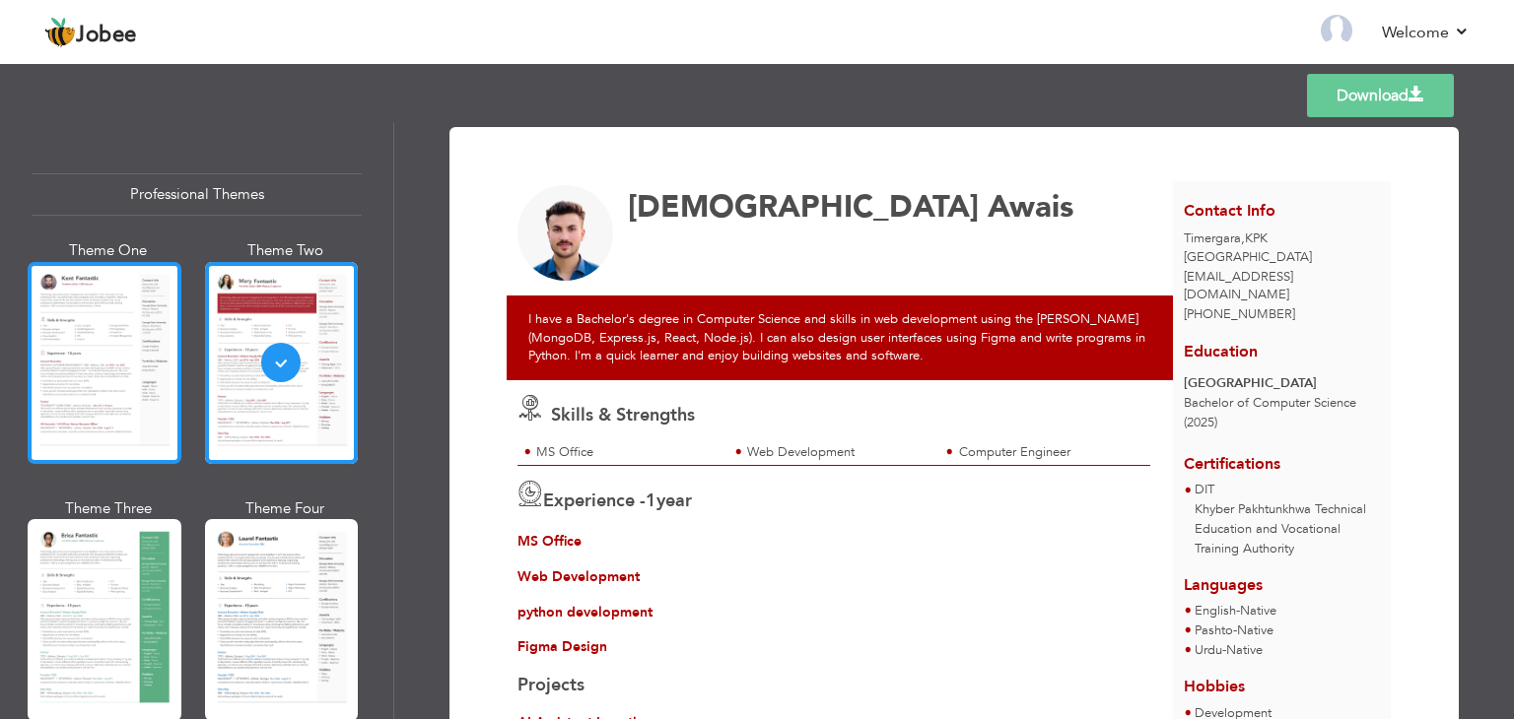
click at [64, 400] on div at bounding box center [105, 363] width 154 height 202
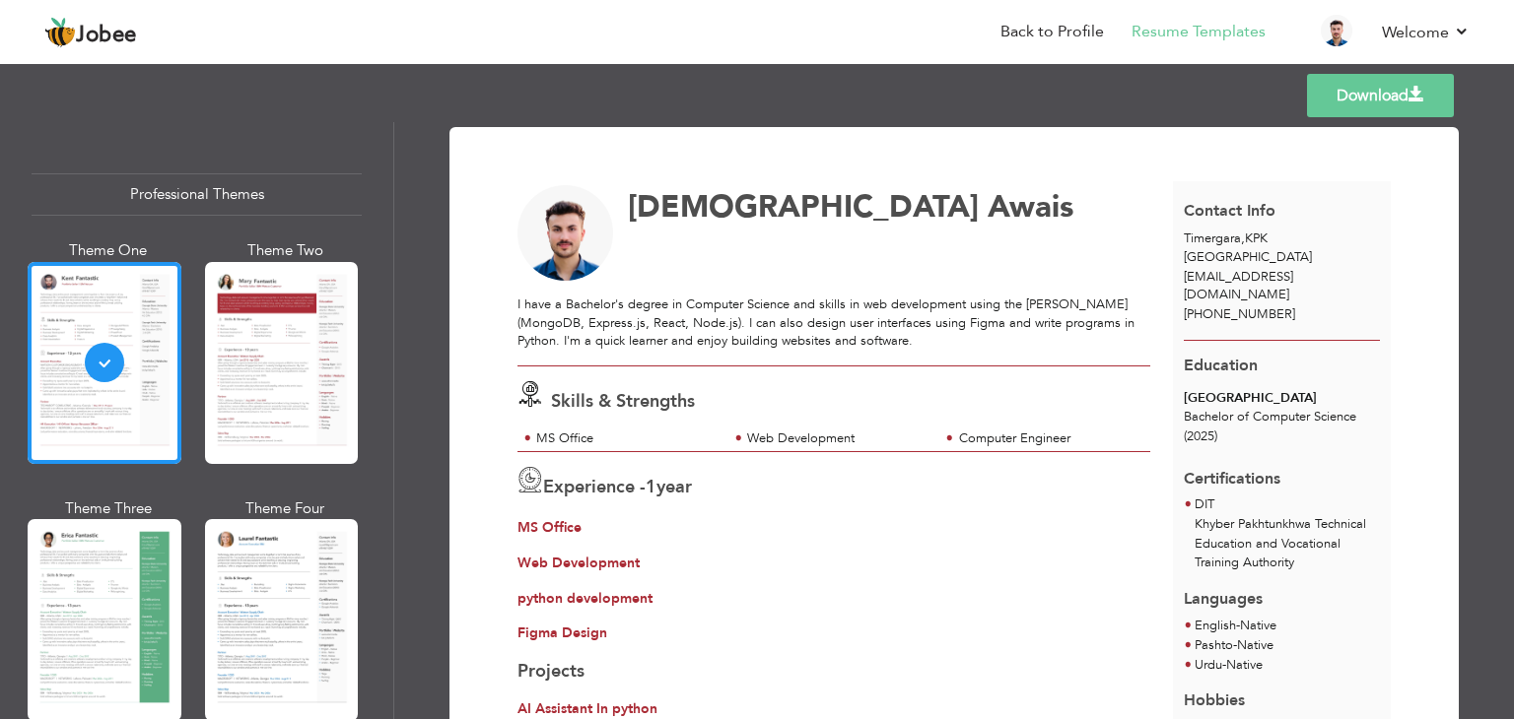
click at [1374, 96] on link "Download" at bounding box center [1380, 95] width 147 height 43
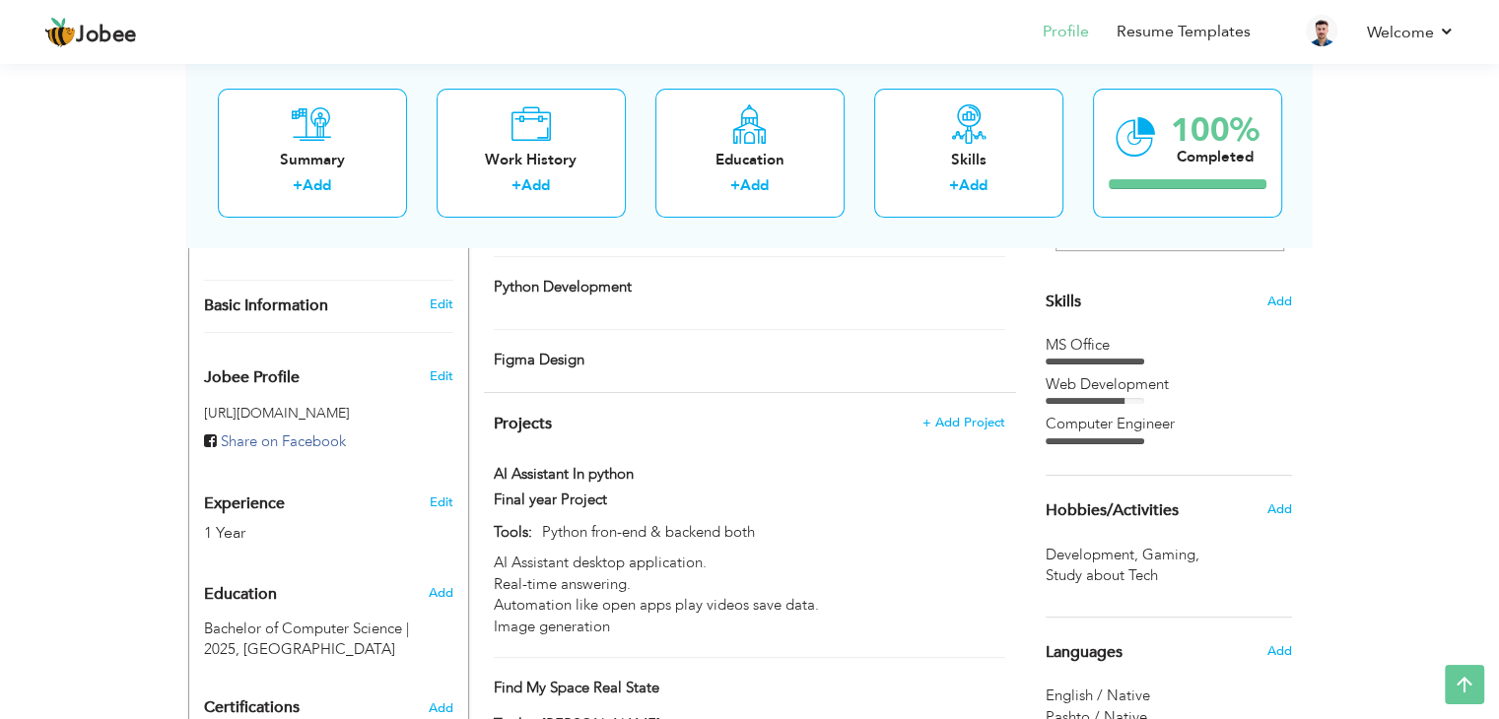
scroll to position [468, 0]
click at [1287, 298] on span "Add" at bounding box center [1279, 301] width 26 height 19
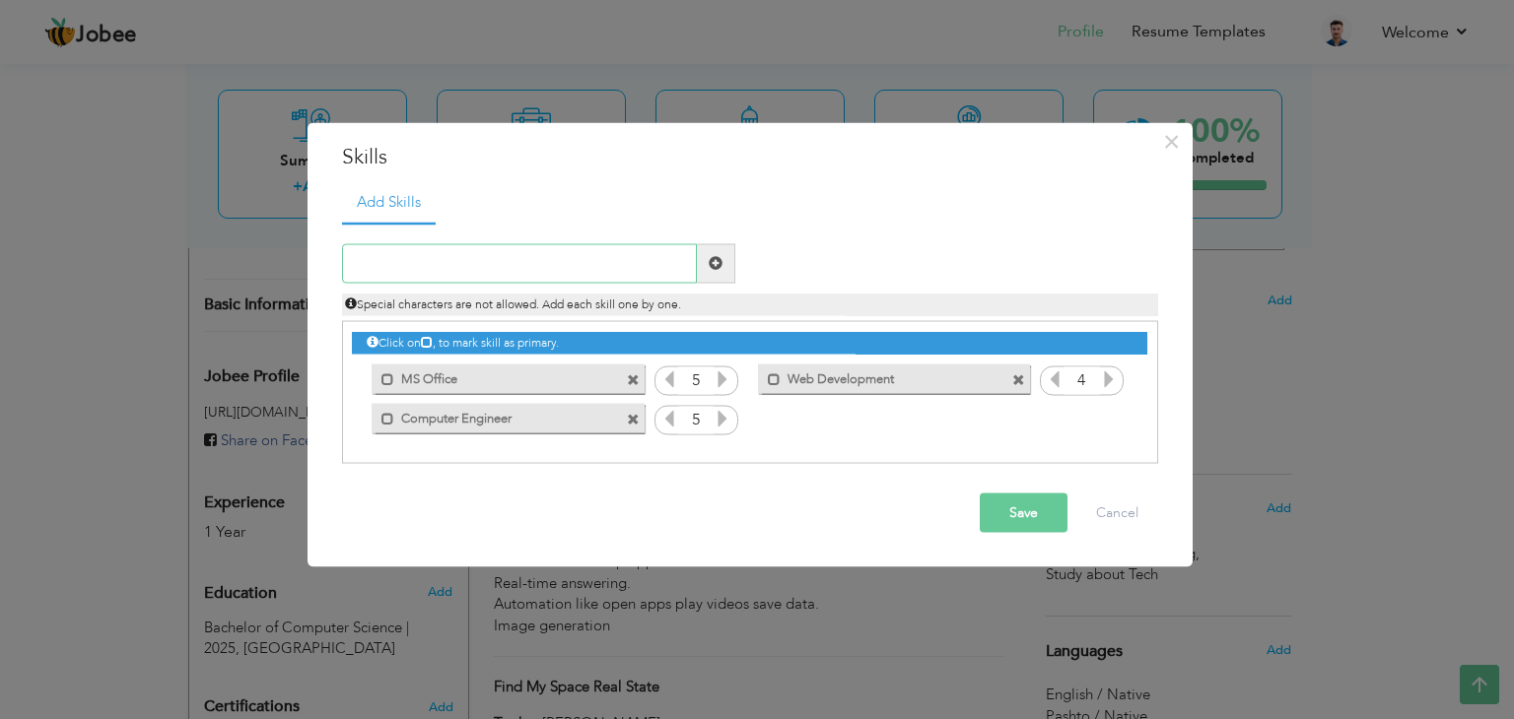
click at [454, 269] on input "text" at bounding box center [519, 262] width 355 height 39
type input "f"
type input "Figma Designing"
click at [709, 257] on span at bounding box center [715, 263] width 14 height 14
click at [565, 261] on input "text" at bounding box center [519, 262] width 355 height 39
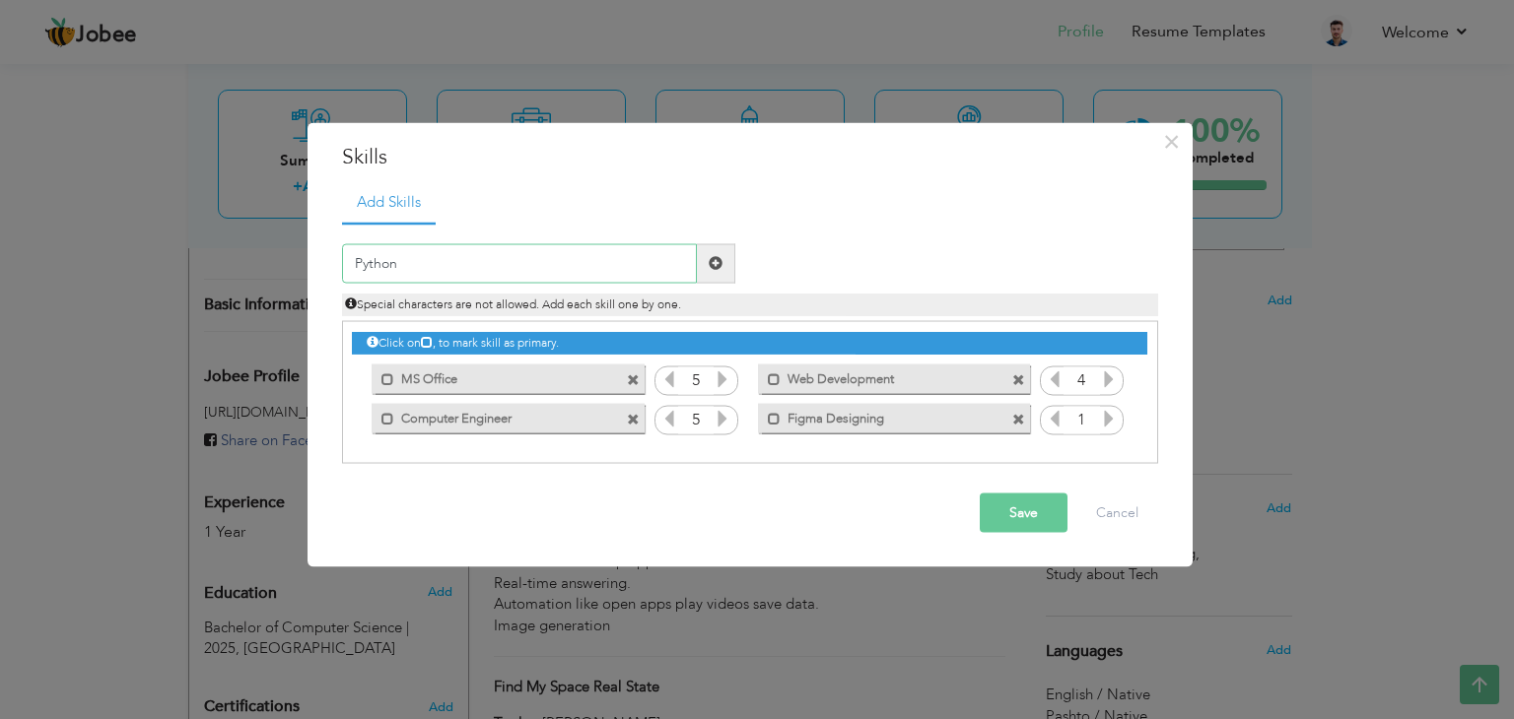
type input "Python"
click at [716, 256] on span at bounding box center [715, 263] width 14 height 14
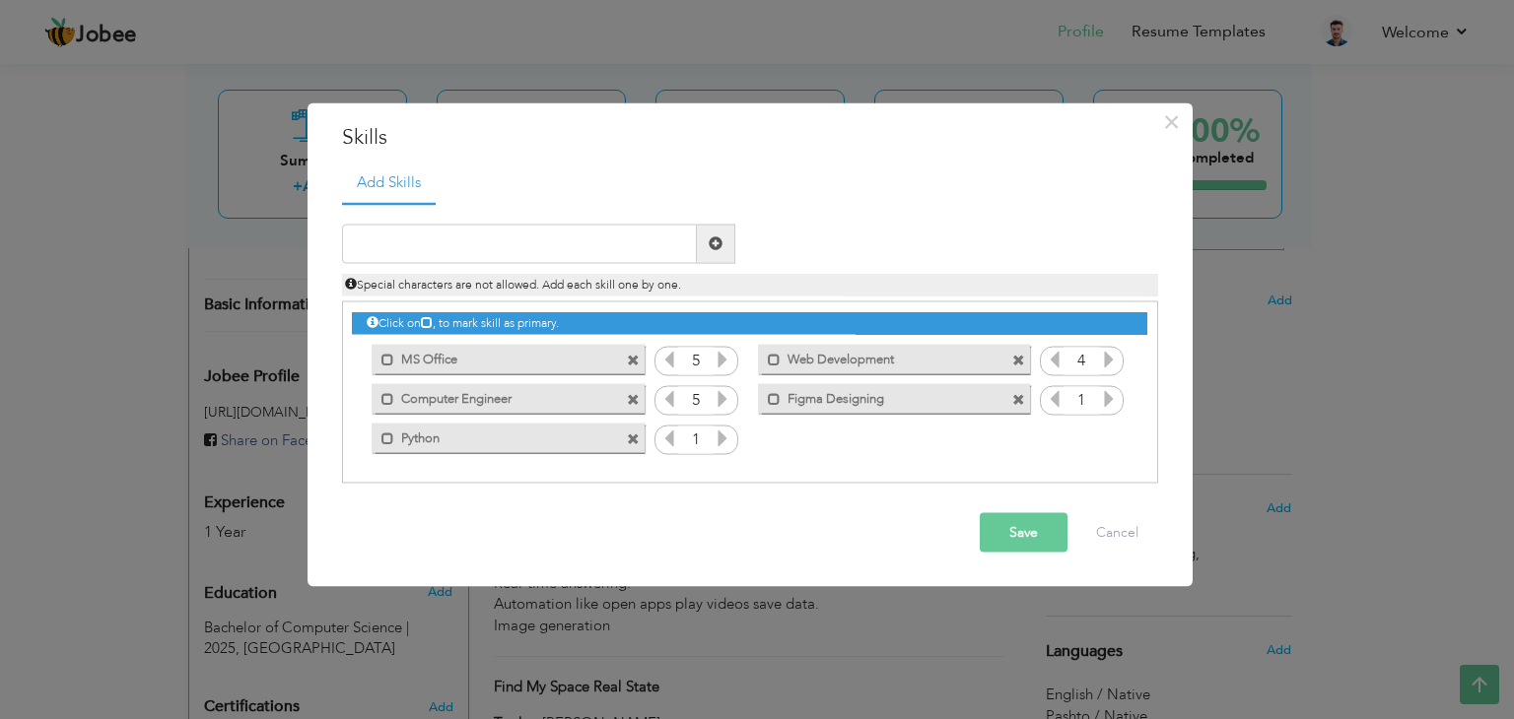
click at [1105, 399] on icon at bounding box center [1109, 398] width 18 height 18
click at [721, 438] on icon at bounding box center [722, 438] width 18 height 18
click at [718, 438] on icon at bounding box center [722, 438] width 18 height 18
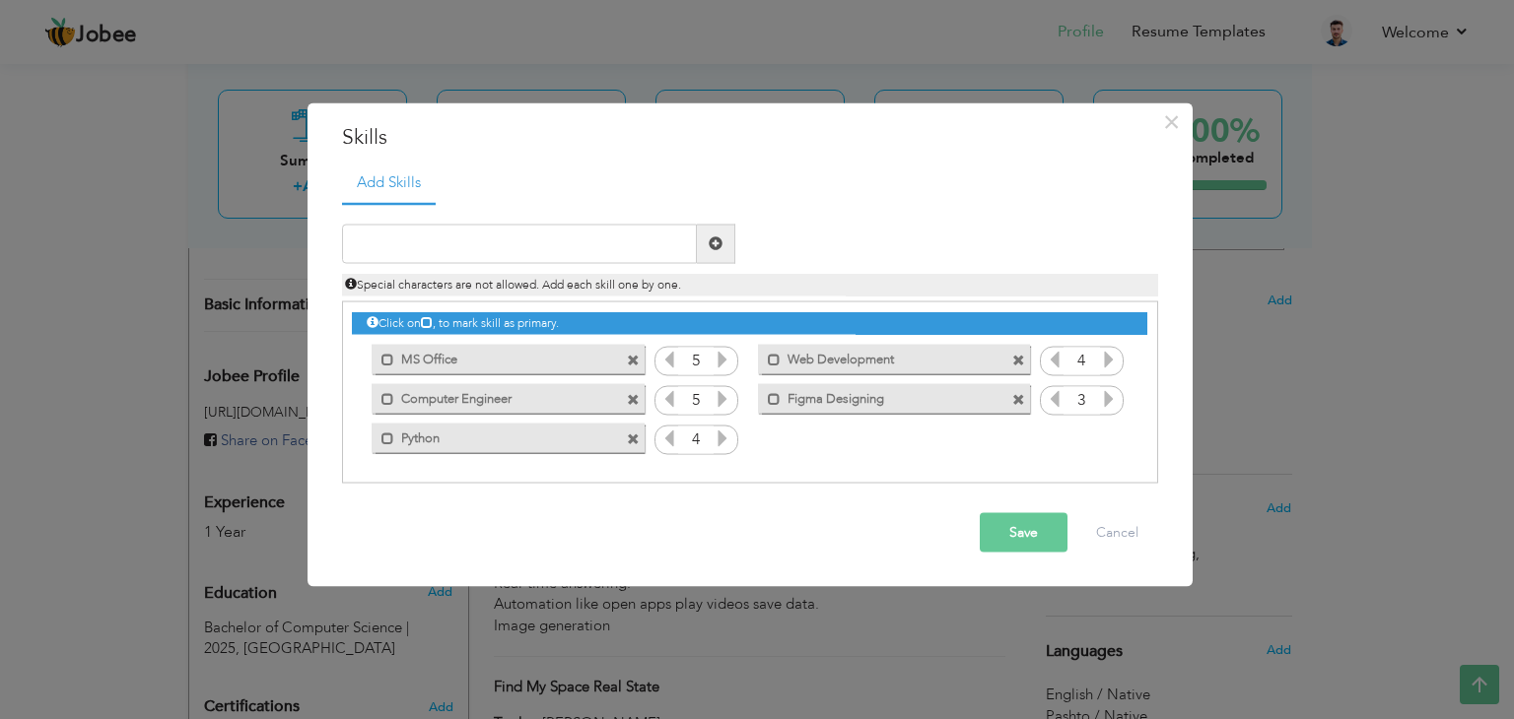
click at [669, 438] on icon at bounding box center [669, 438] width 18 height 18
click at [1027, 543] on button "Save" at bounding box center [1023, 531] width 88 height 39
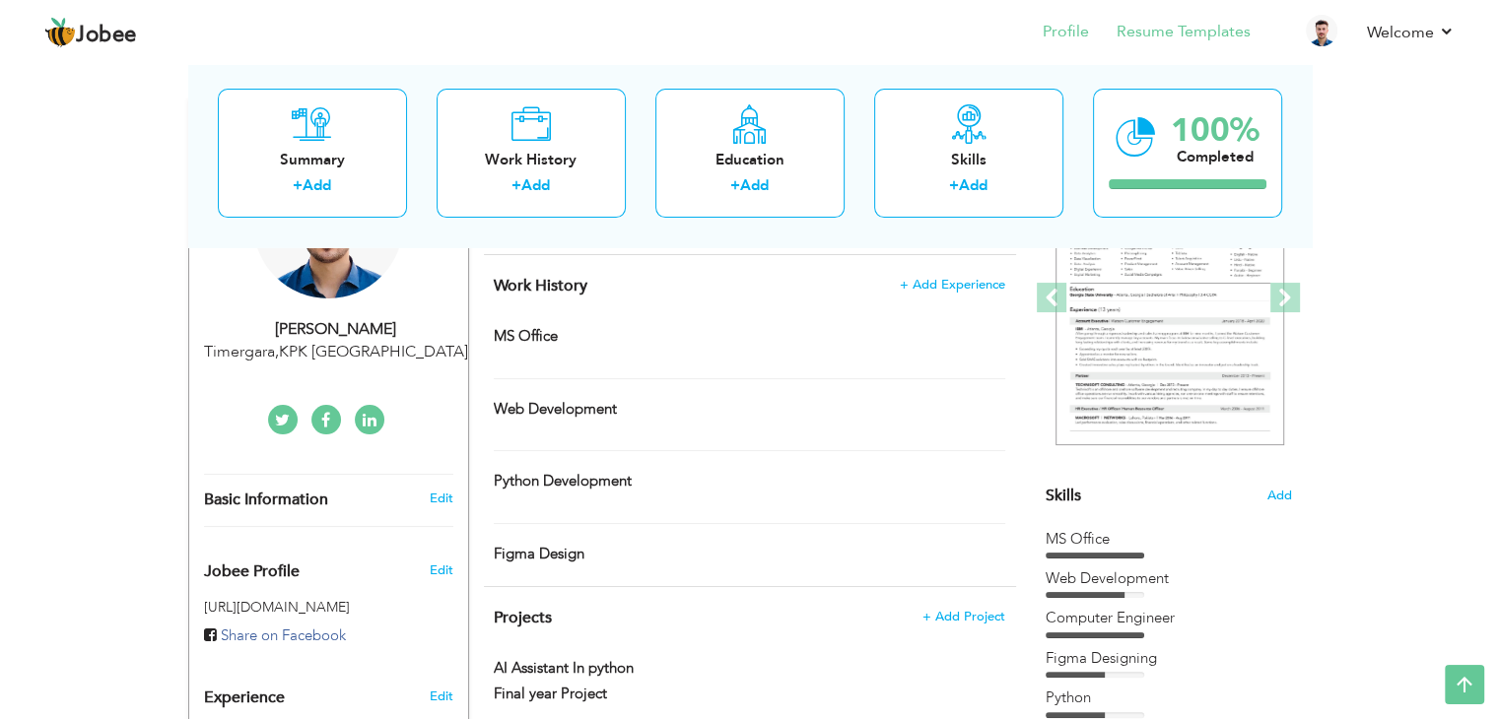
scroll to position [0, 0]
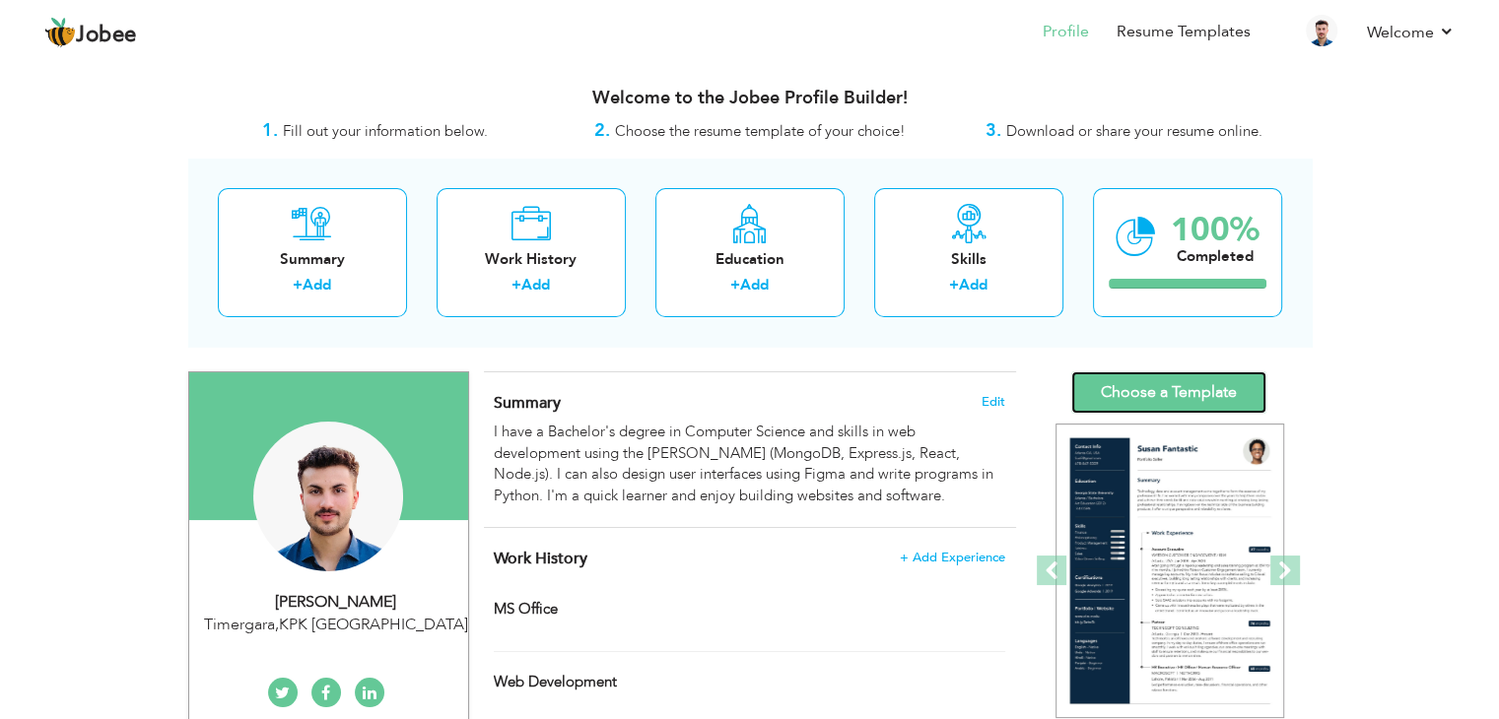
click at [1176, 403] on link "Choose a Template" at bounding box center [1168, 392] width 195 height 42
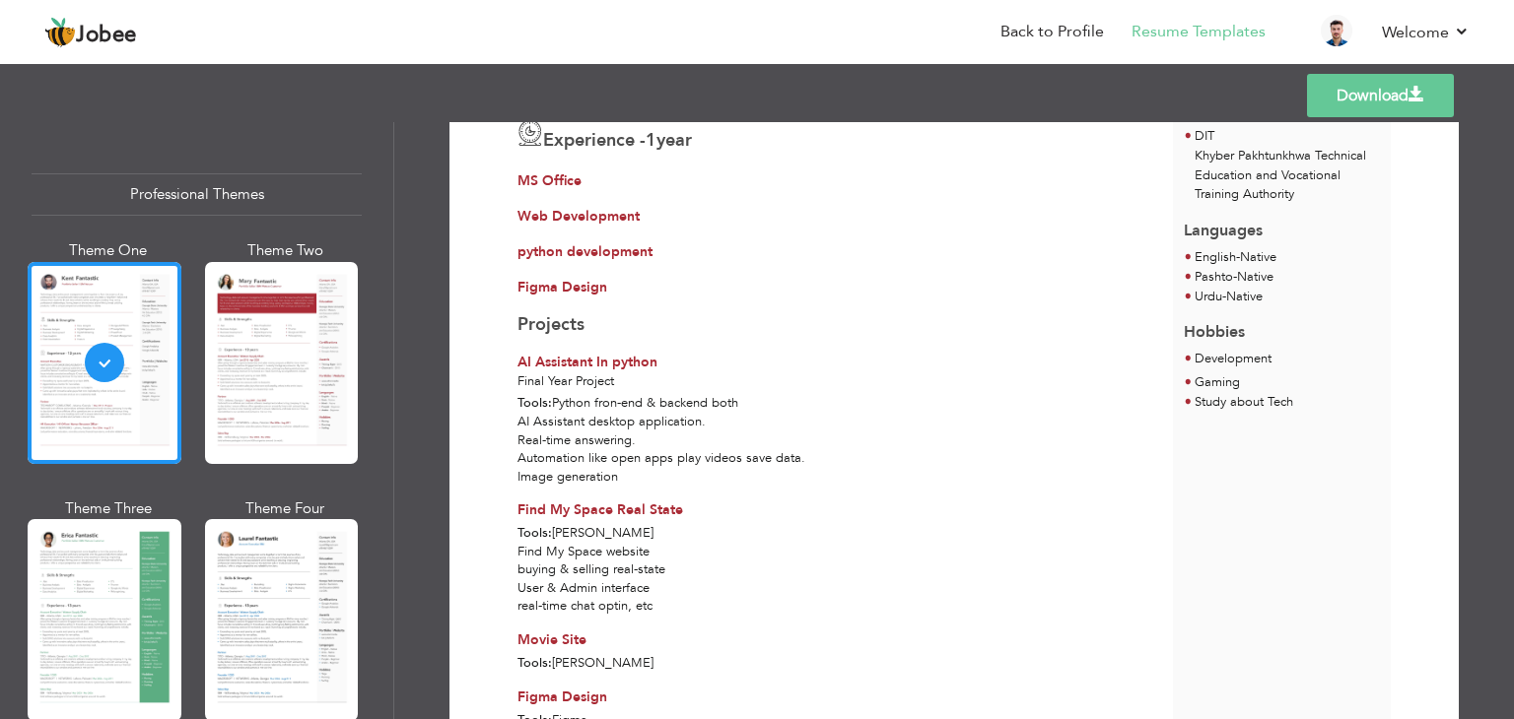
scroll to position [145, 0]
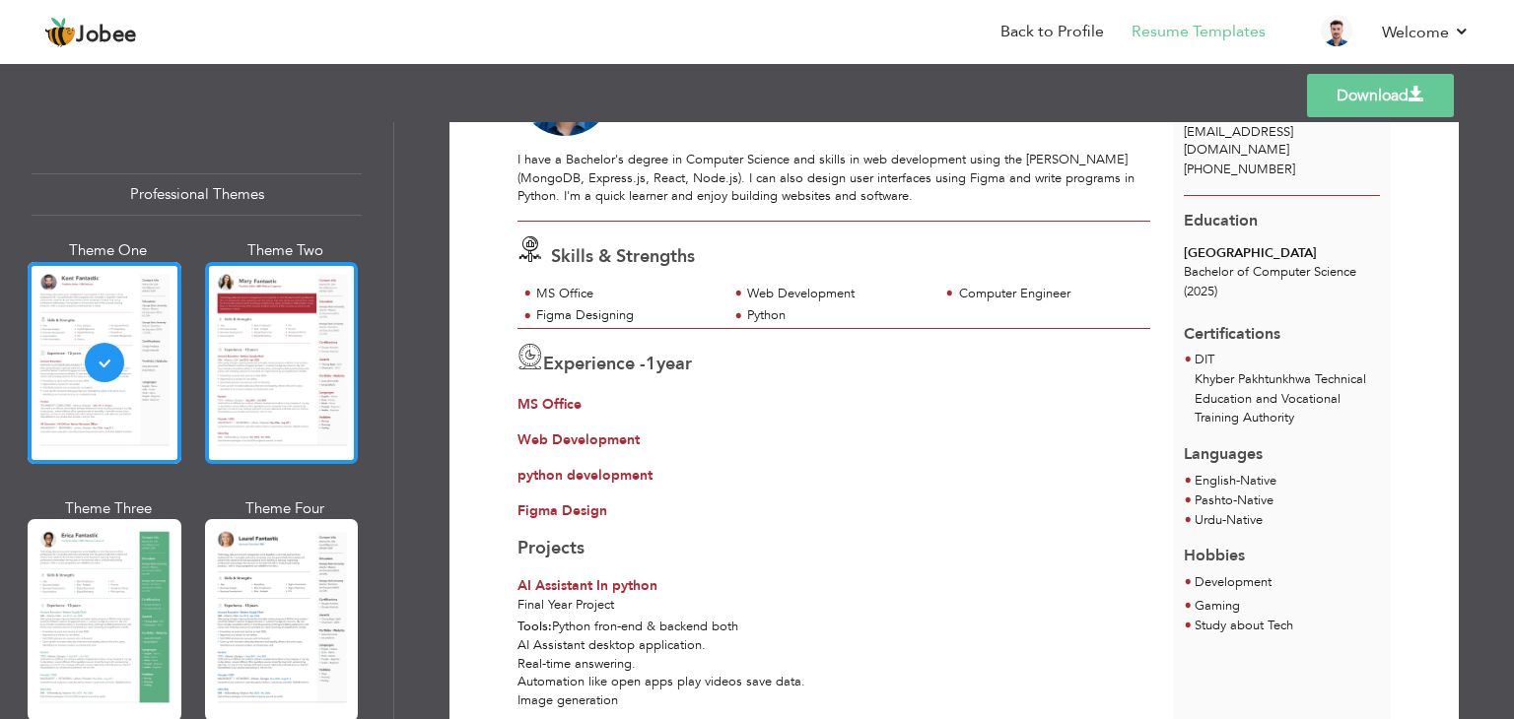
click at [297, 333] on div at bounding box center [282, 363] width 154 height 202
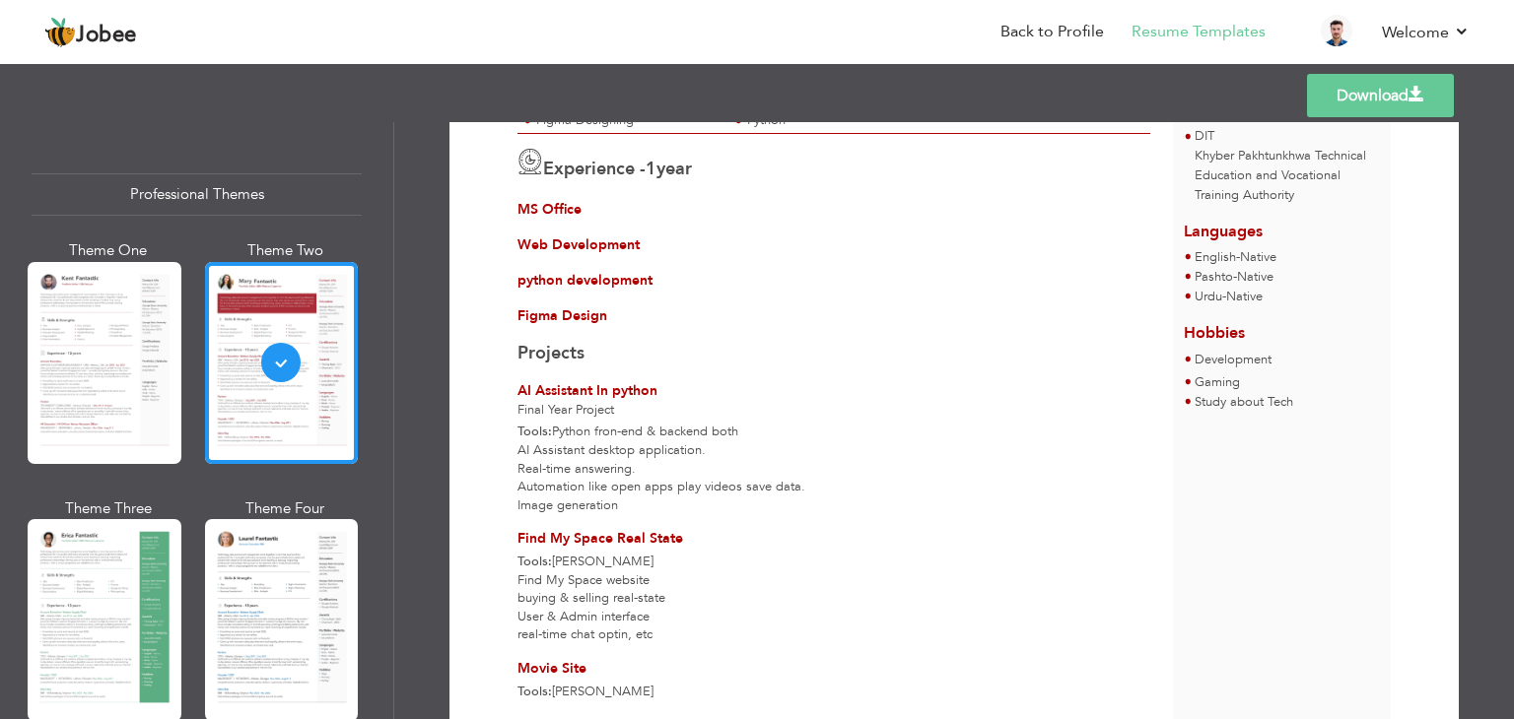
scroll to position [355, 0]
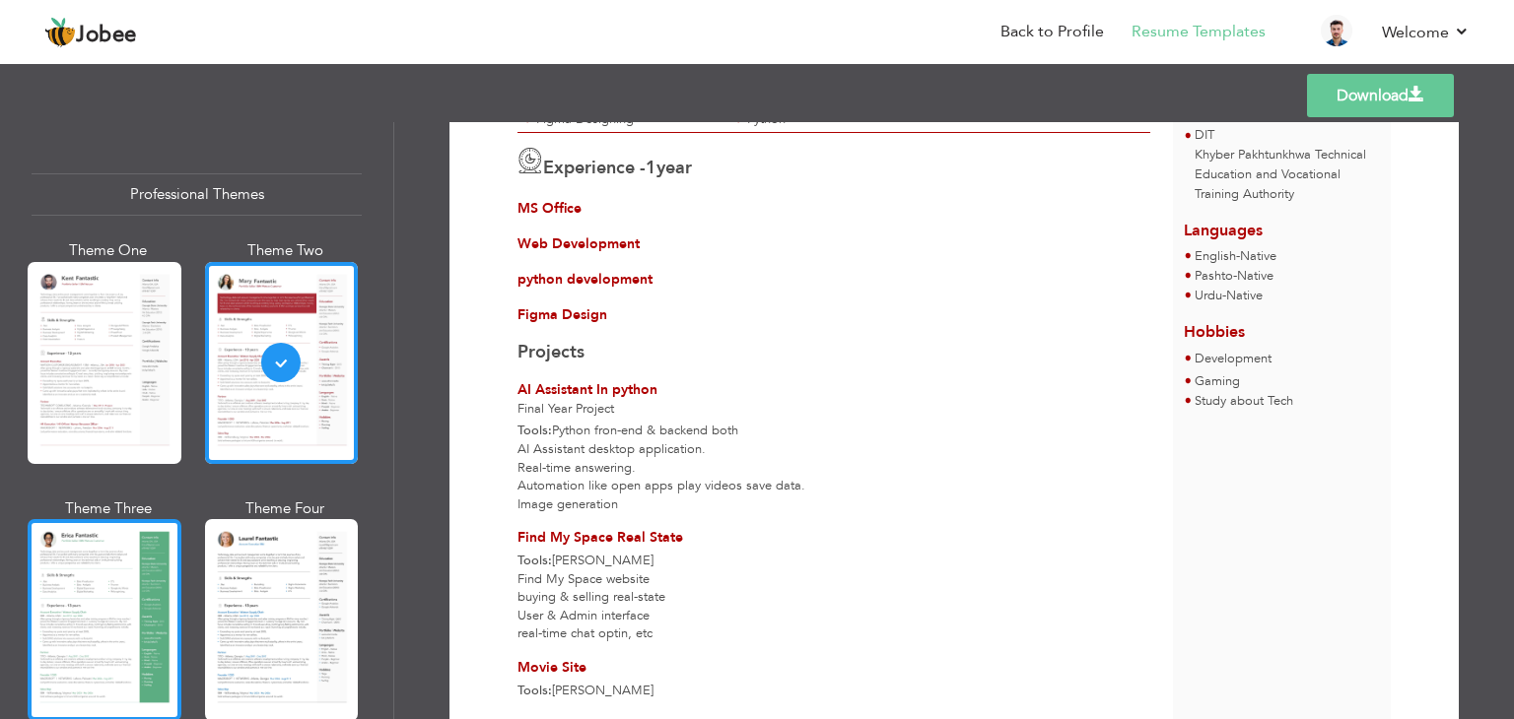
click at [110, 568] on div at bounding box center [105, 620] width 154 height 202
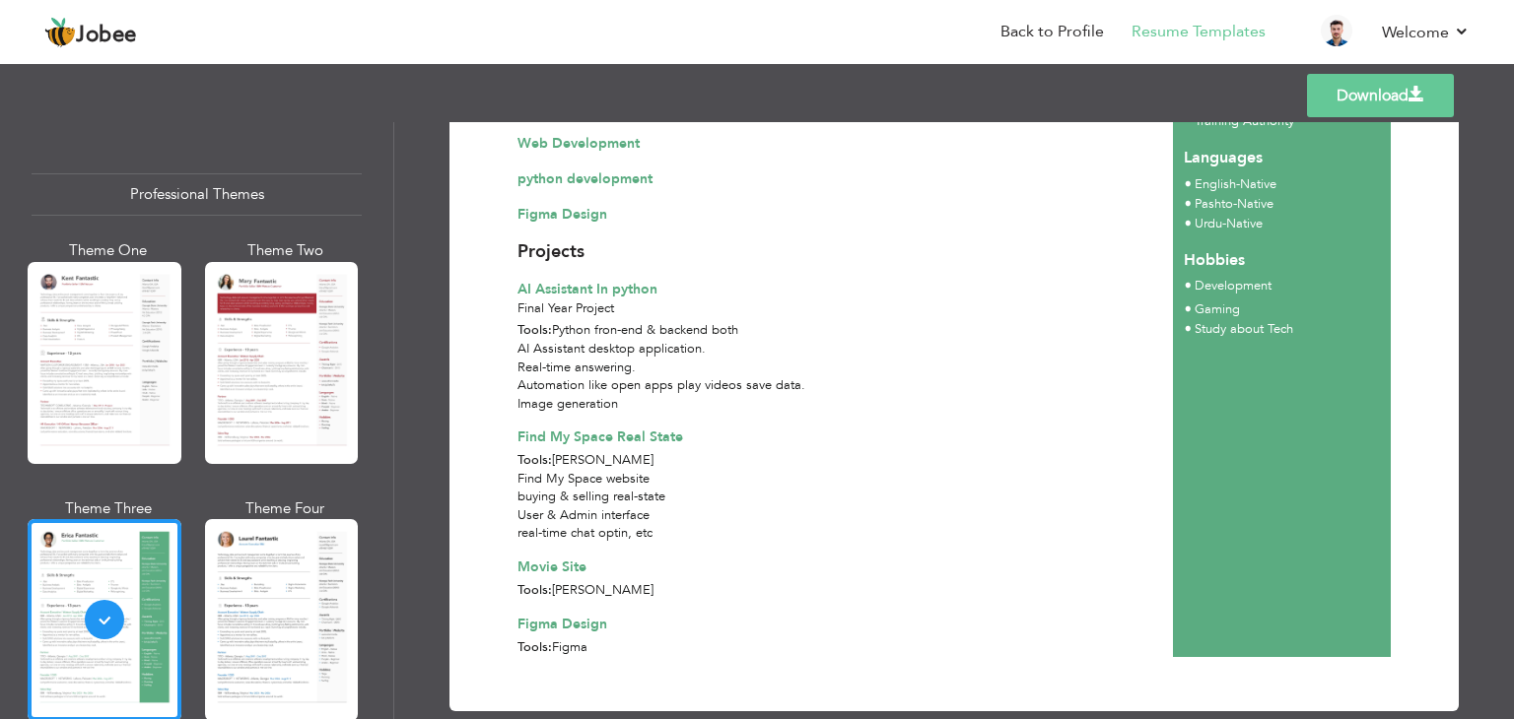
scroll to position [453, 0]
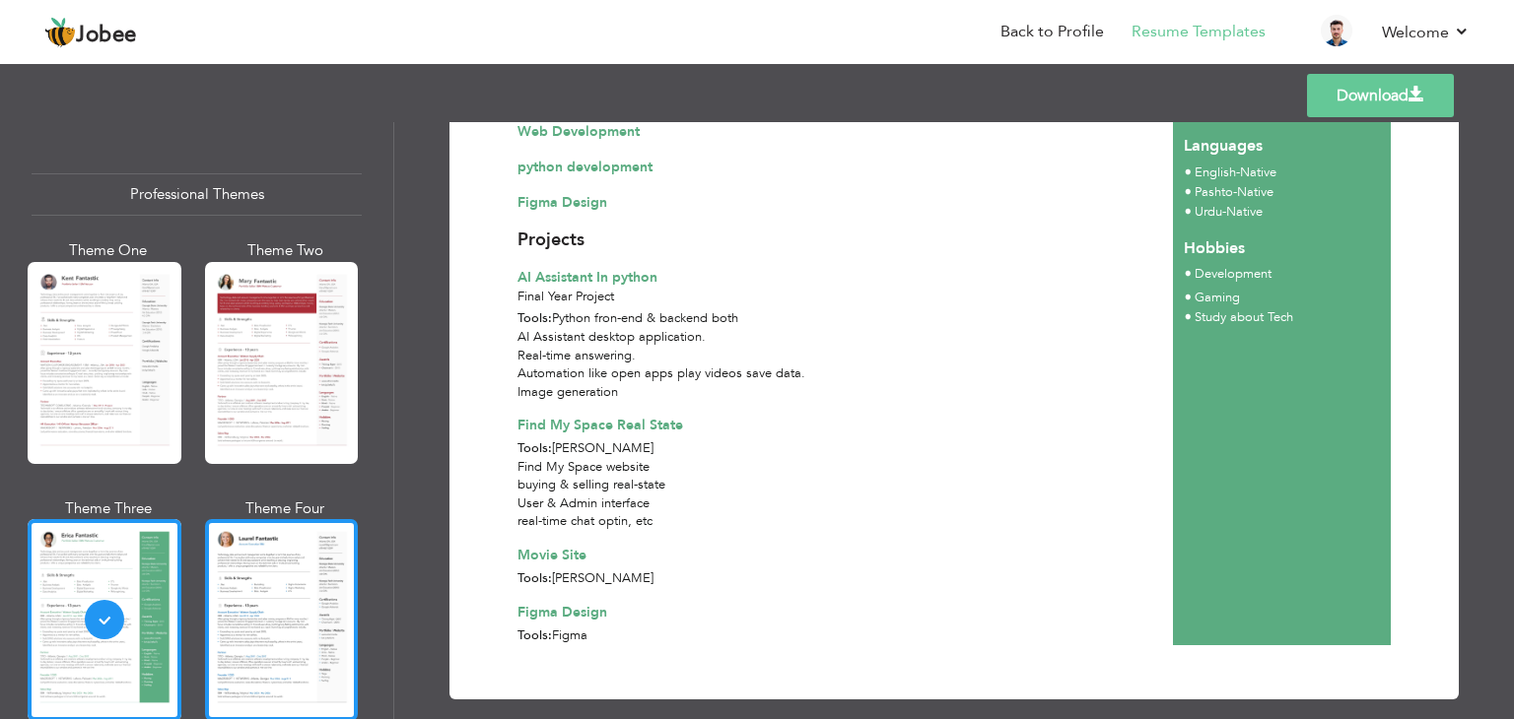
click at [313, 588] on div at bounding box center [282, 620] width 154 height 202
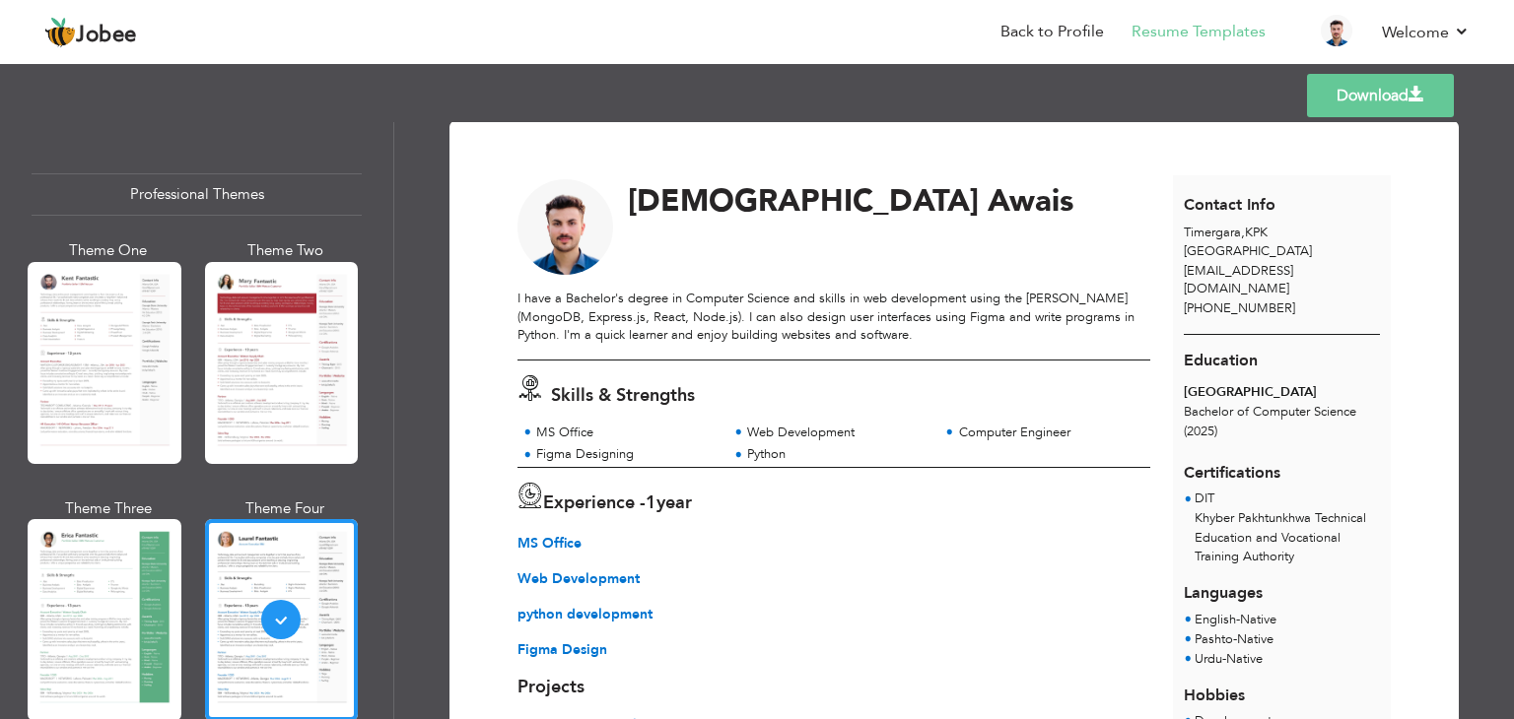
scroll to position [0, 0]
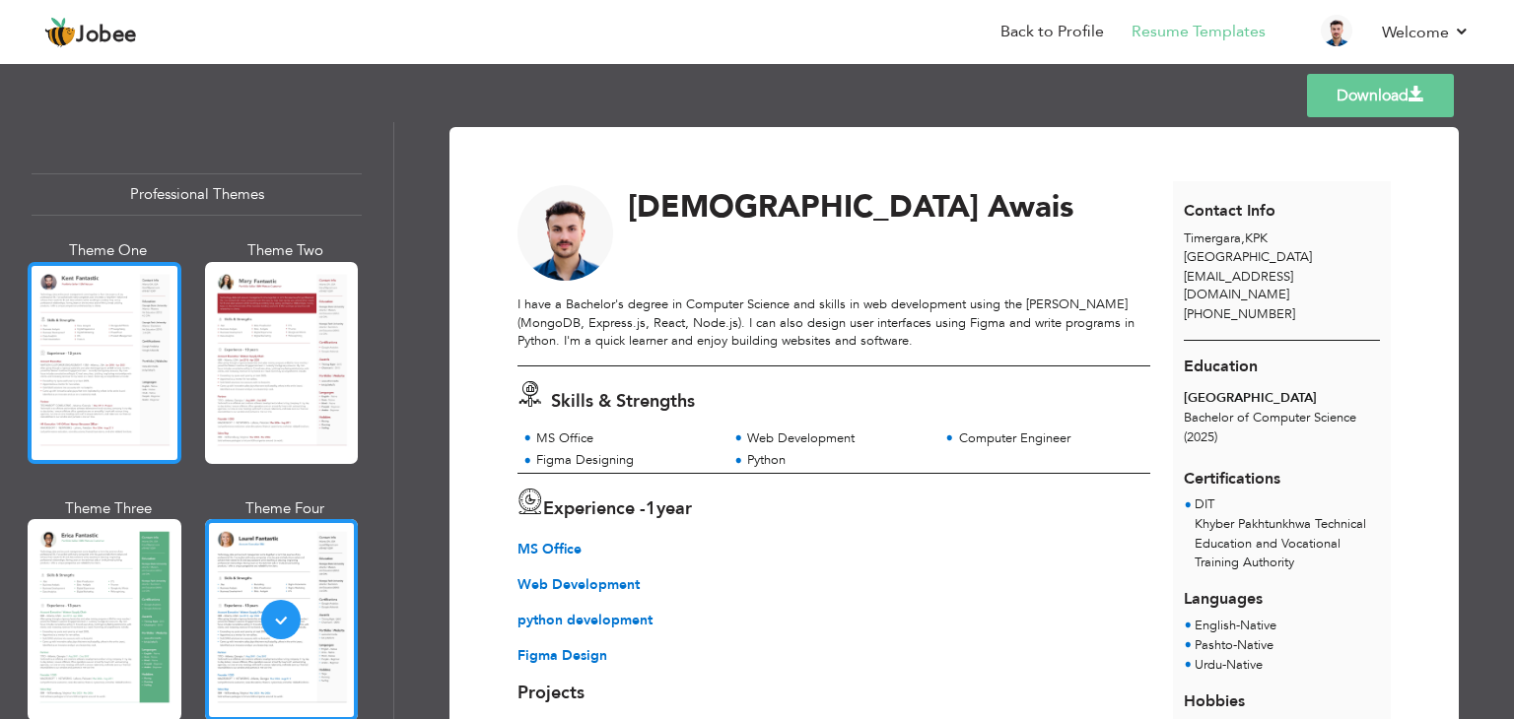
click at [130, 407] on div at bounding box center [105, 363] width 154 height 202
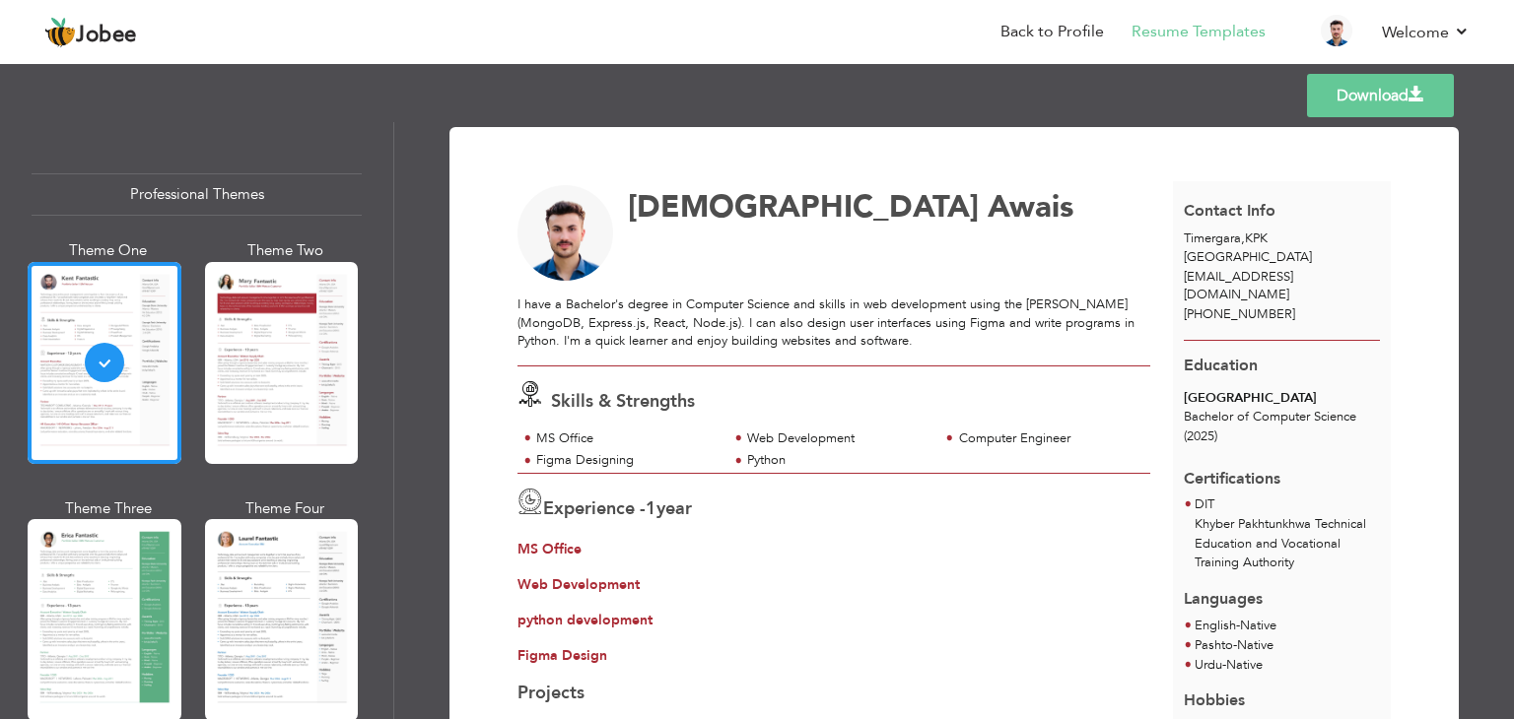
click at [1383, 95] on link "Download" at bounding box center [1380, 95] width 147 height 43
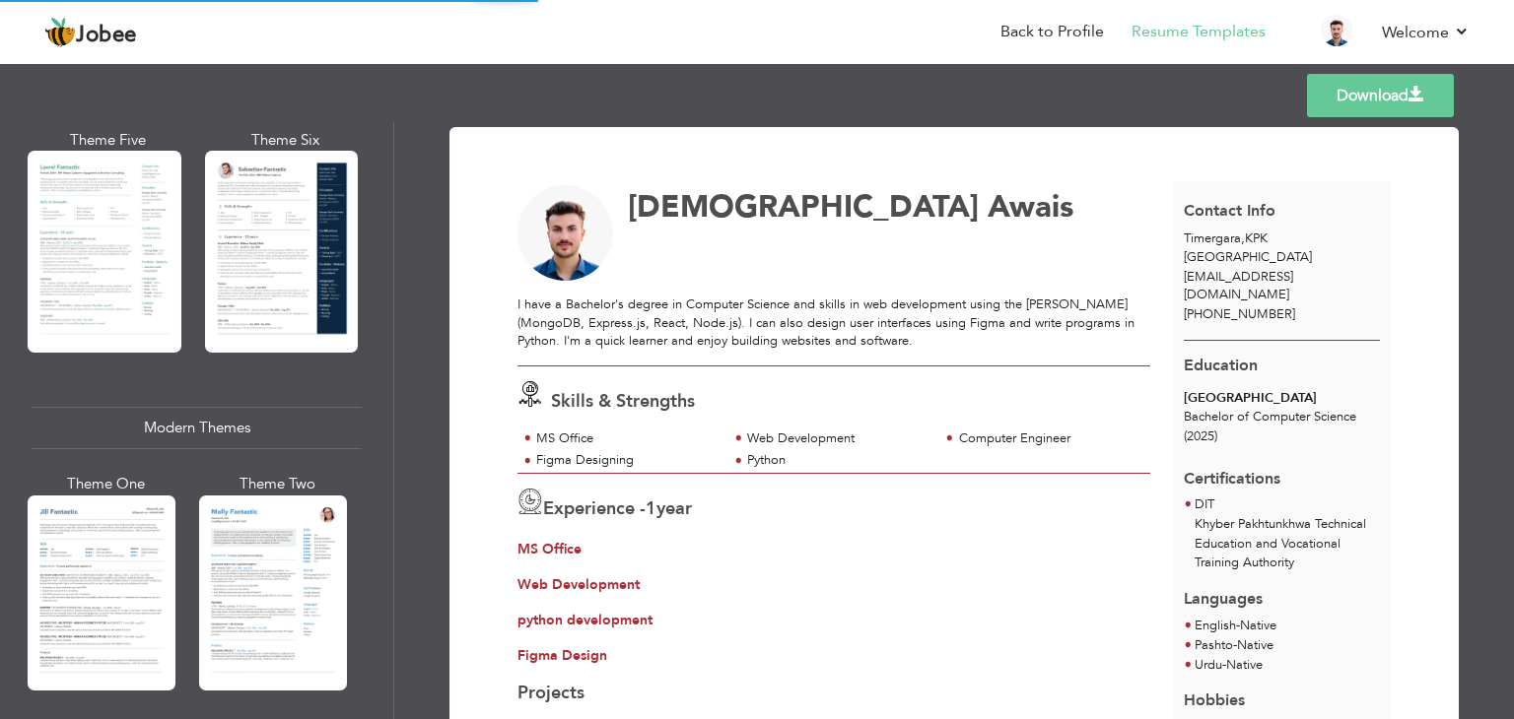
scroll to position [684, 0]
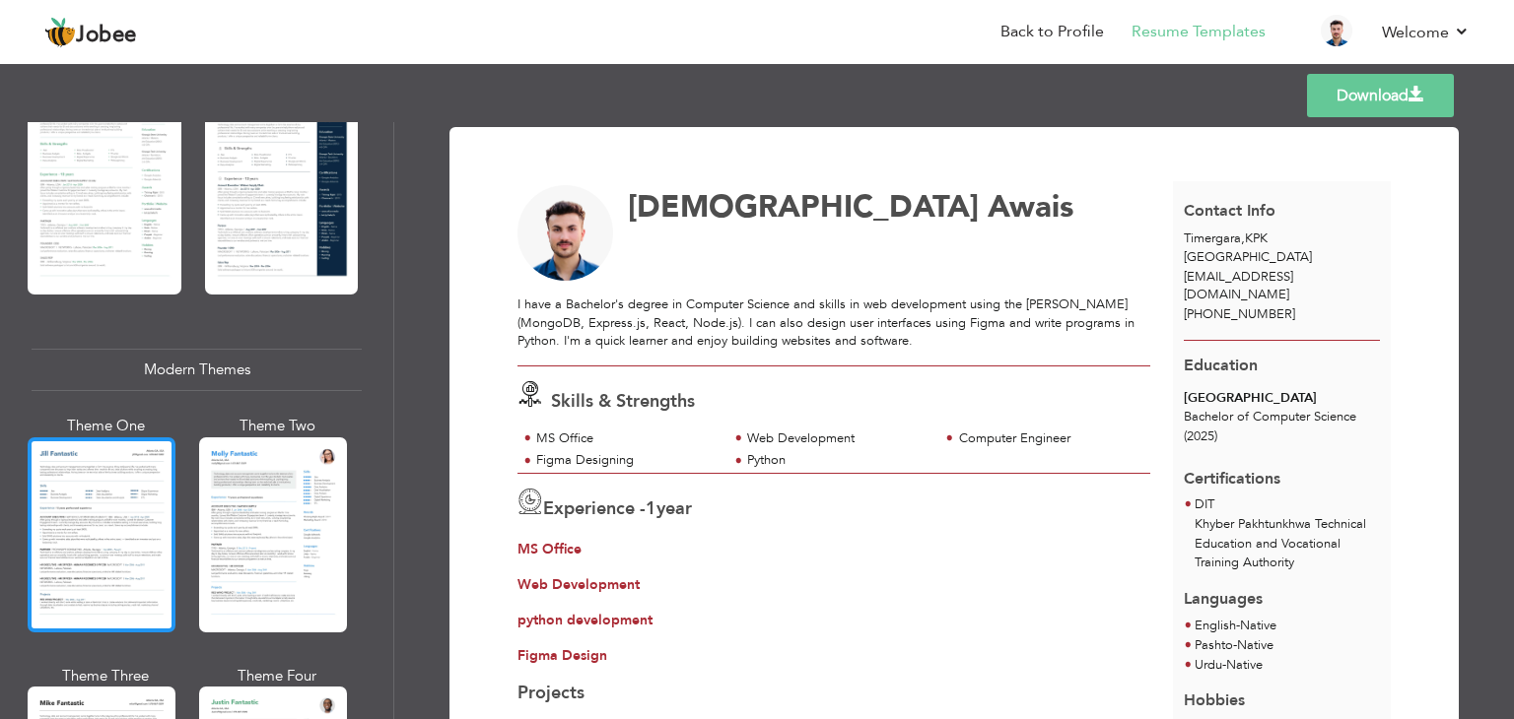
click at [158, 507] on div at bounding box center [102, 535] width 148 height 195
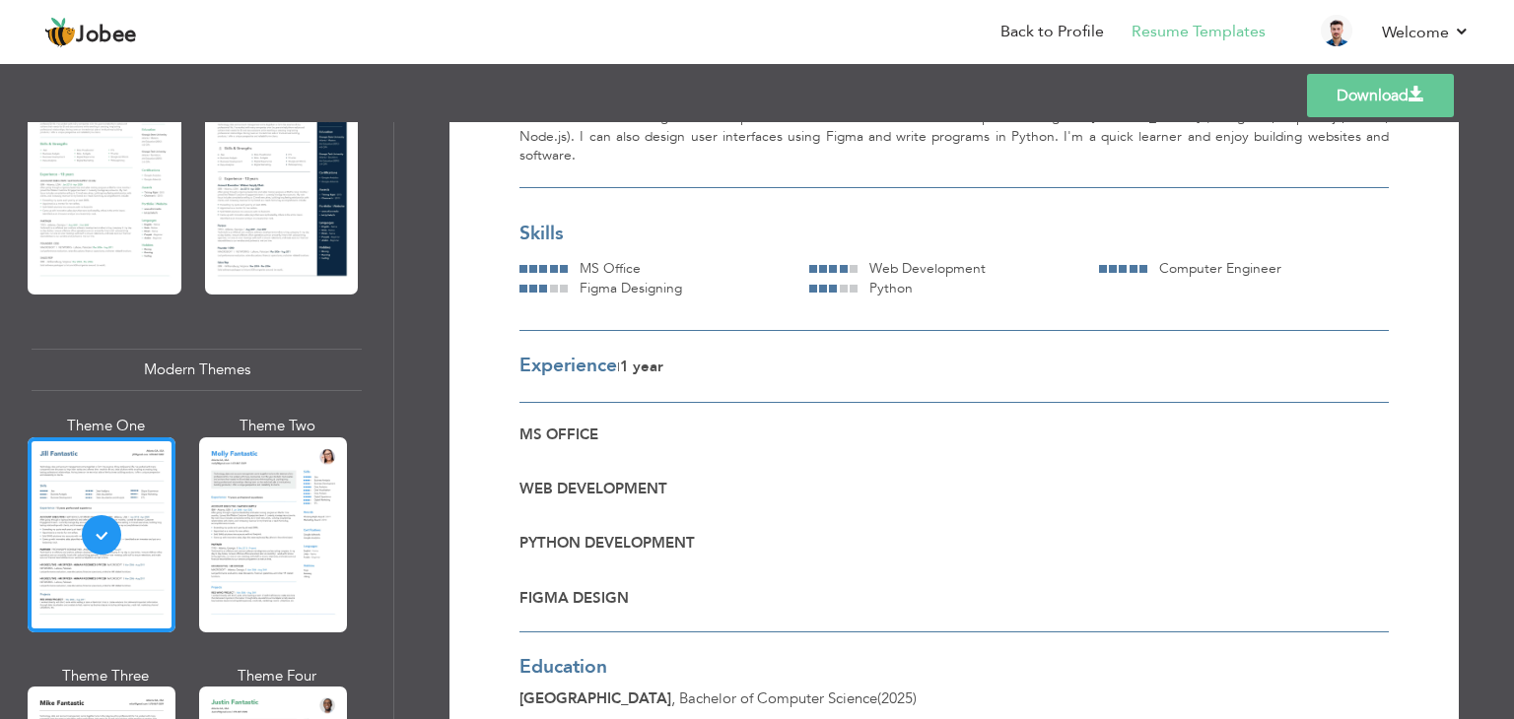
scroll to position [189, 0]
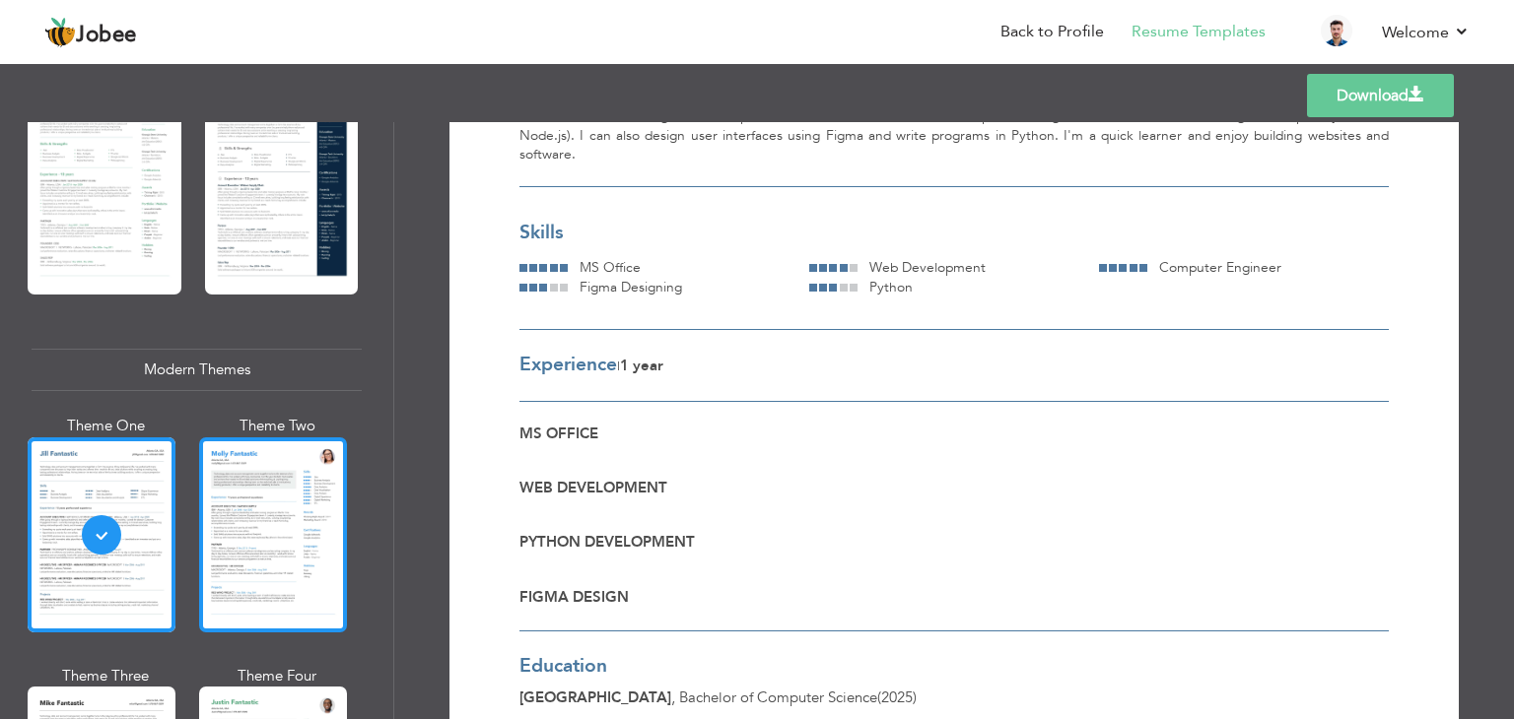
click at [211, 457] on div at bounding box center [273, 535] width 148 height 195
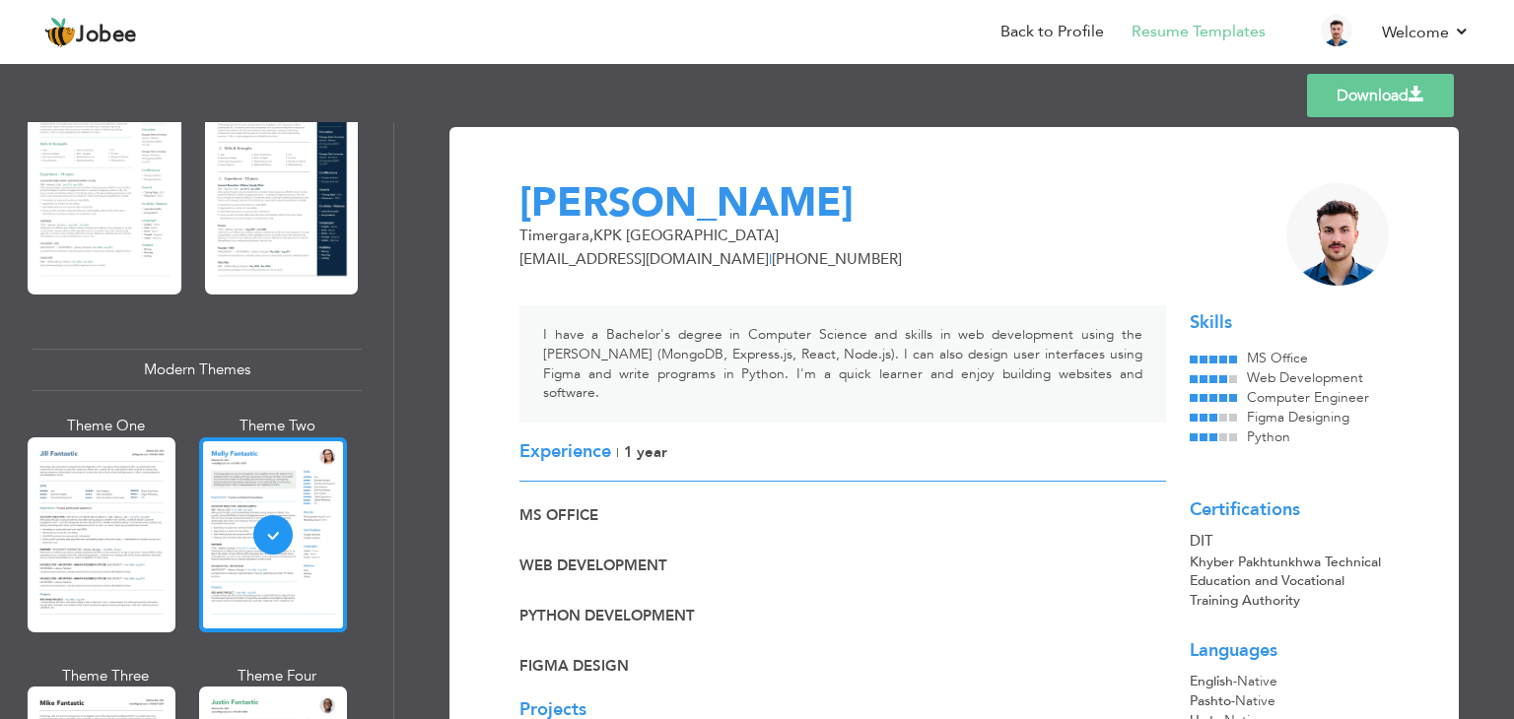
scroll to position [914, 0]
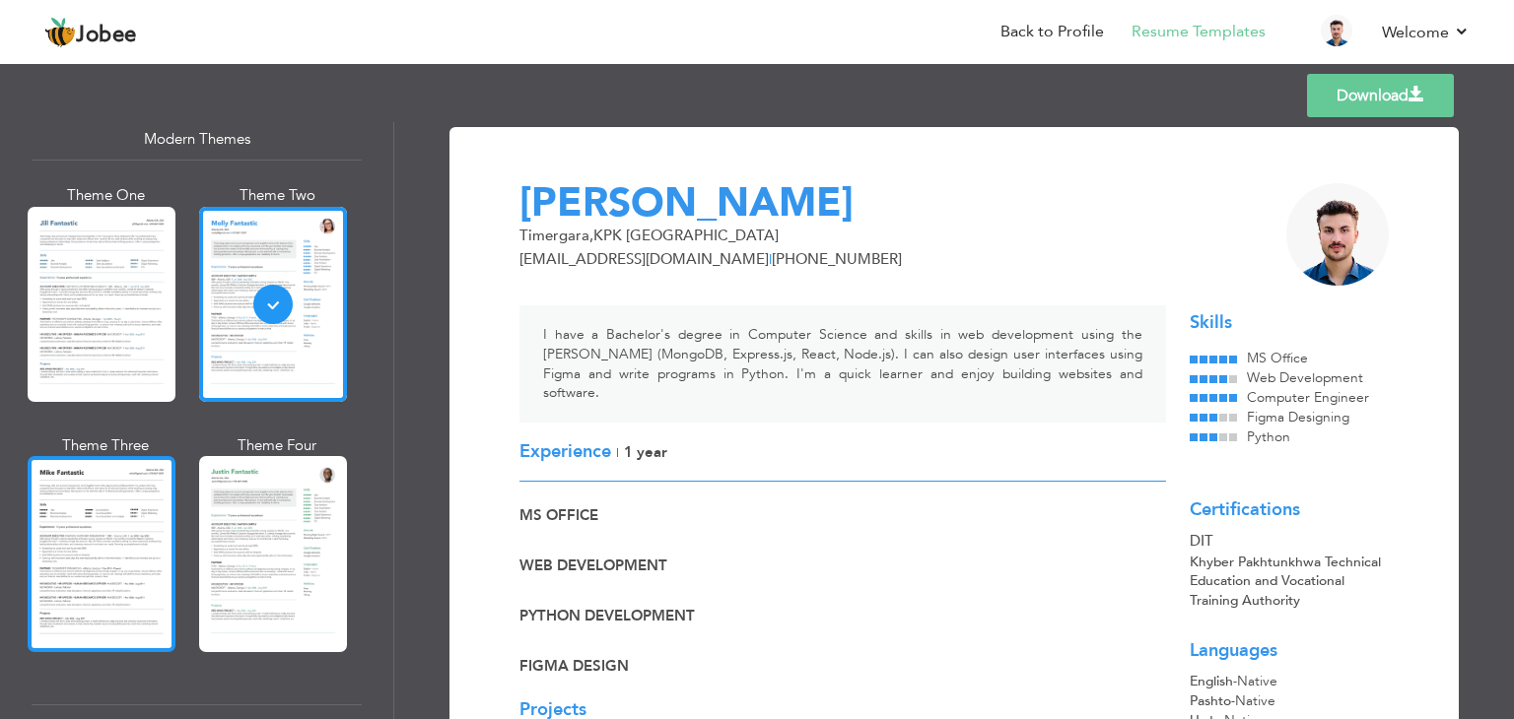
click at [133, 553] on div at bounding box center [102, 553] width 148 height 195
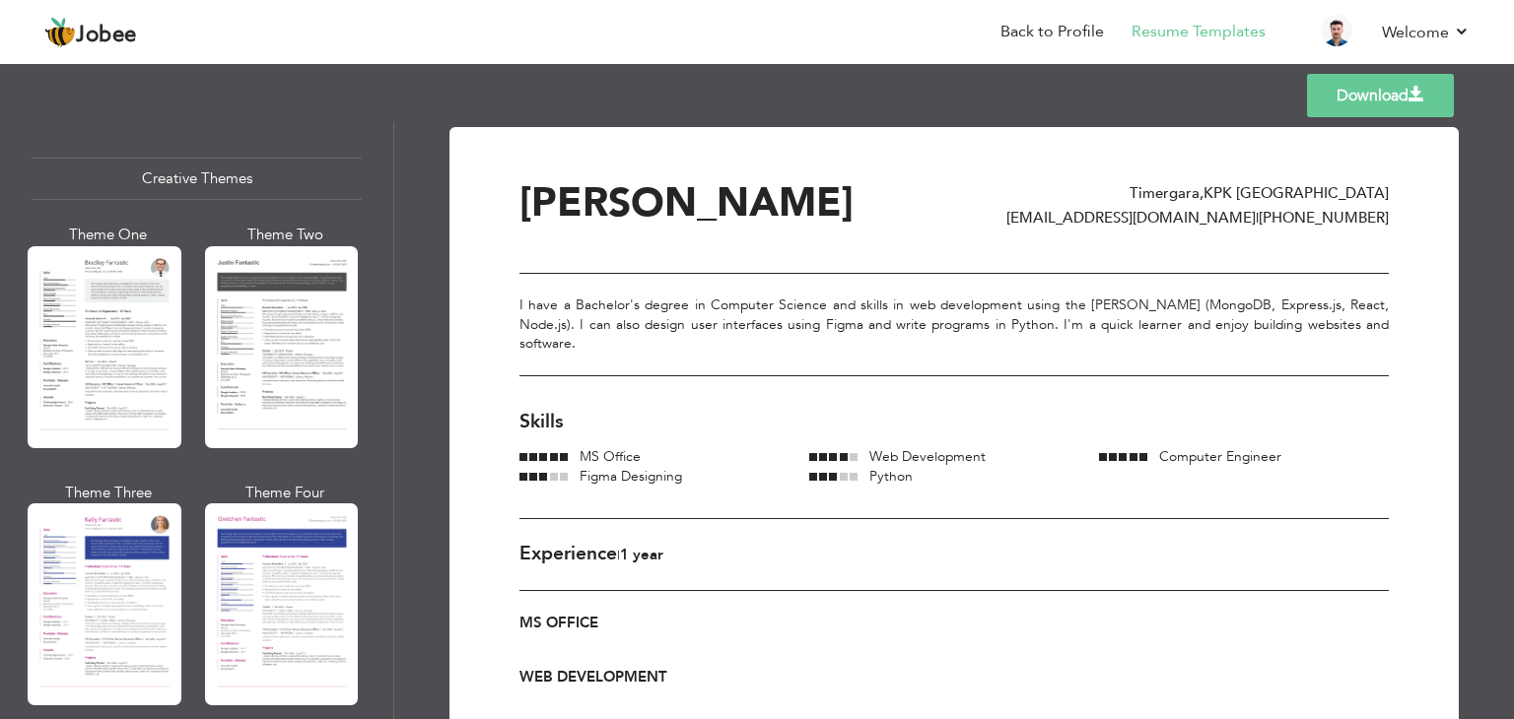
scroll to position [2322, 0]
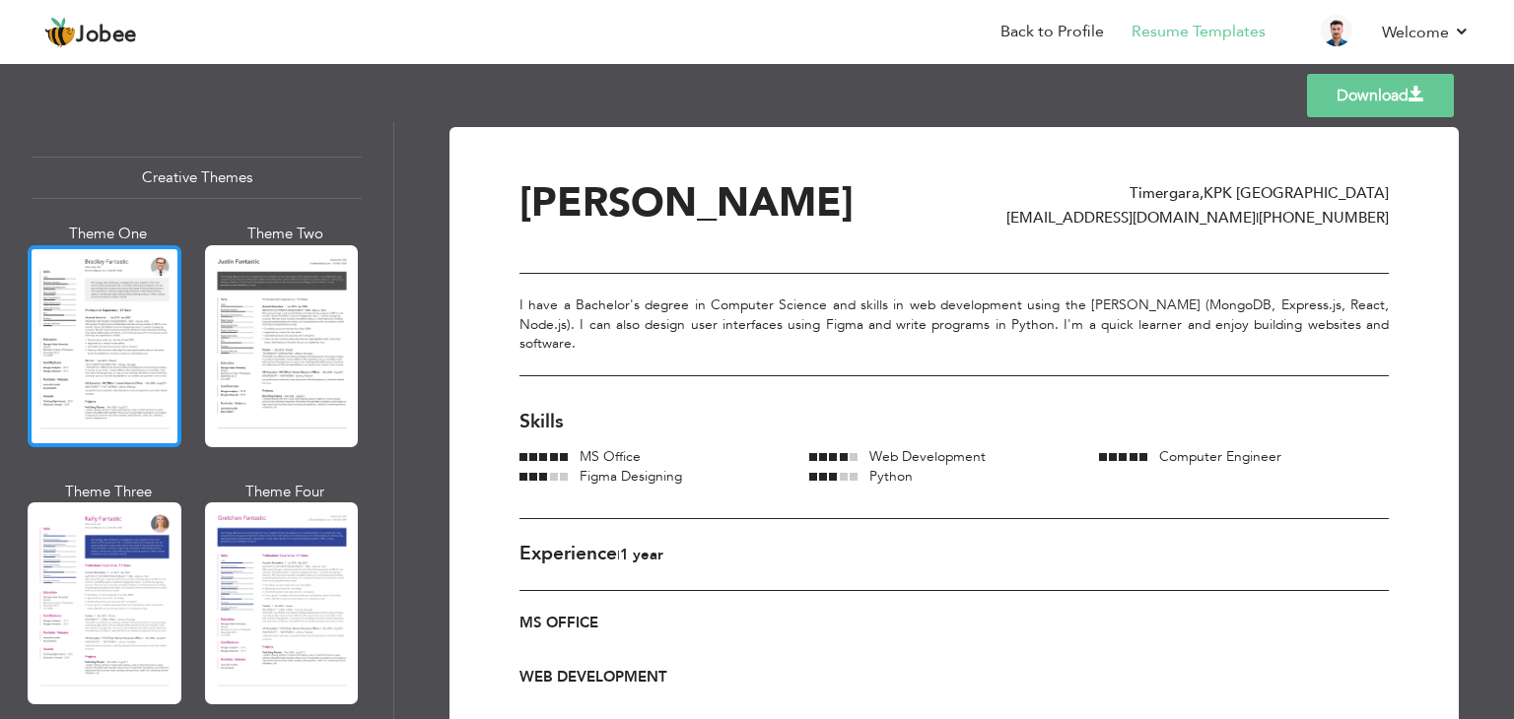
click at [118, 367] on div at bounding box center [105, 346] width 154 height 202
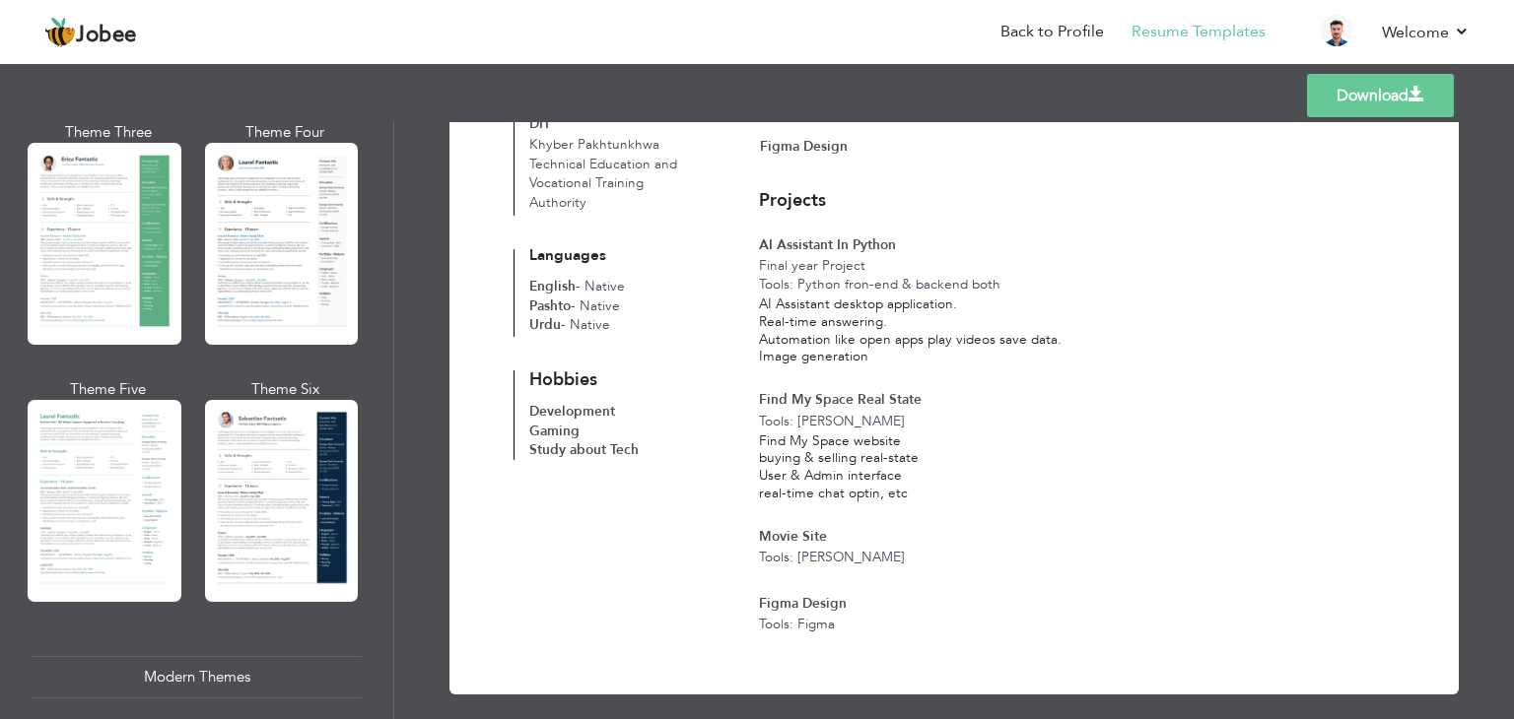
scroll to position [0, 0]
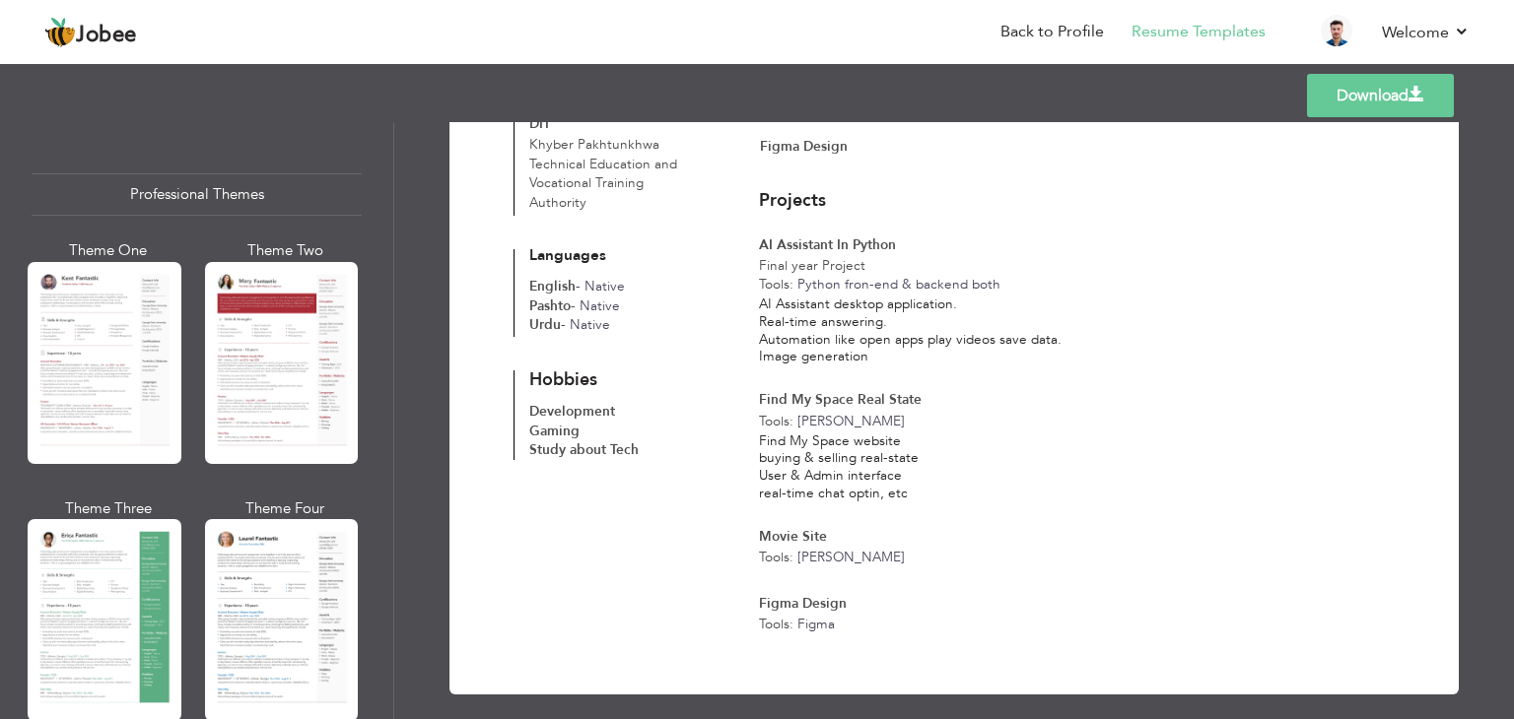
click at [492, 20] on nav "Back to Profile Resume Templates Resume Templates Cover Letters About My Resume…" at bounding box center [756, 33] width 1425 height 53
click at [1069, 33] on link "Back to Profile" at bounding box center [1051, 32] width 103 height 23
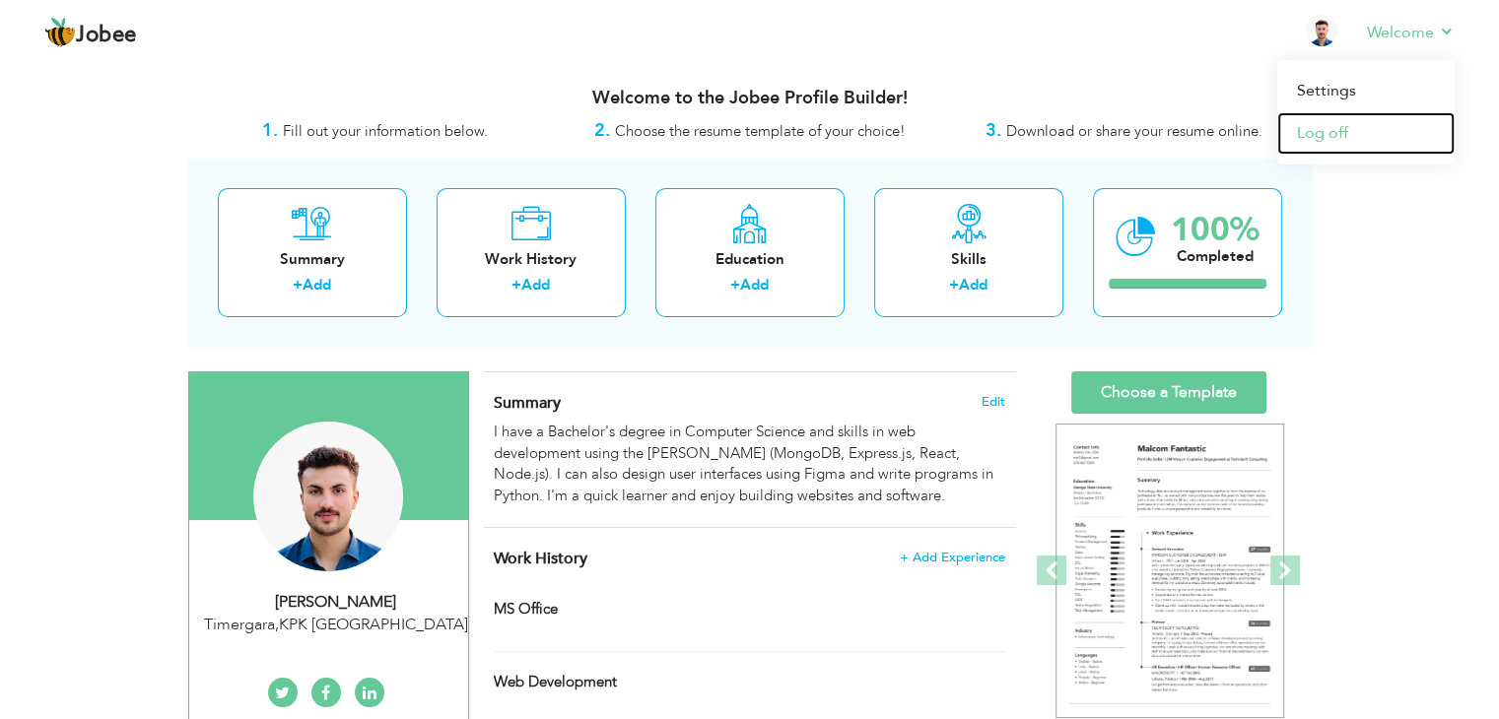
click at [1323, 128] on link "Log off" at bounding box center [1365, 133] width 177 height 42
